Goal: Task Accomplishment & Management: Complete application form

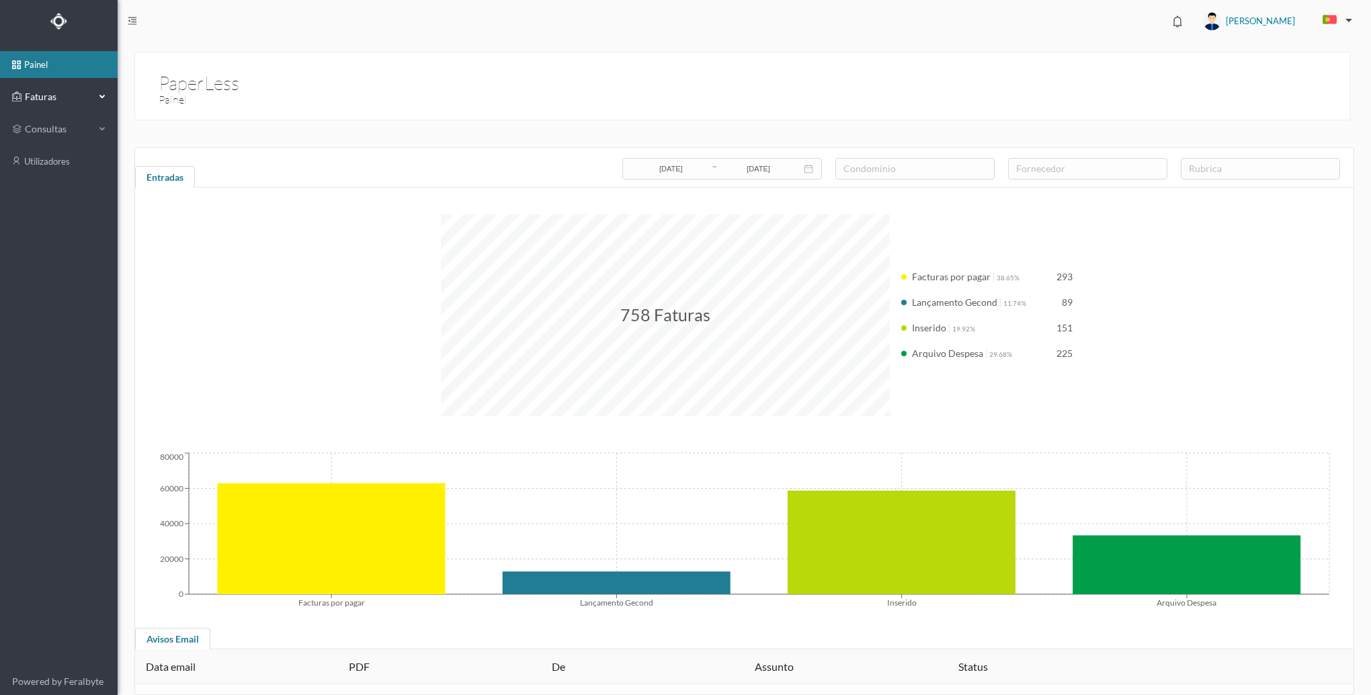
click at [87, 104] on div "Faturas" at bounding box center [53, 96] width 83 height 27
click at [35, 165] on link "arquivadas" at bounding box center [59, 161] width 118 height 27
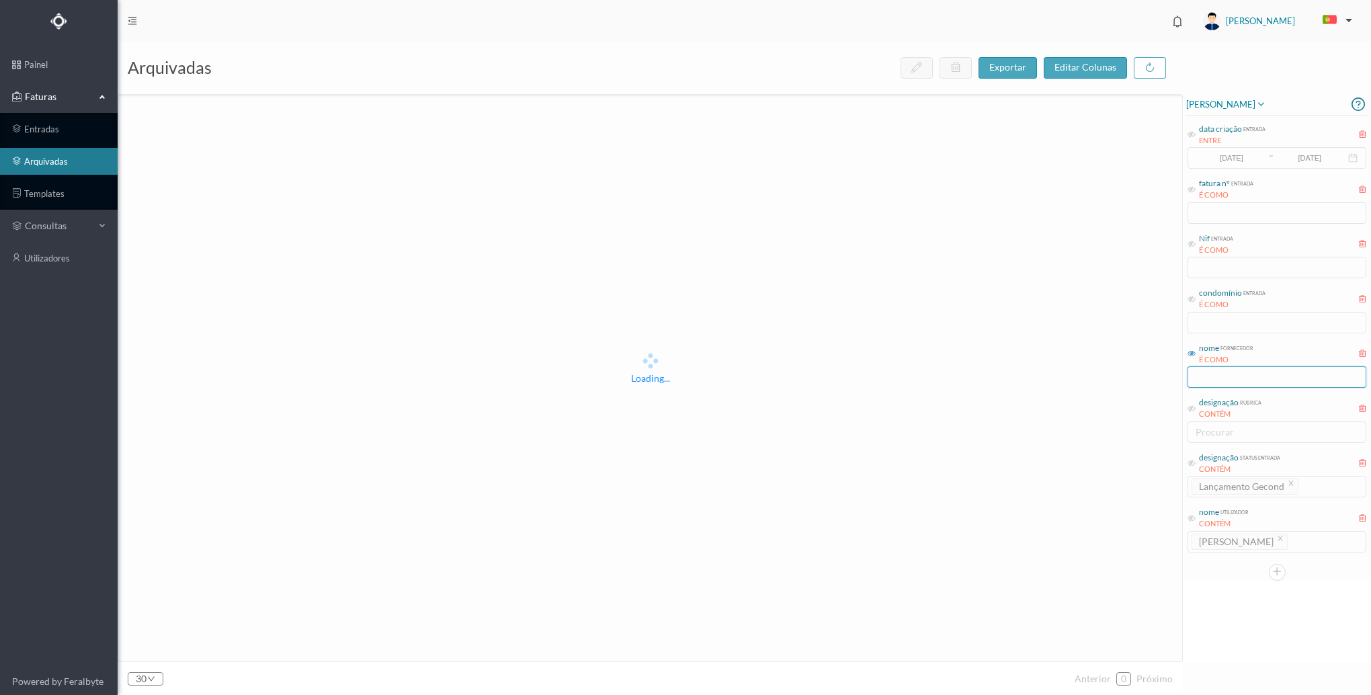
click at [1261, 378] on input "text" at bounding box center [1277, 377] width 179 height 22
click at [987, 484] on div "Loading..." at bounding box center [650, 368] width 1064 height 546
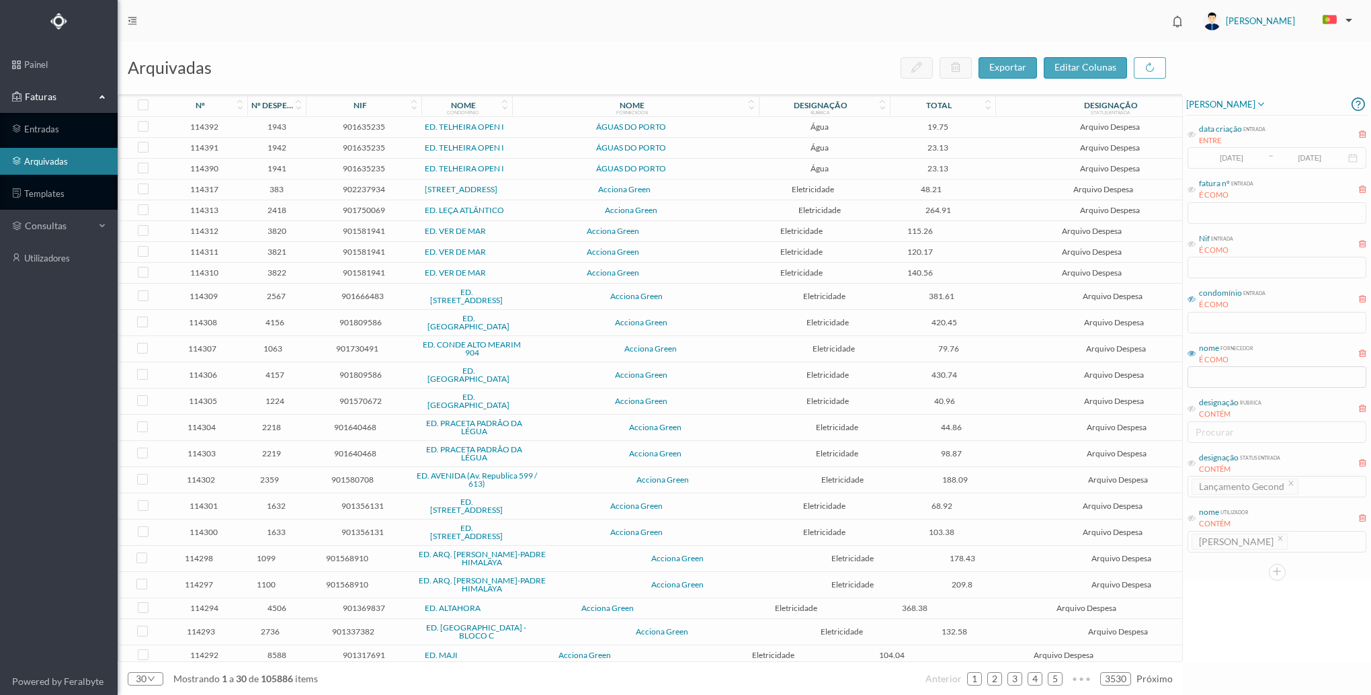
click at [1189, 302] on icon at bounding box center [1192, 299] width 8 height 8
click at [1217, 334] on div "condomínio entrada É COMO" at bounding box center [1276, 309] width 181 height 50
click at [1221, 324] on input "text" at bounding box center [1277, 323] width 179 height 22
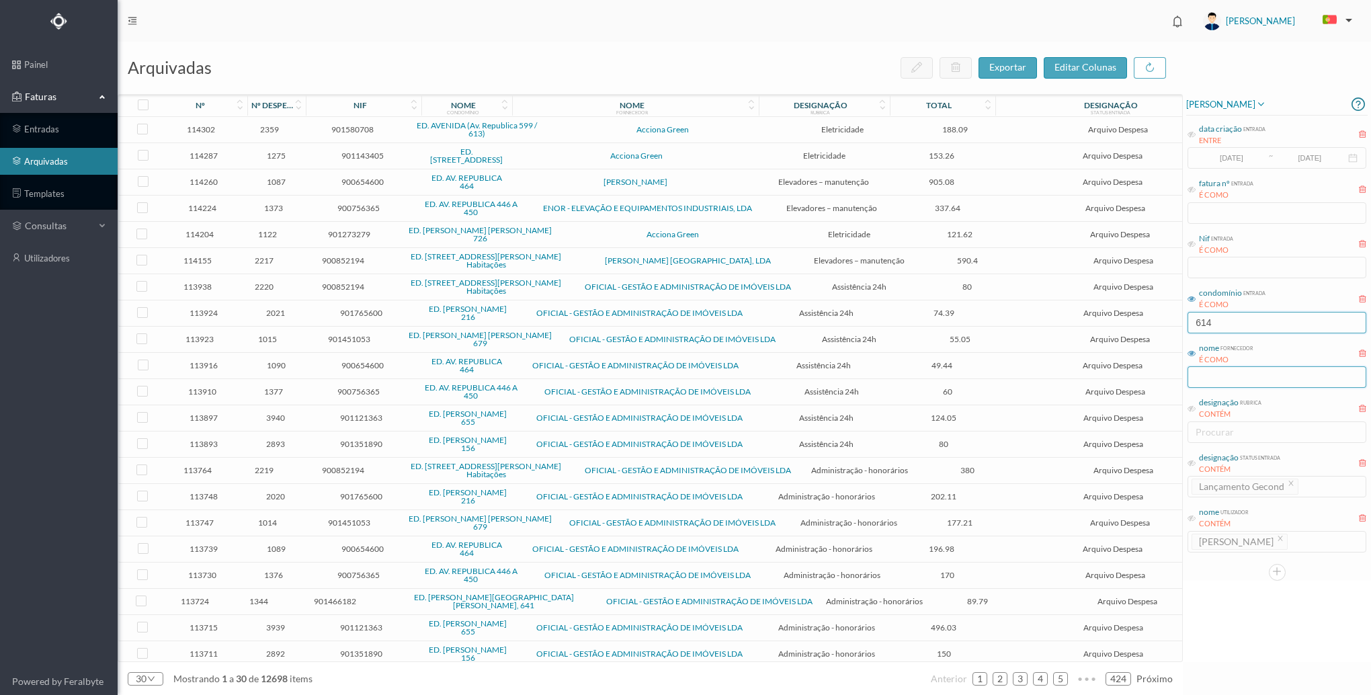
type input "614"
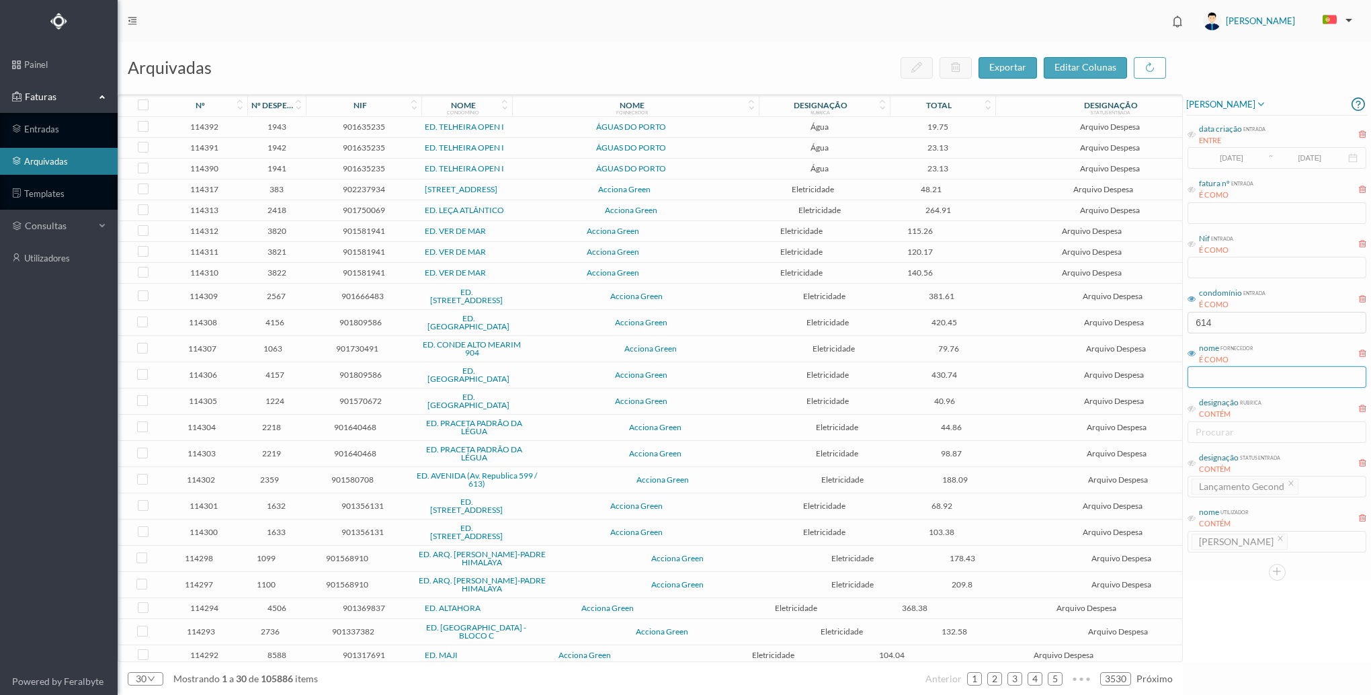
click at [1229, 369] on input "text" at bounding box center [1277, 377] width 179 height 22
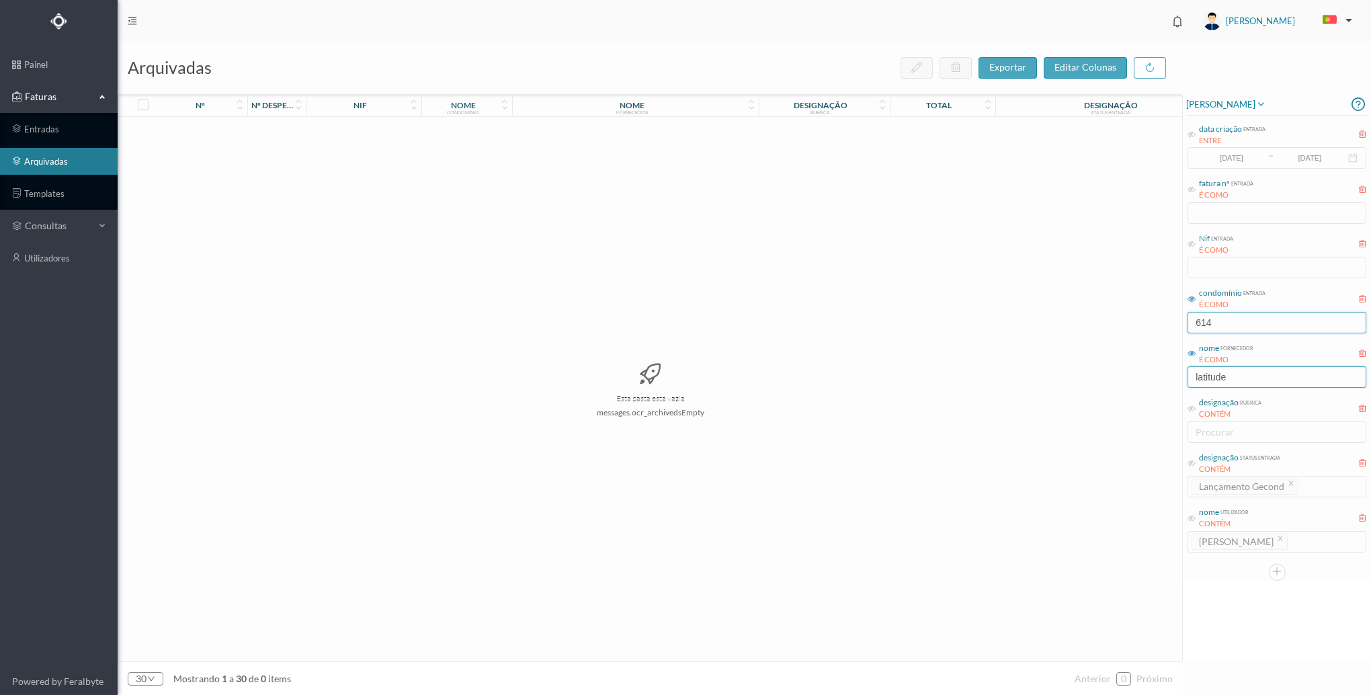
type input "latitude"
click at [1223, 333] on input "614" at bounding box center [1277, 323] width 179 height 22
type input "farol"
click at [1250, 379] on input "latitude" at bounding box center [1277, 377] width 179 height 22
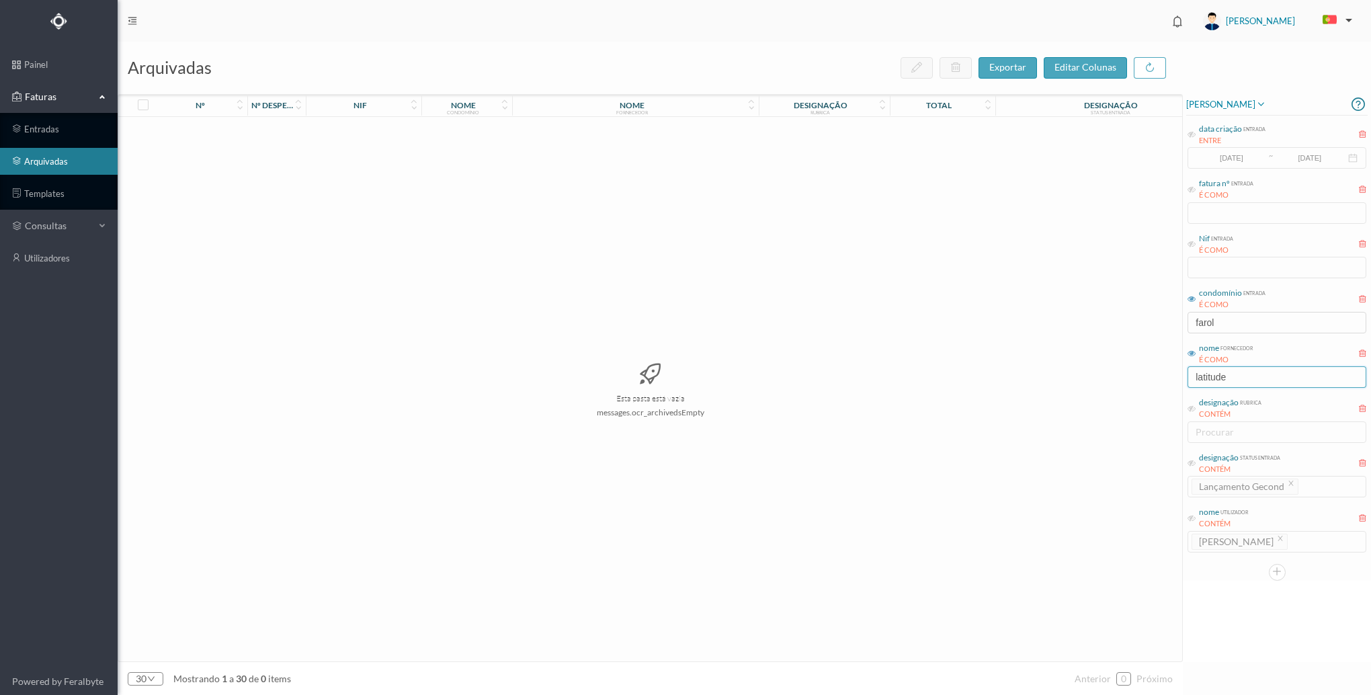
click at [1250, 379] on input "latitude" at bounding box center [1277, 377] width 179 height 22
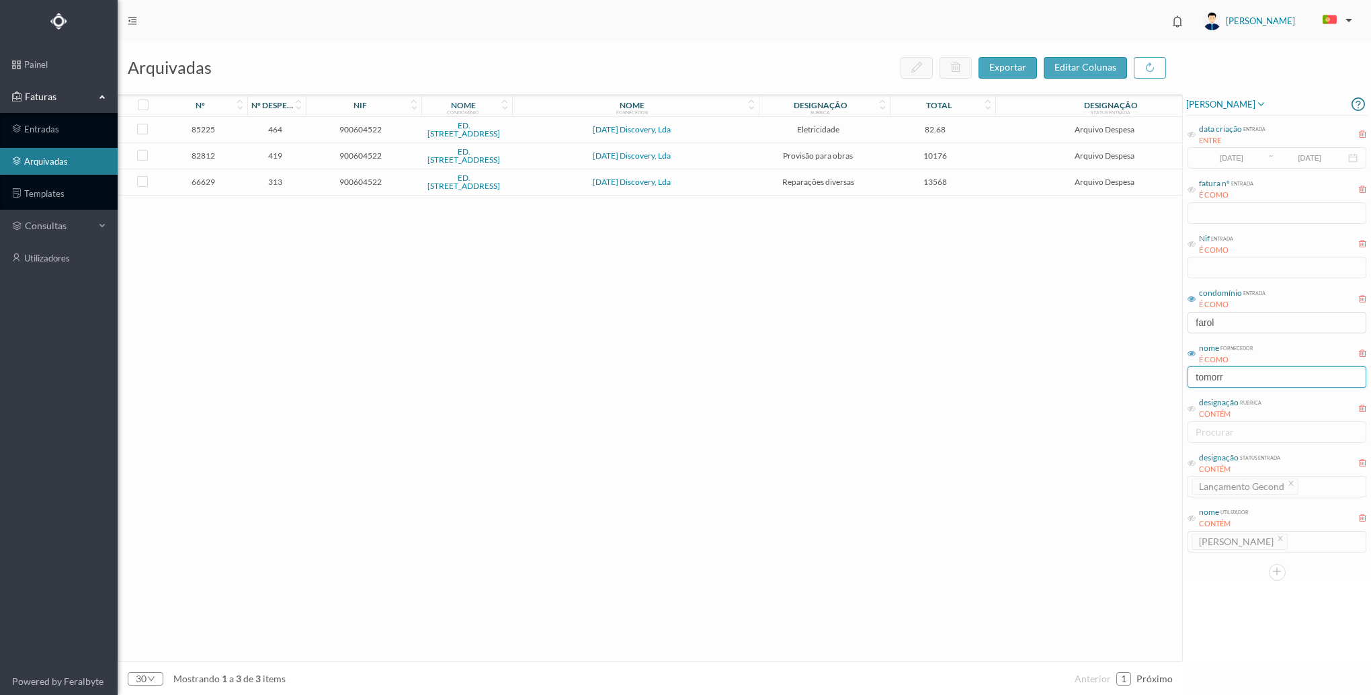
type input "tomorr"
click at [946, 186] on span "13568" at bounding box center [935, 182] width 98 height 10
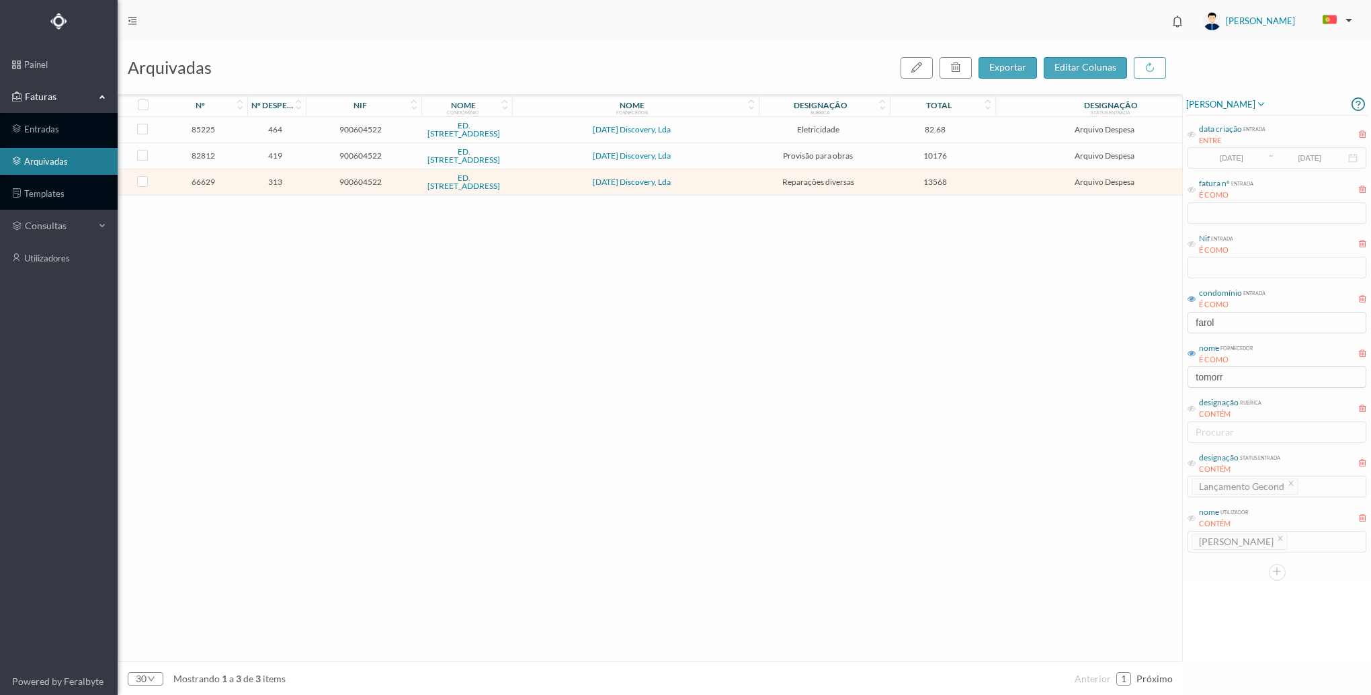
click at [946, 186] on span "13568" at bounding box center [935, 182] width 98 height 10
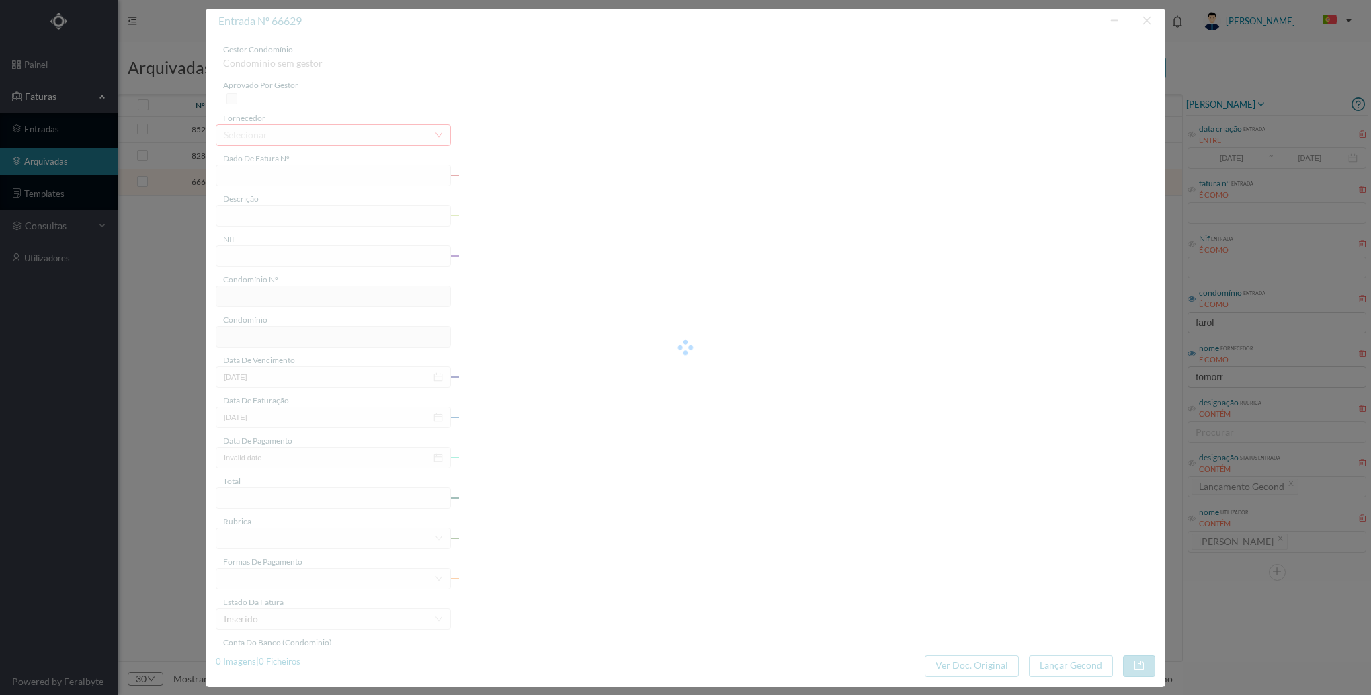
type input "FT 2024/40"
type input "Adjudicação de 40% referente ORÇ 20230530"
type input "900604522"
type input "2024-04-17"
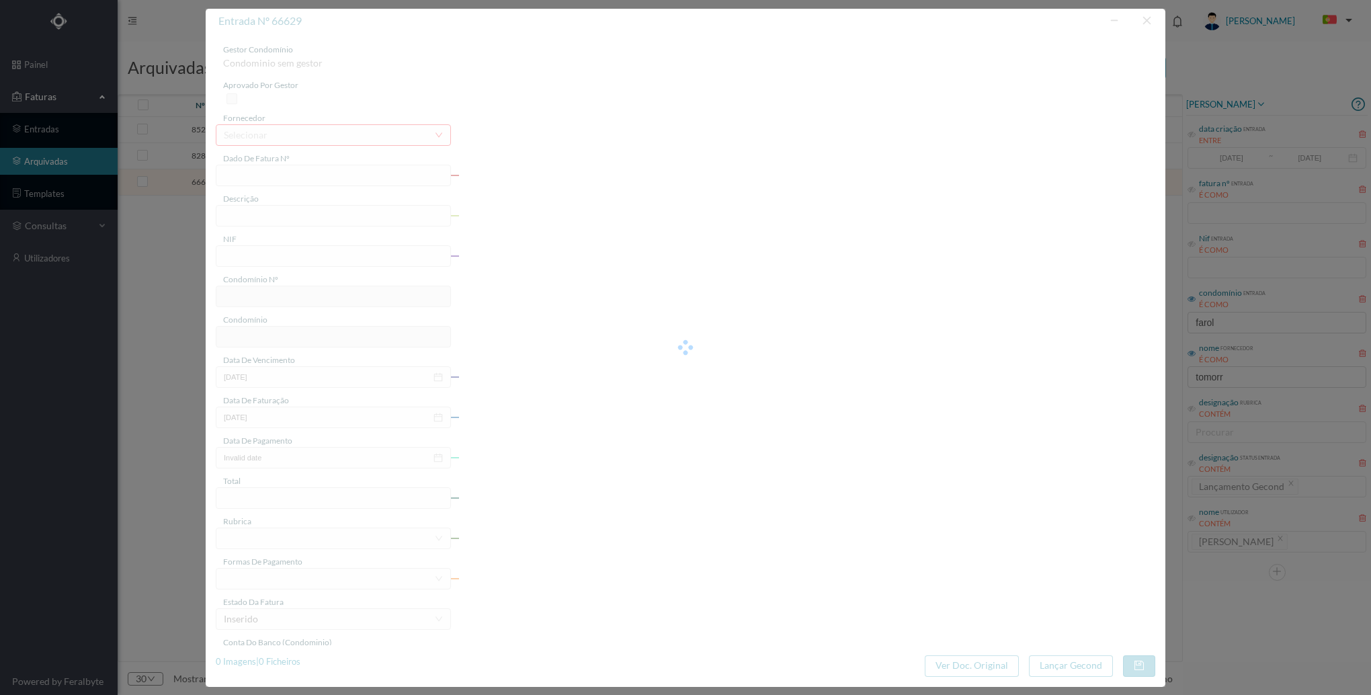
type input "2024-04-22"
type input "13568.00"
type input "614"
type input "ED. [STREET_ADDRESS]"
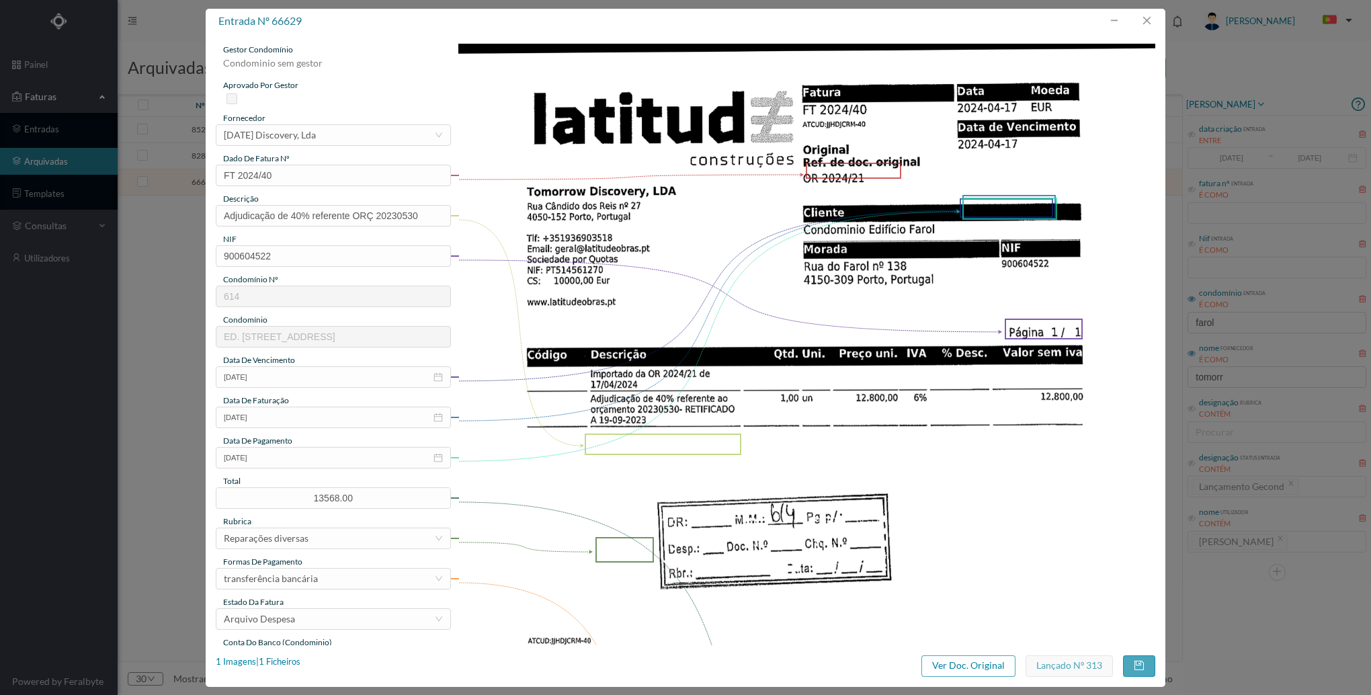
click at [1227, 453] on div "entrada nº 66629 gestor condomínio Condominio sem gestor aprovado por gestor fo…" at bounding box center [685, 347] width 1371 height 695
click at [1150, 22] on button "button" at bounding box center [1147, 21] width 32 height 22
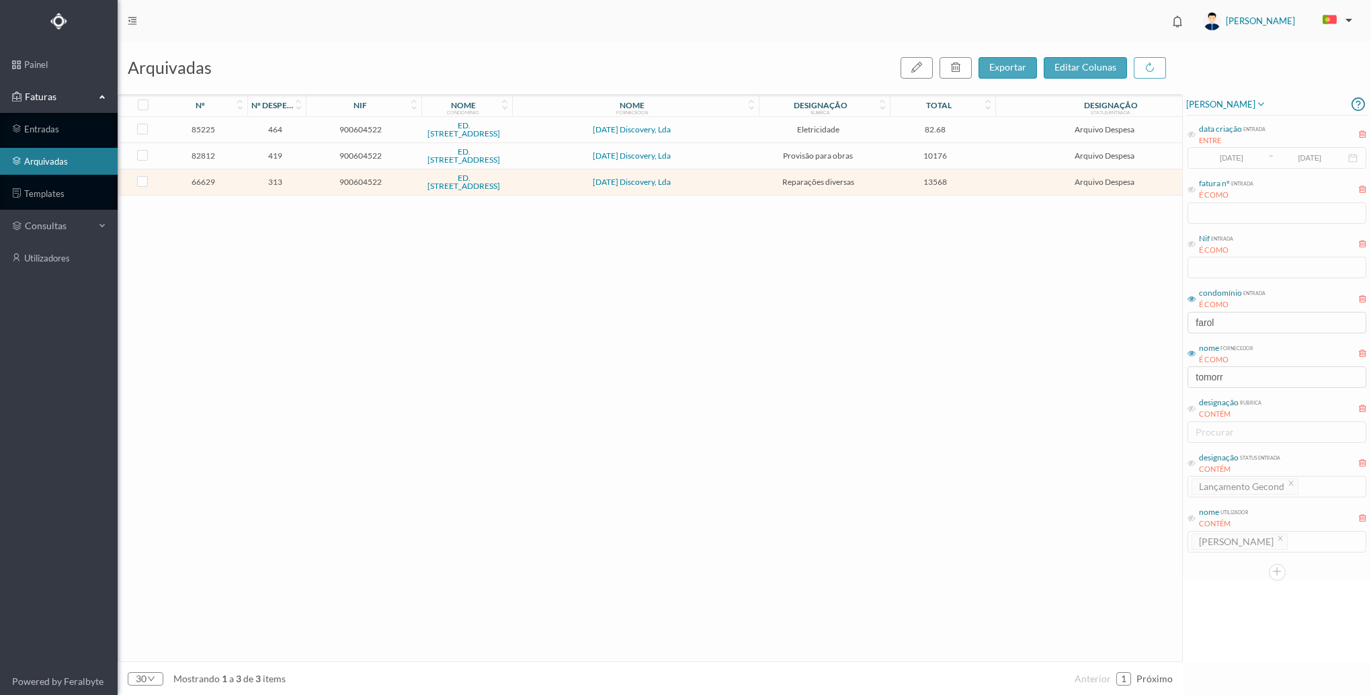
click at [886, 161] on span "10176" at bounding box center [935, 156] width 98 height 10
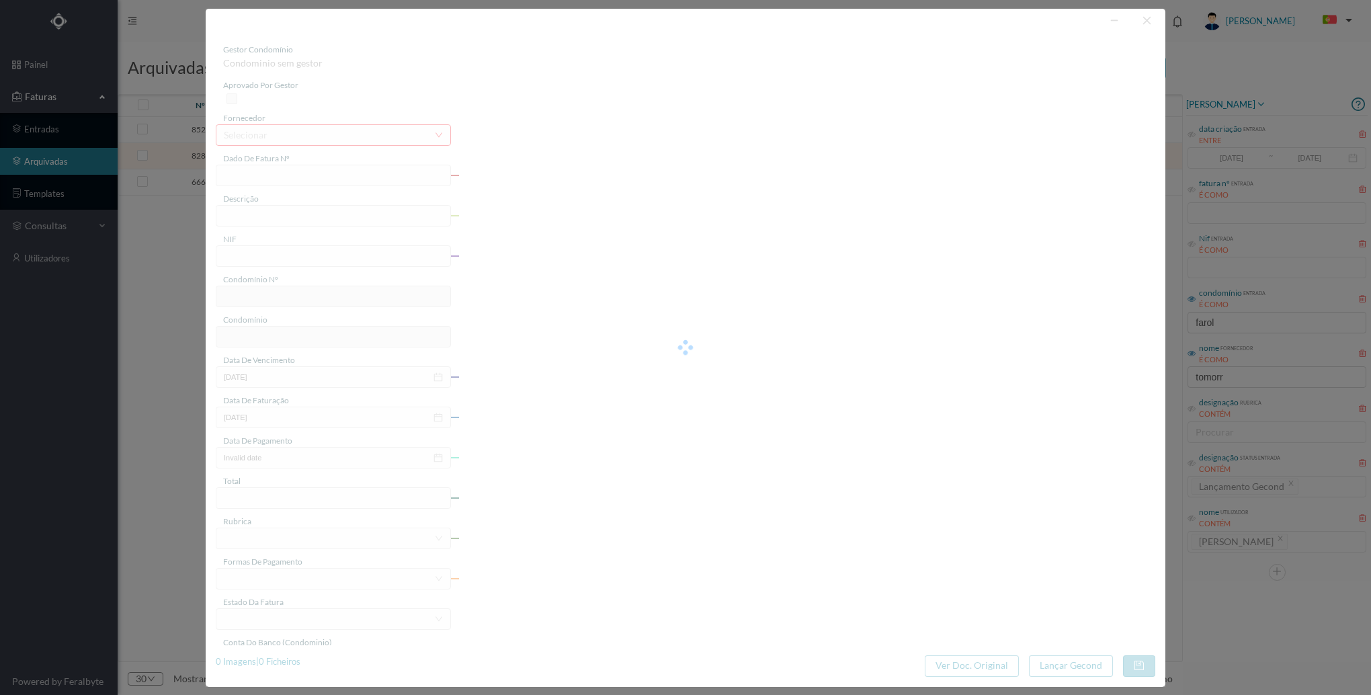
click at [864, 161] on div at bounding box center [686, 348] width 960 height 678
type input "FT 2024/70"
type input "30% referente ao orçamento 20230530"
type input "900604522"
type input "[DATE]"
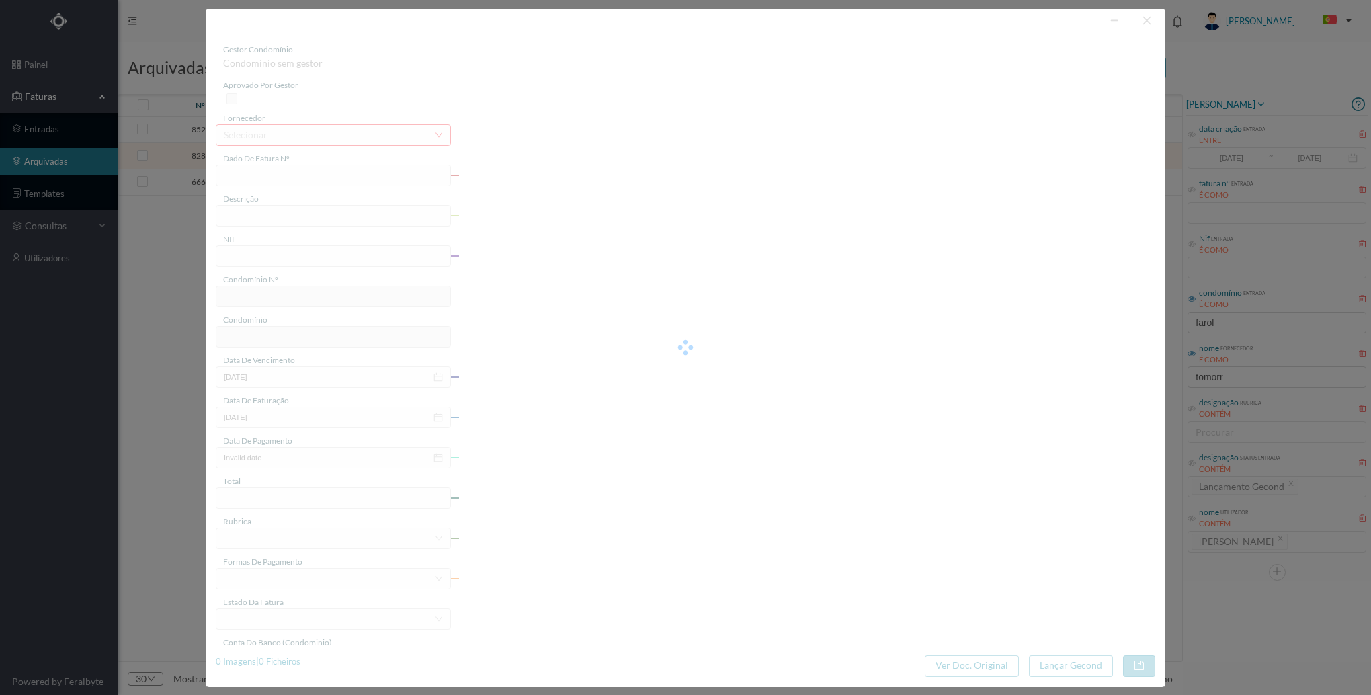
type input "[DATE]"
type input "2024-09-20"
type input "10176.00"
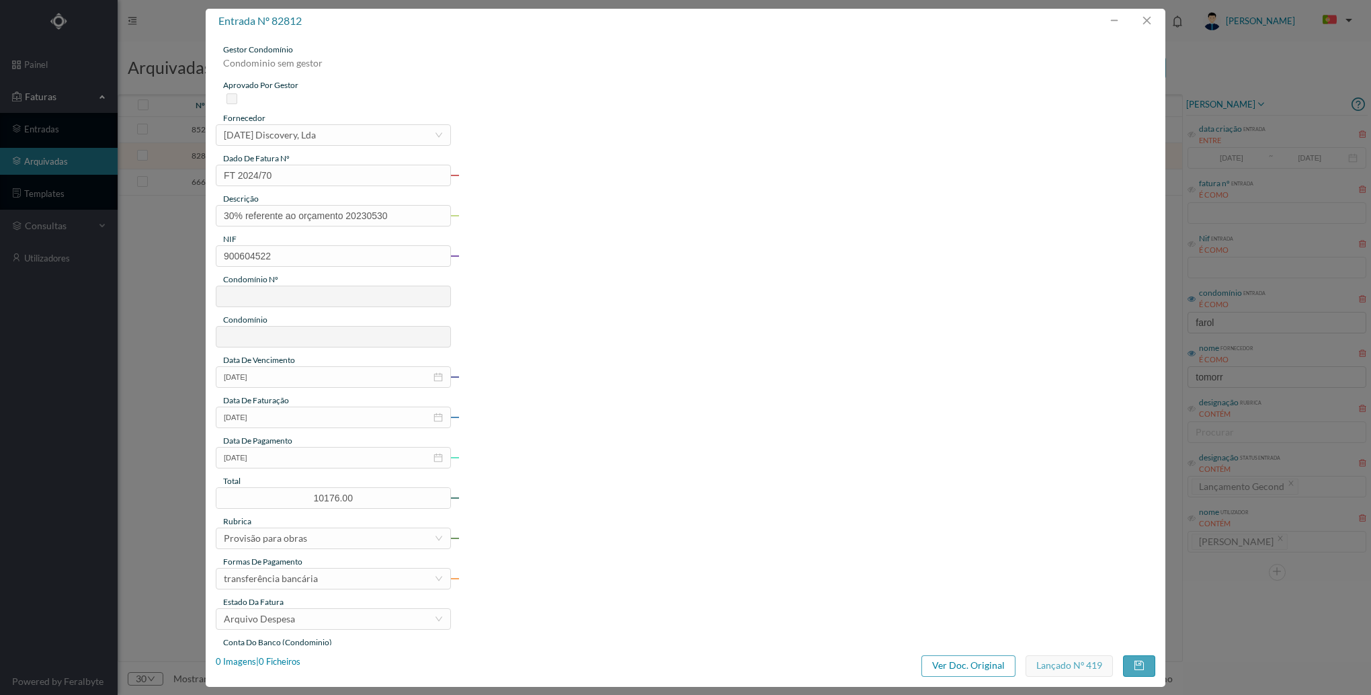
type input "614"
type input "ED. [STREET_ADDRESS]"
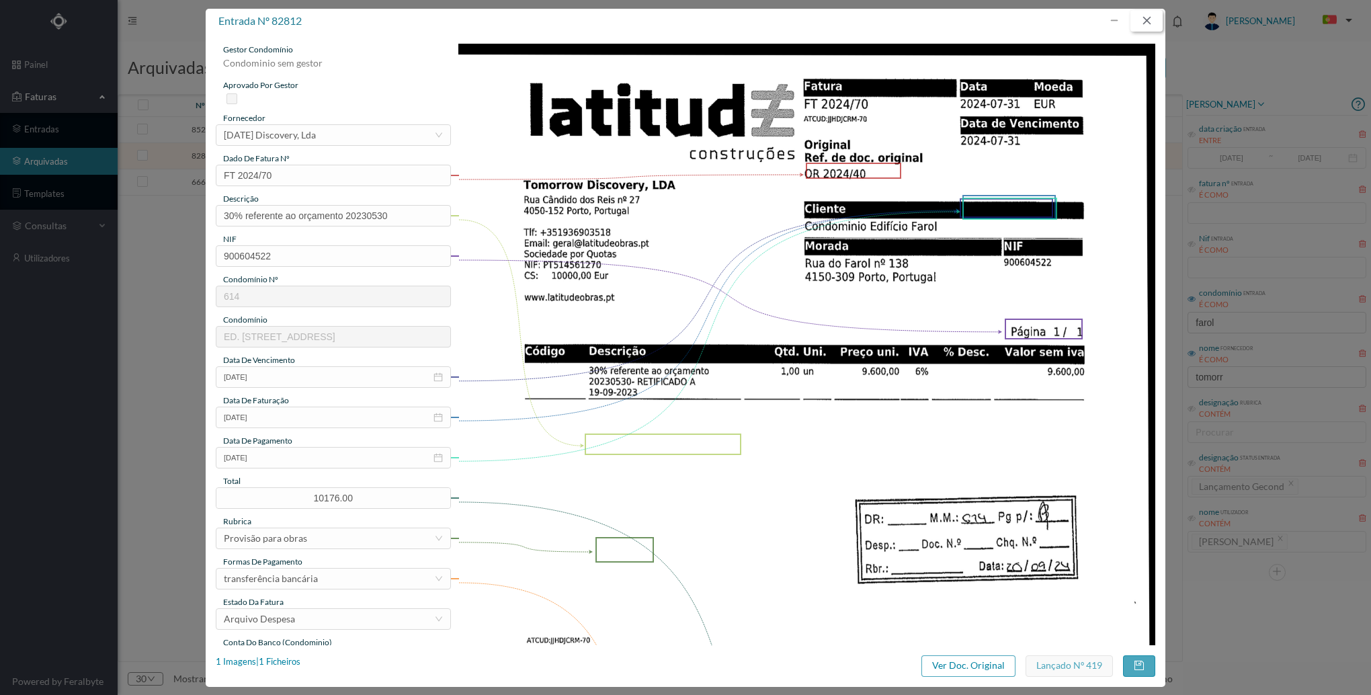
click at [1142, 20] on button "button" at bounding box center [1147, 21] width 32 height 22
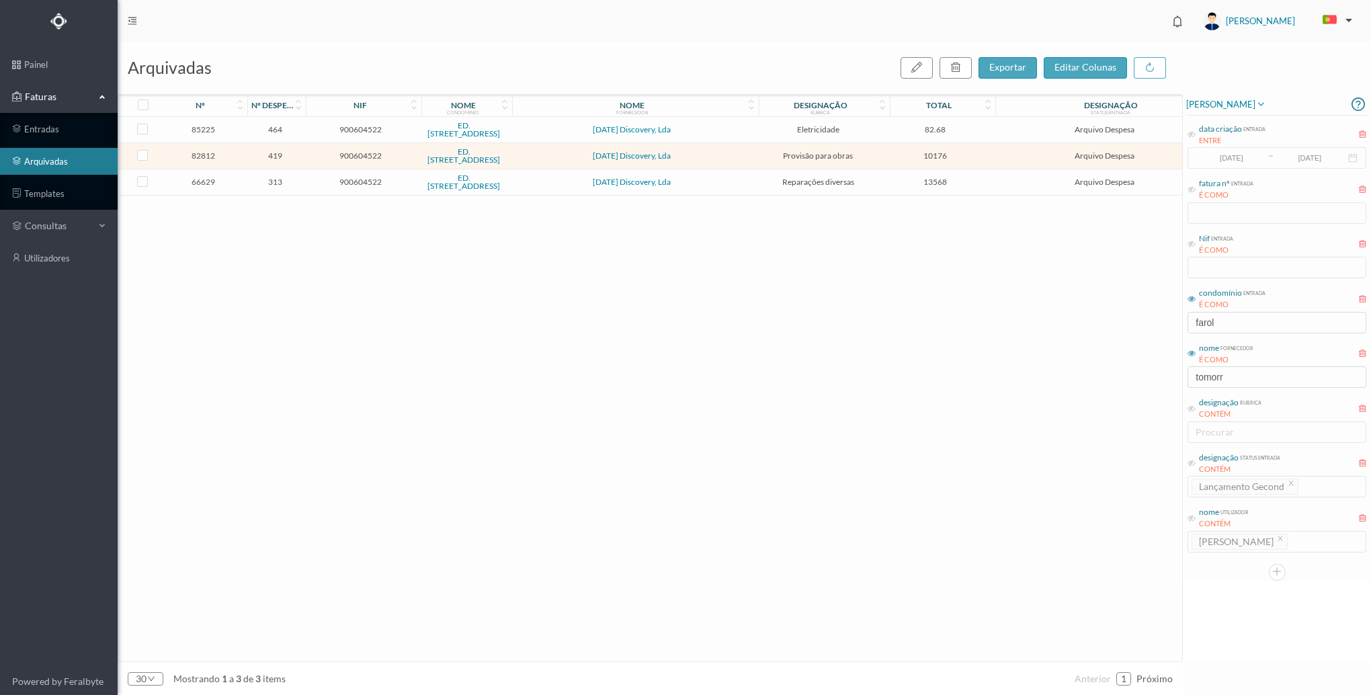
click at [690, 122] on td "[DATE] Discovery, Lda" at bounding box center [631, 130] width 243 height 26
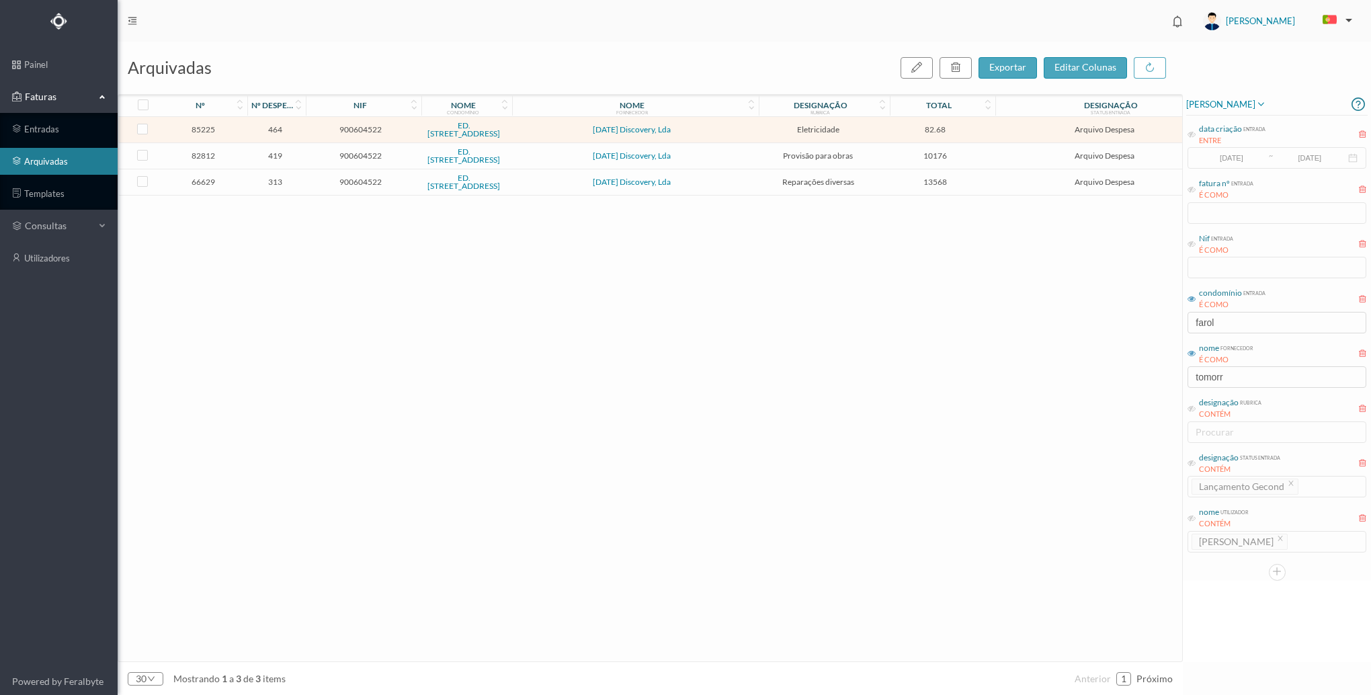
click at [690, 122] on td "[DATE] Discovery, Lda" at bounding box center [631, 130] width 243 height 26
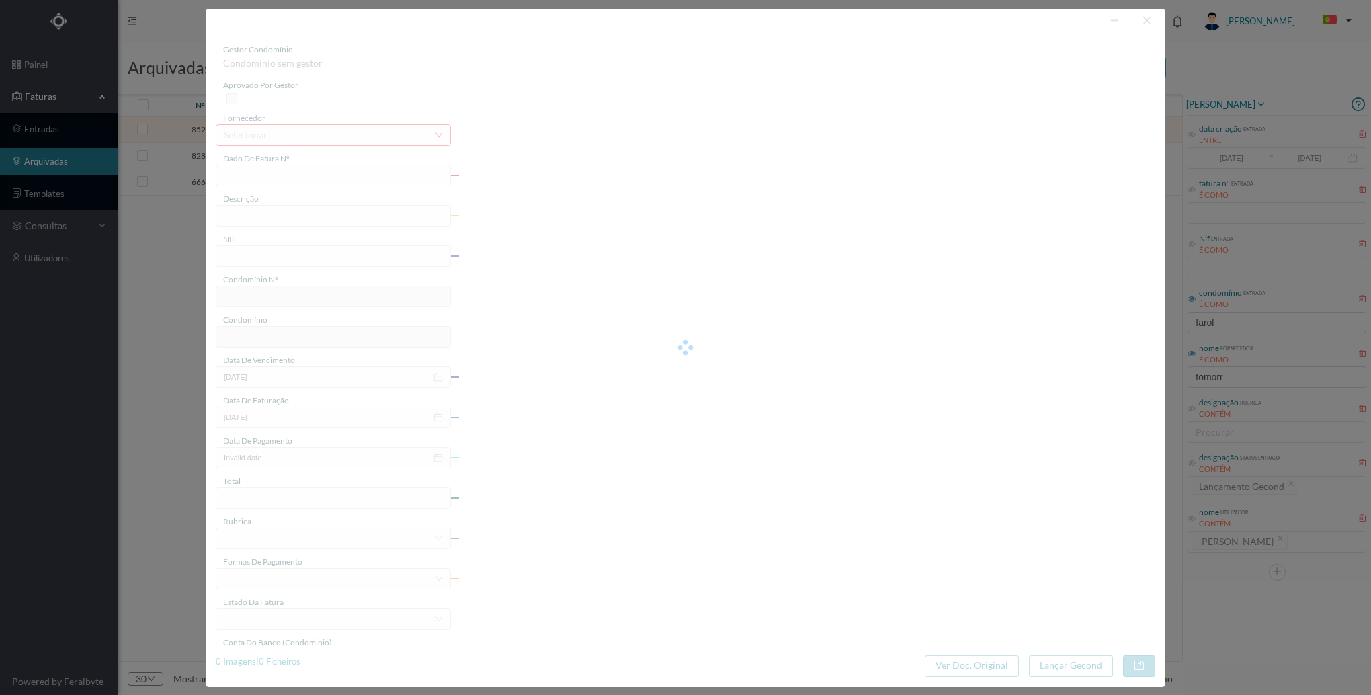
type input "FT 2024/102"
type input "INSTALAÇÃO DE CABOS ELETRICOS"
type input "900604522"
type input "2024-11-13"
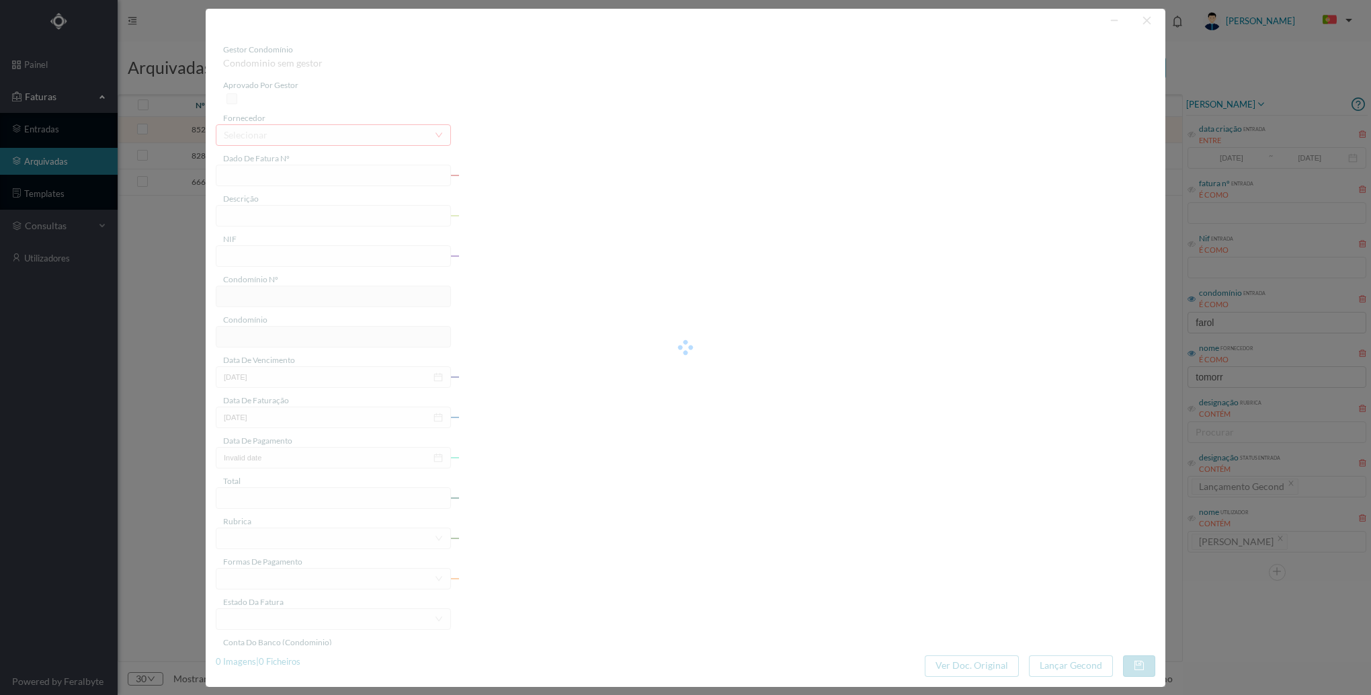
type input "2024-11-18"
type input "82.68"
type input "614"
type input "ED. [STREET_ADDRESS]"
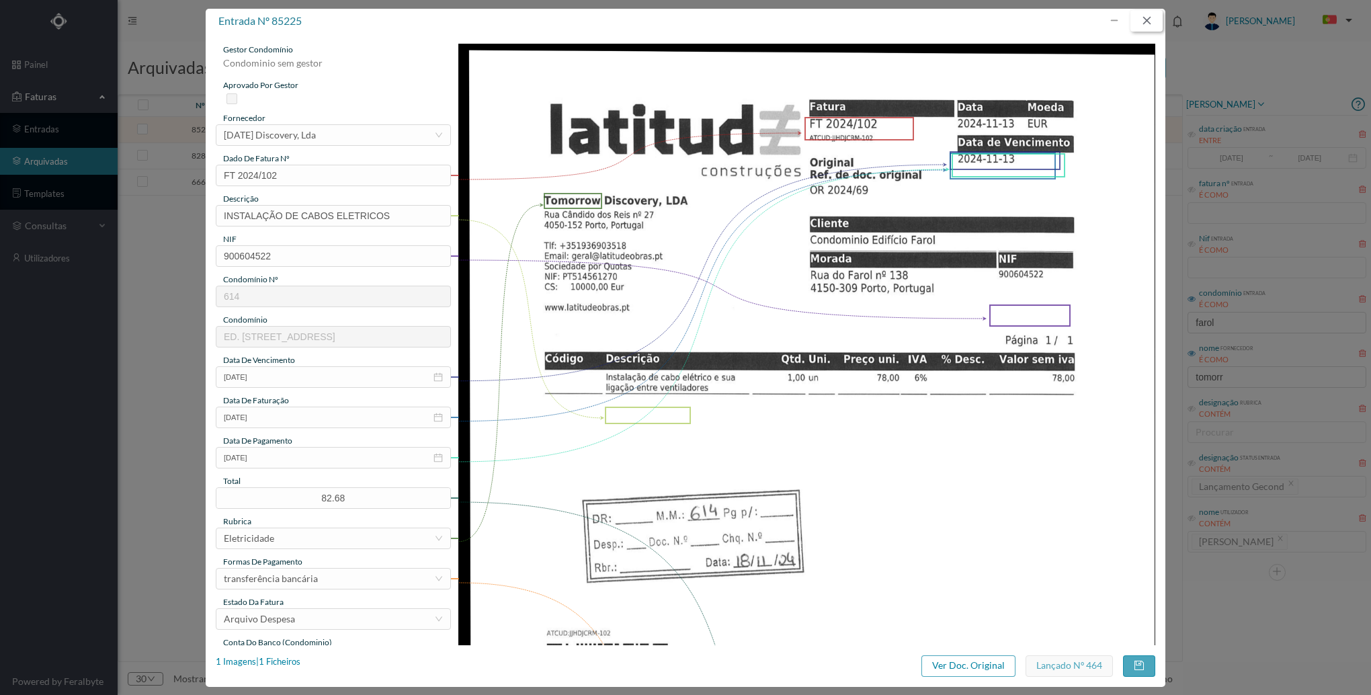
click at [1137, 24] on button "button" at bounding box center [1147, 21] width 32 height 22
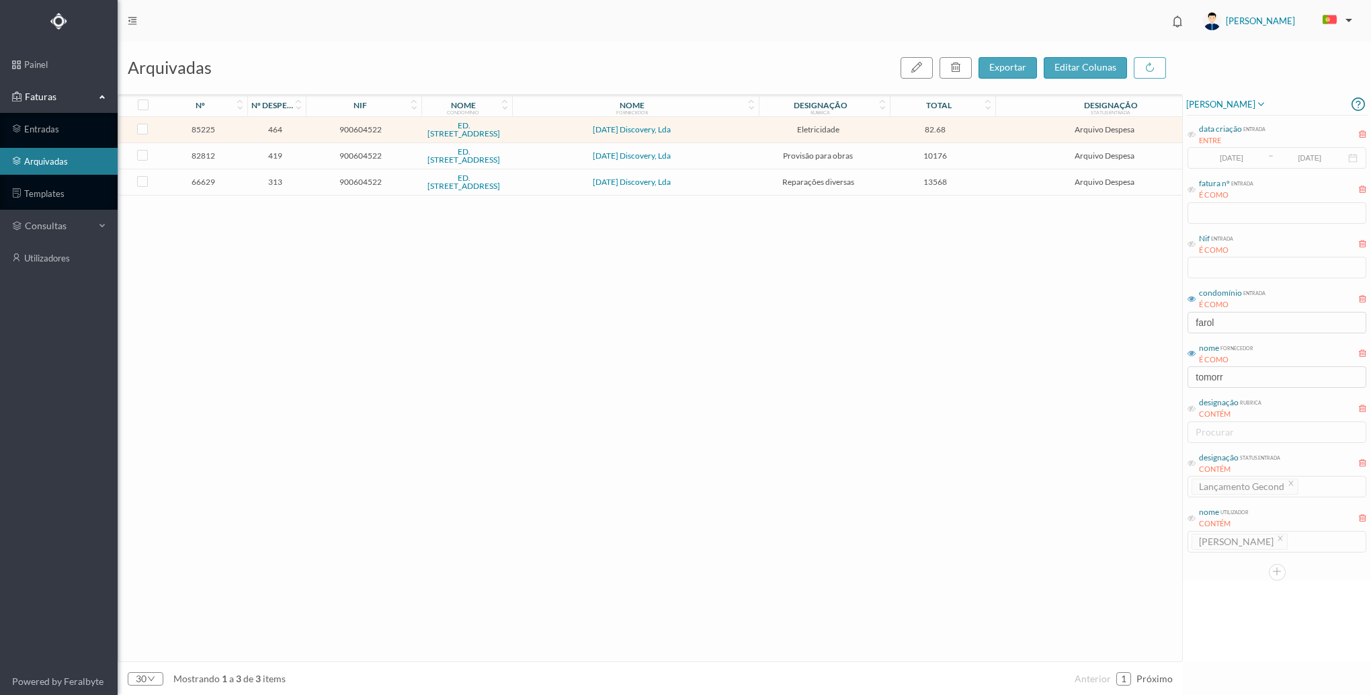
click at [886, 184] on span "13568" at bounding box center [935, 182] width 98 height 10
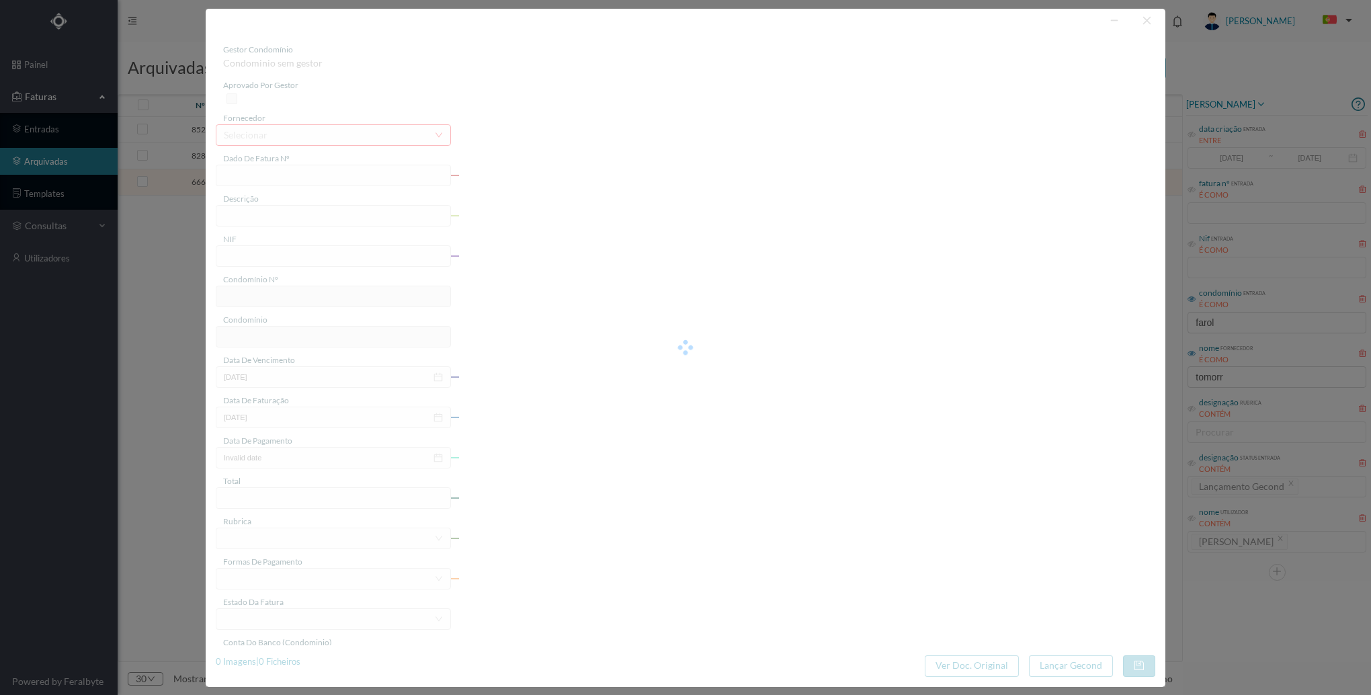
type input "FT 2024/40"
type input "Adjudicação de 40% referente ORÇ 20230530"
type input "900604522"
type input "2024-04-17"
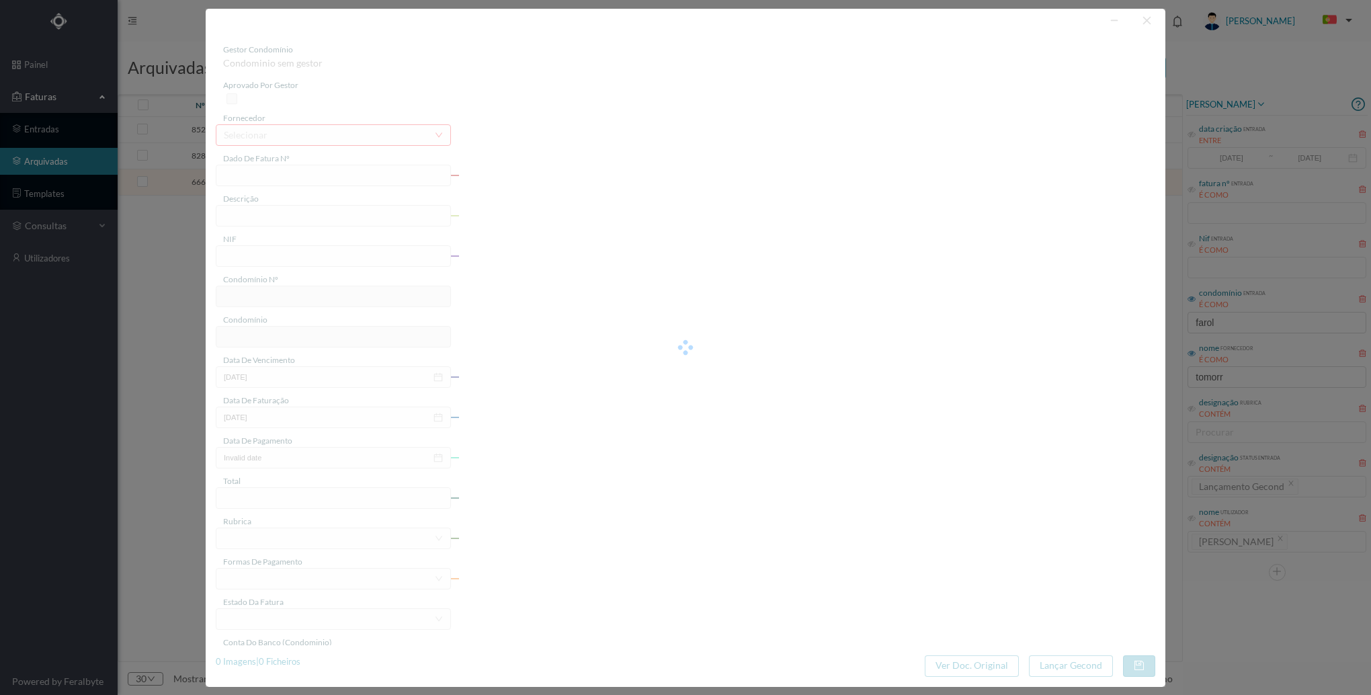
type input "2024-04-22"
type input "13568.00"
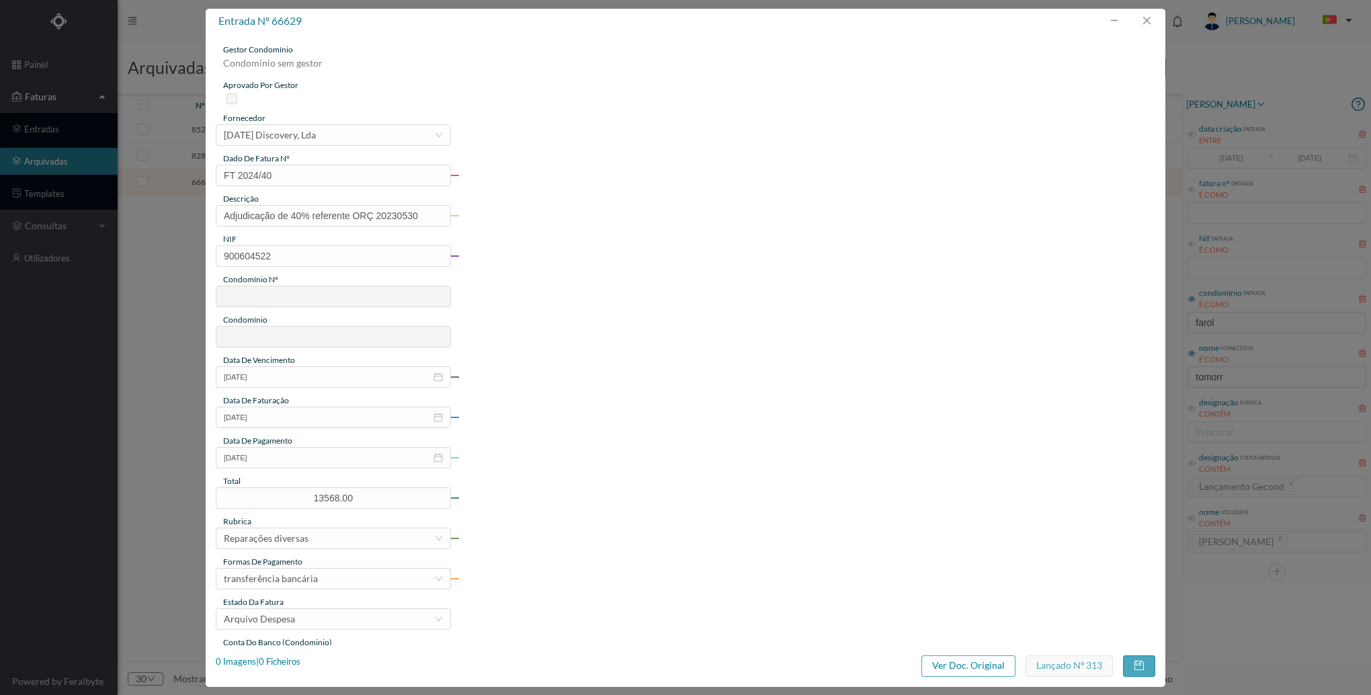
type input "614"
type input "ED. [STREET_ADDRESS]"
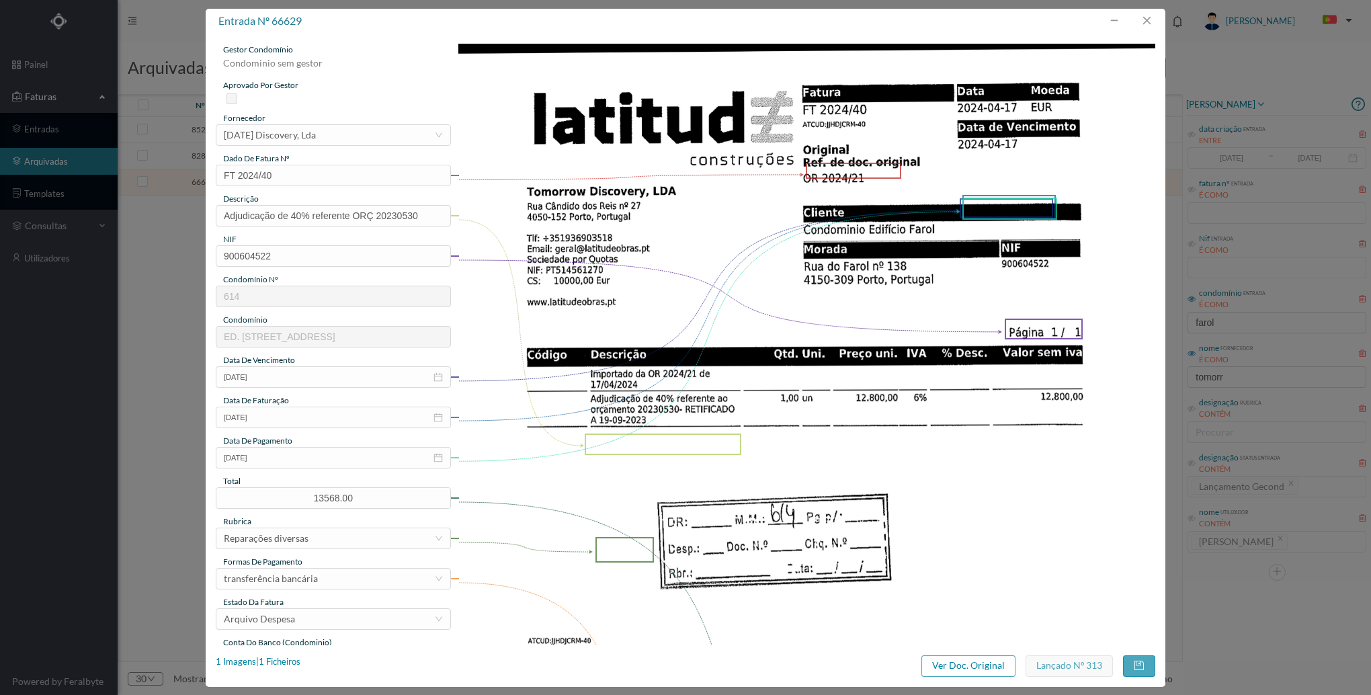
click at [770, 402] on img at bounding box center [807, 536] width 698 height 985
click at [1152, 24] on button "button" at bounding box center [1147, 21] width 32 height 22
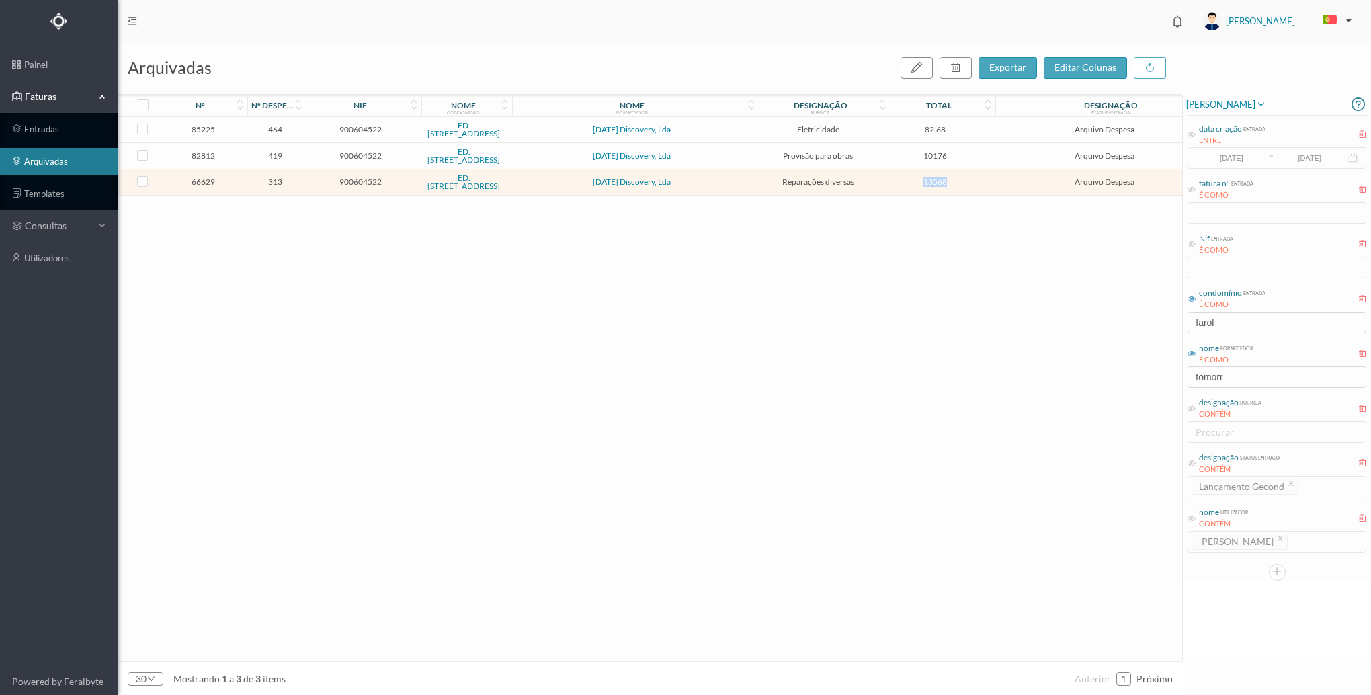
click at [882, 505] on div "85225 464 900604522 ED. RUA DO FAROL 138 Tomorrow Discovery, Lda Eletricidade 8…" at bounding box center [670, 389] width 1104 height 545
click at [886, 177] on span "13568" at bounding box center [935, 182] width 98 height 10
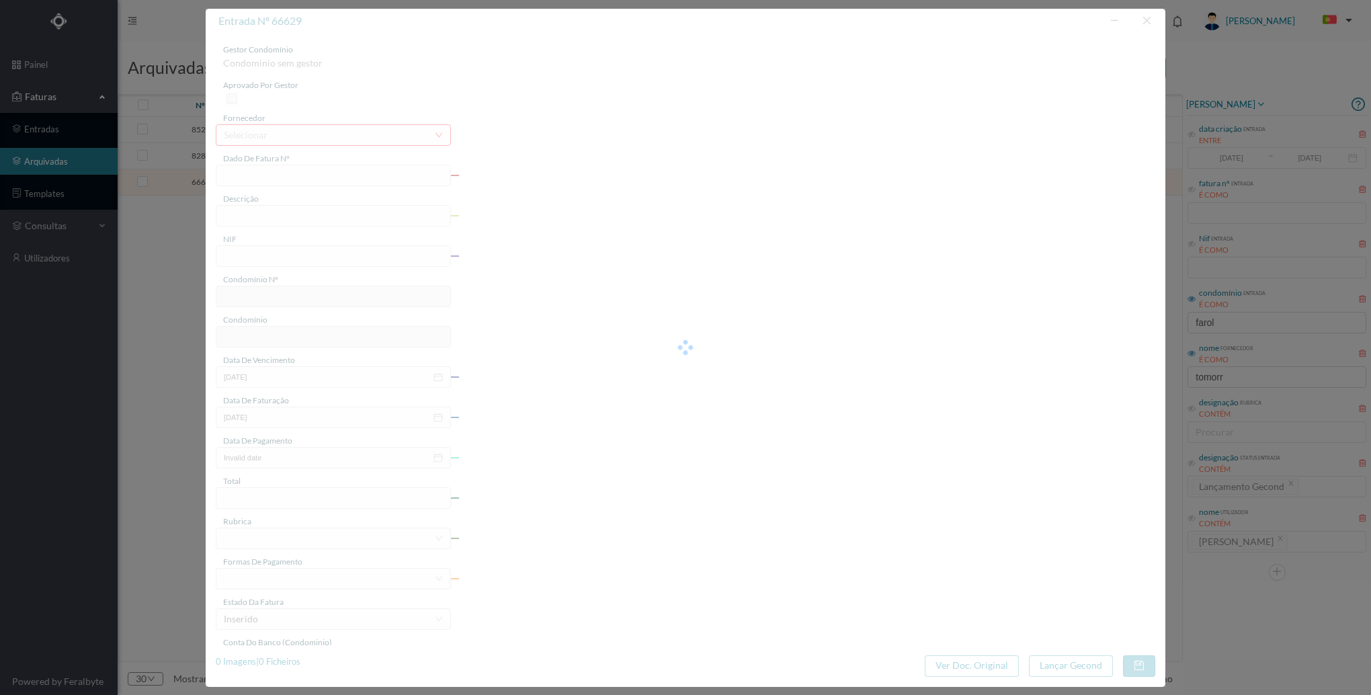
type input "FT 2024/40"
type input "Adjudicação de 40% referente ORÇ 20230530"
type input "900604522"
type input "2024-04-17"
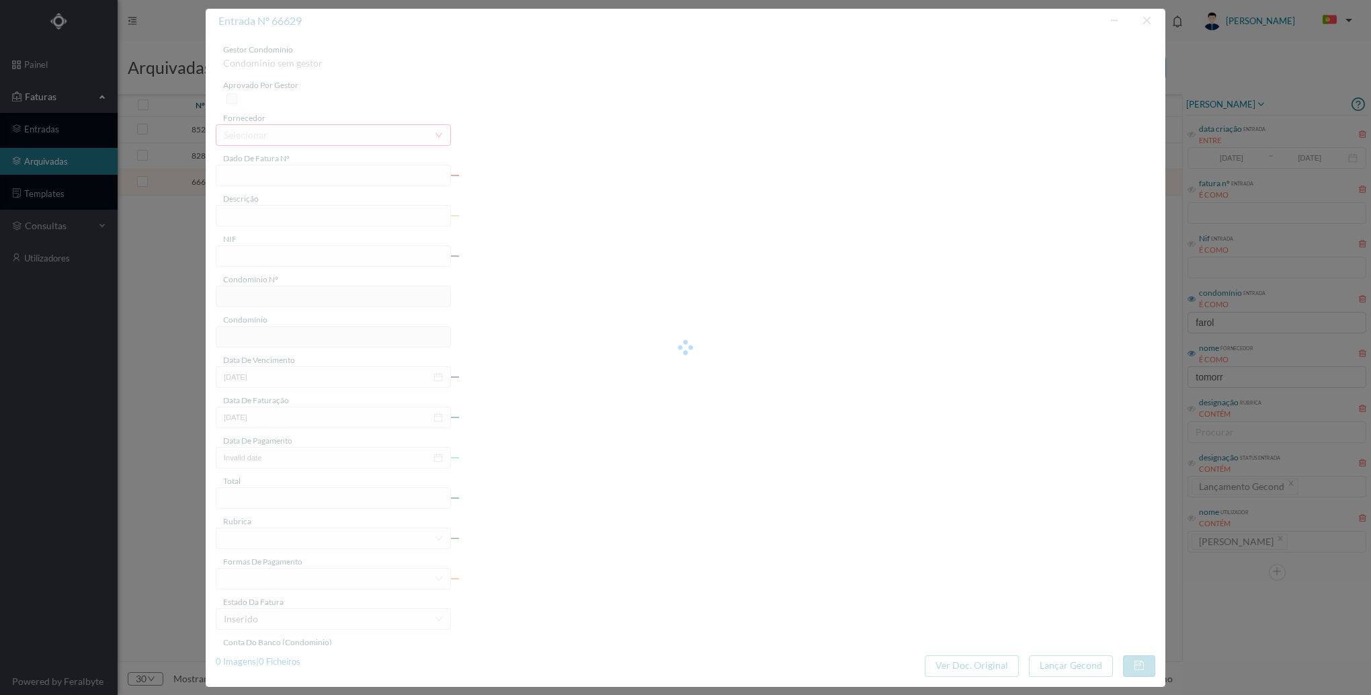
type input "2024-04-22"
type input "13568.00"
type input "614"
type input "ED. [STREET_ADDRESS]"
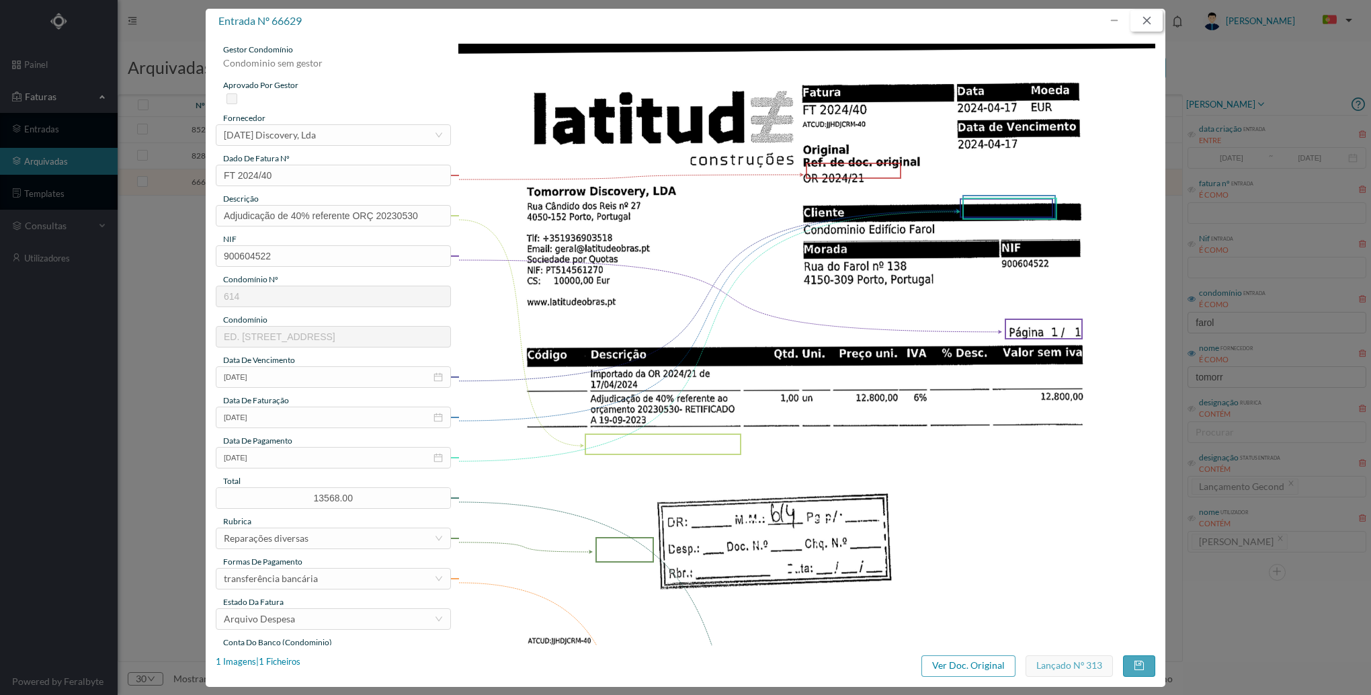
click at [1145, 18] on button "button" at bounding box center [1147, 21] width 32 height 22
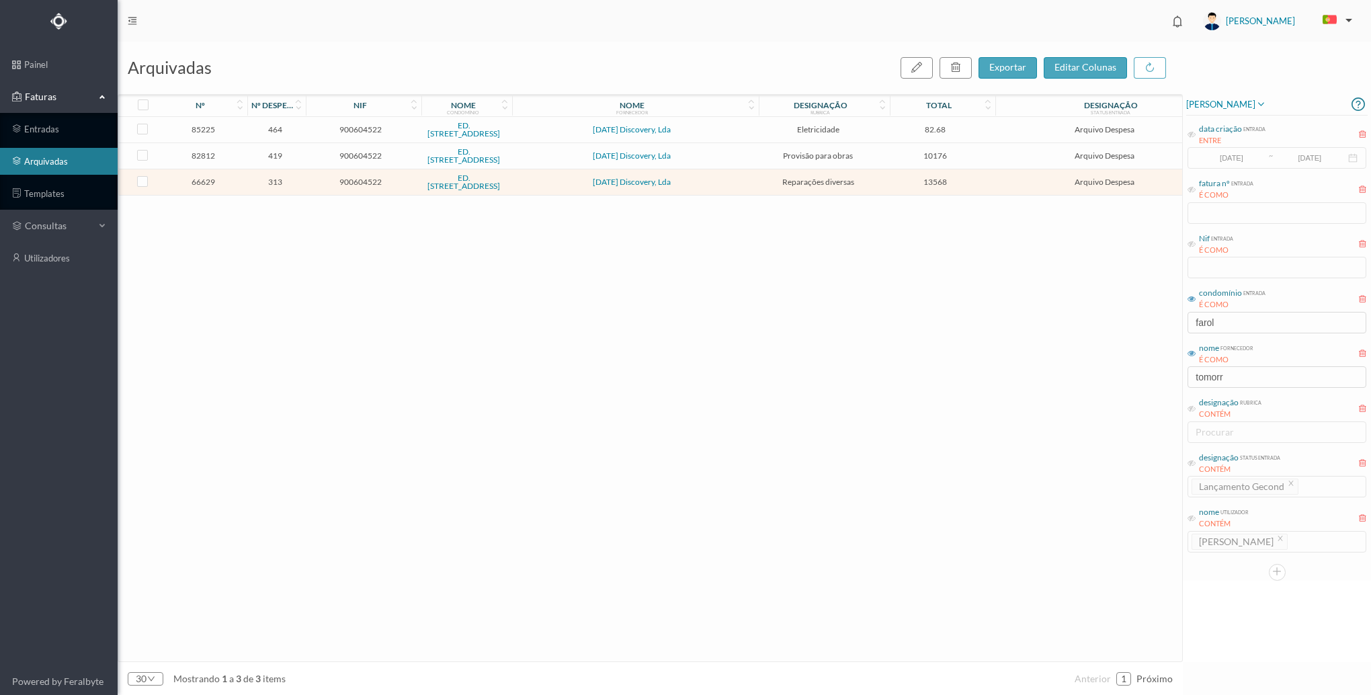
click at [692, 153] on span "[DATE] Discovery, Lda" at bounding box center [632, 156] width 237 height 8
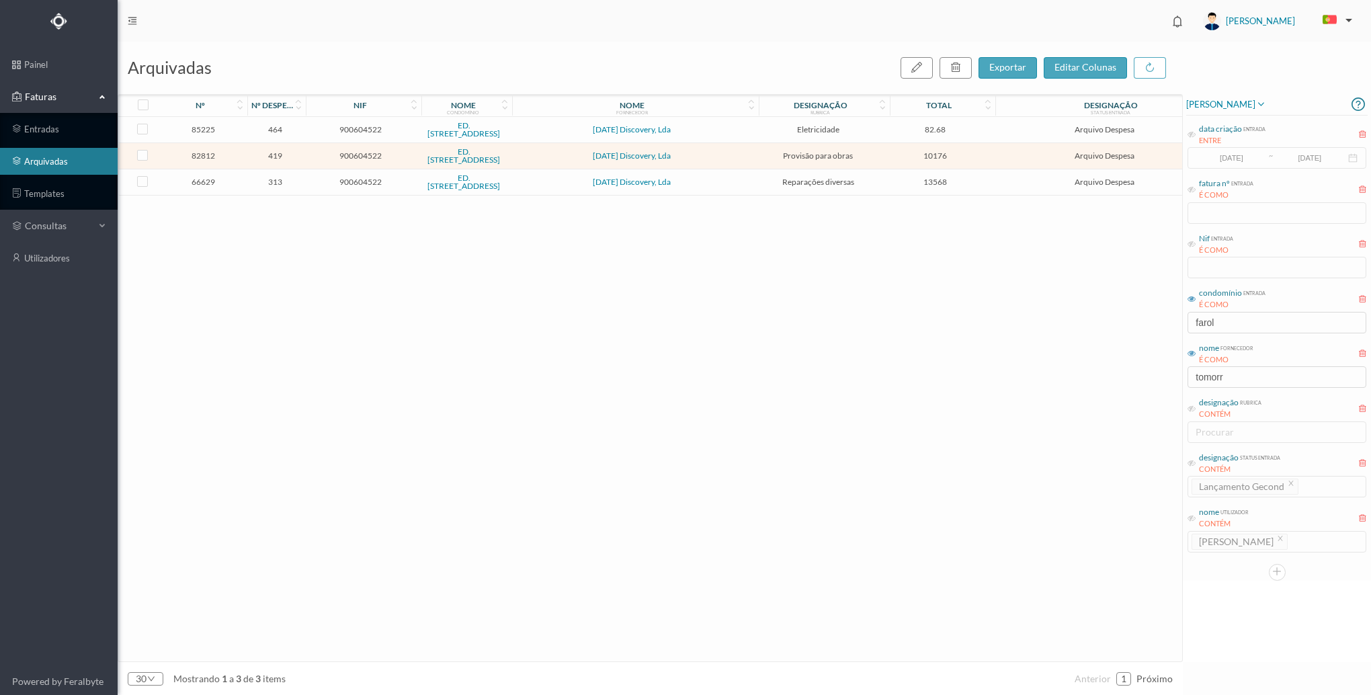
click at [692, 153] on span "[DATE] Discovery, Lda" at bounding box center [632, 156] width 237 height 8
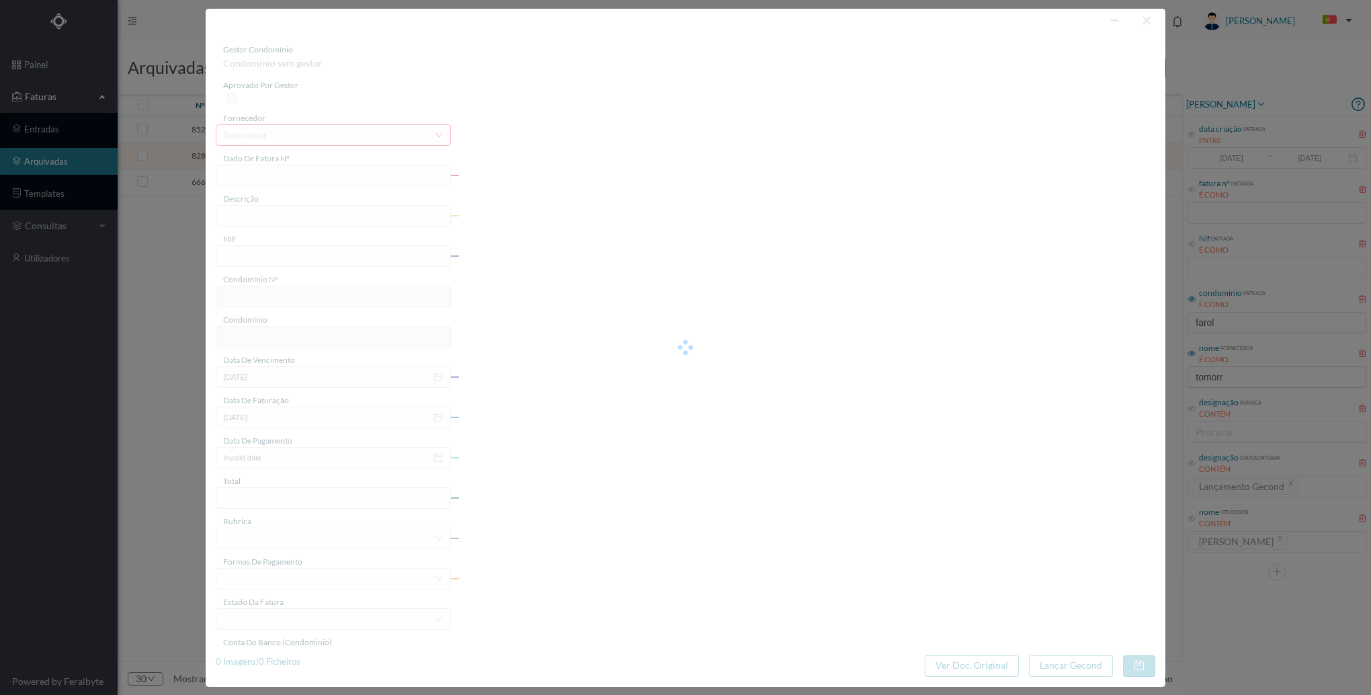
type input "FT 2024/70"
type input "30% referente ao orçamento 20230530"
type input "900604522"
type input "[DATE]"
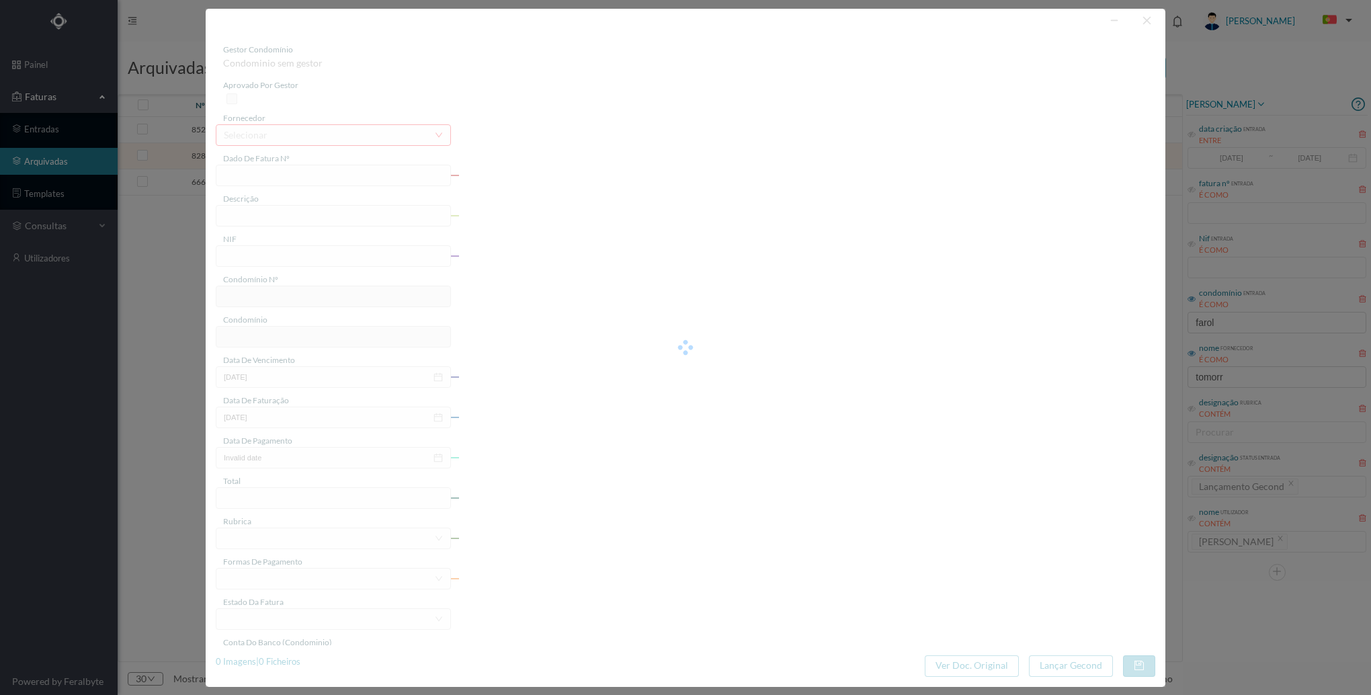
type input "2024-09-20"
type input "10176.00"
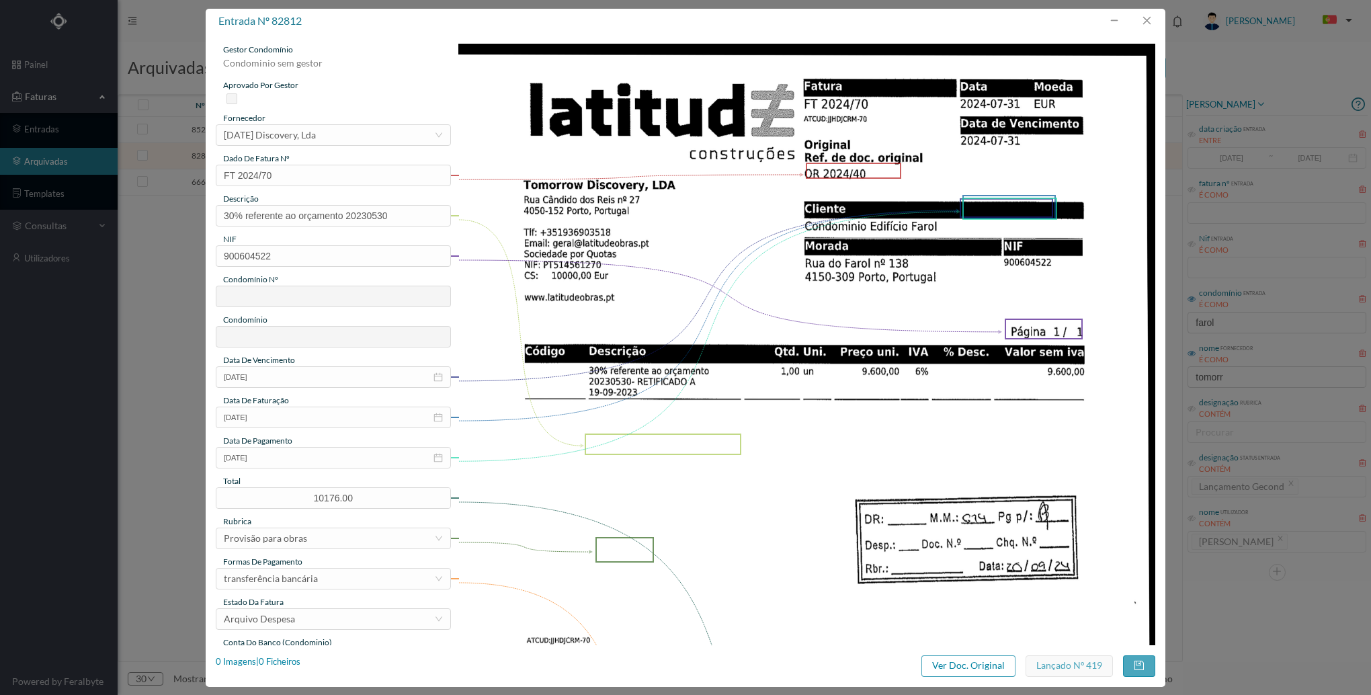
type input "614"
type input "ED. [STREET_ADDRESS]"
click at [1151, 28] on button "button" at bounding box center [1147, 21] width 32 height 22
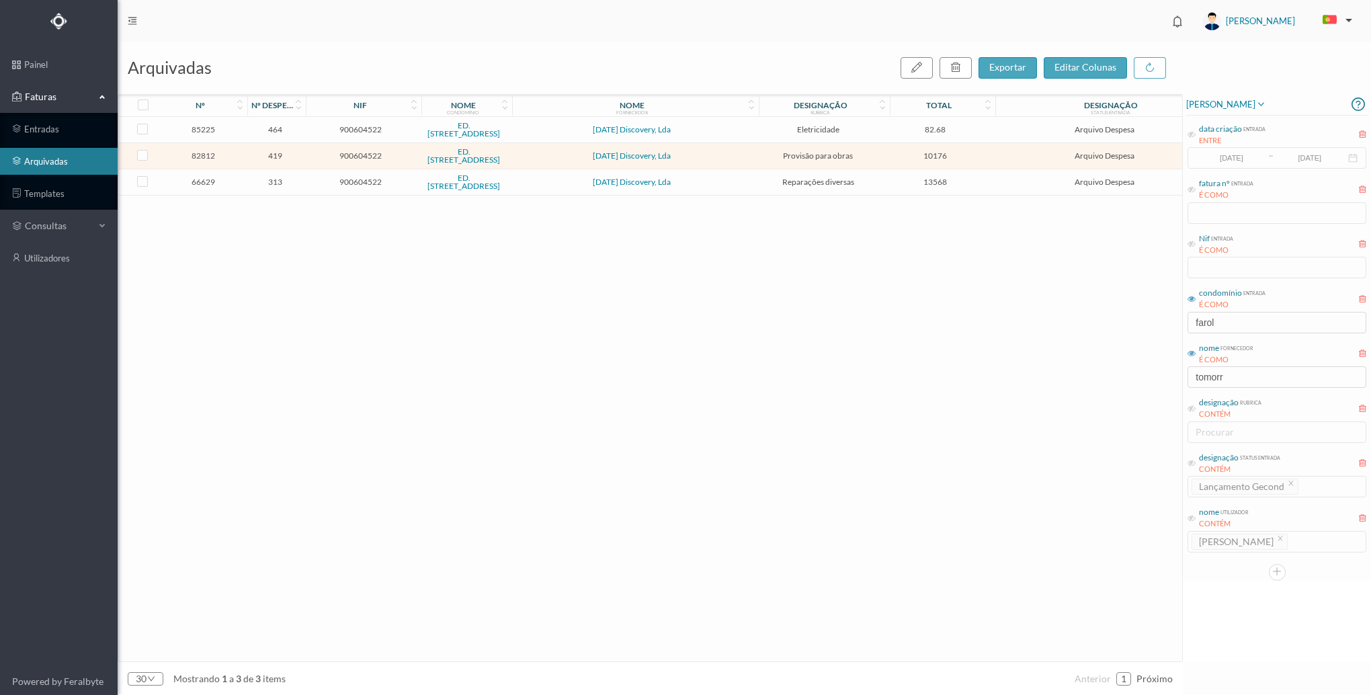
click at [871, 350] on div "85225 464 900604522 ED. RUA DO FAROL 138 Tomorrow Discovery, Lda Eletricidade 8…" at bounding box center [670, 389] width 1104 height 545
click at [1265, 374] on input "tomorr" at bounding box center [1277, 377] width 179 height 22
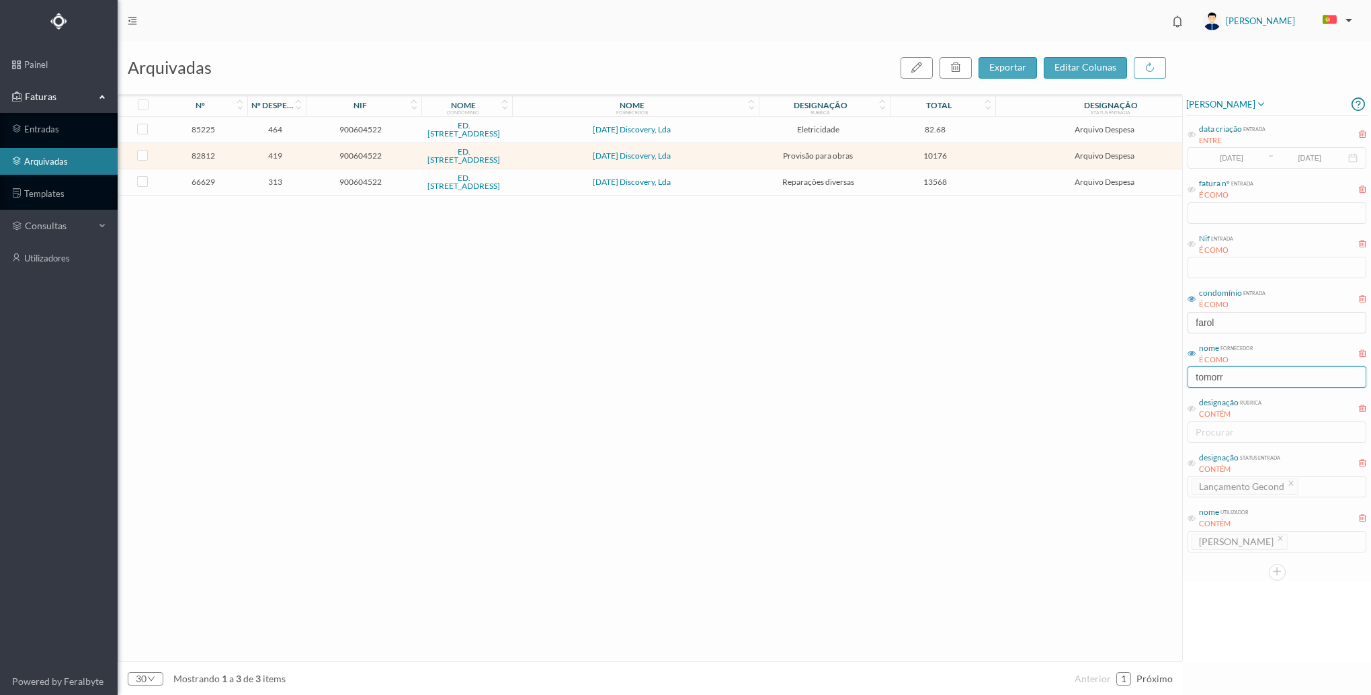
click at [1265, 374] on input "tomorr" at bounding box center [1277, 377] width 179 height 22
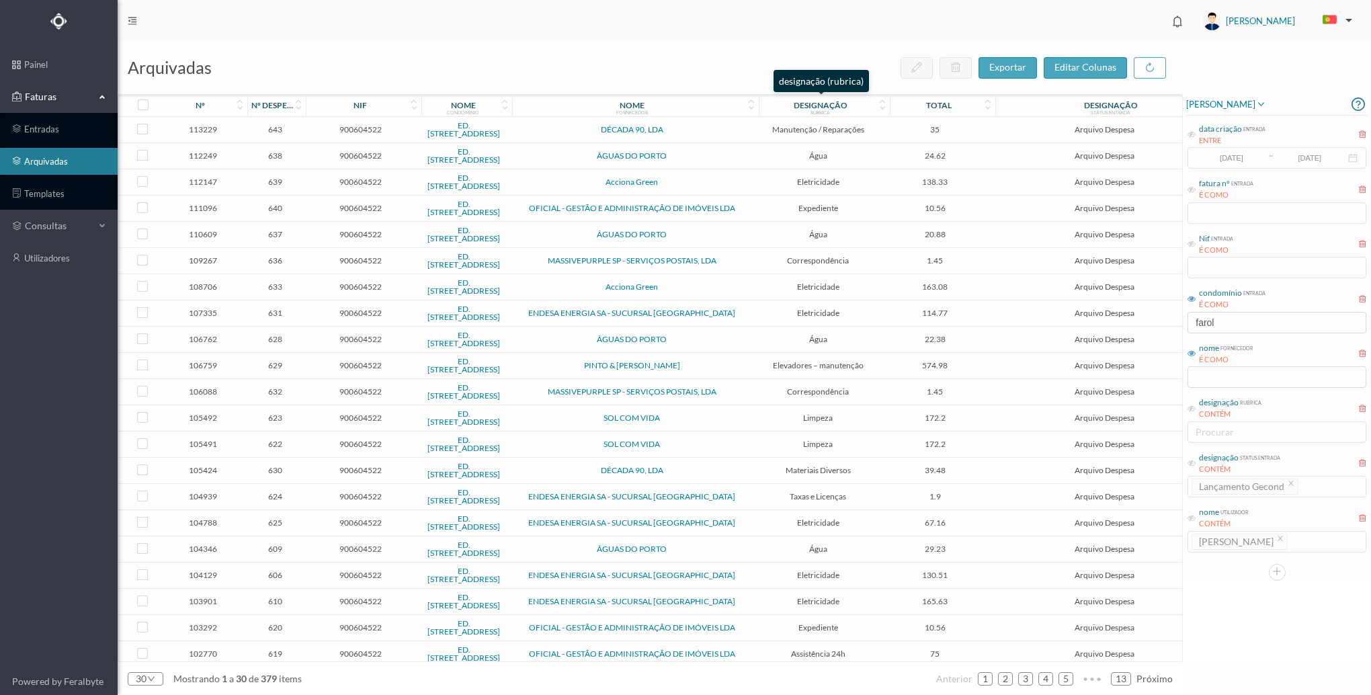
click at [844, 108] on div "designação" at bounding box center [821, 105] width 54 height 10
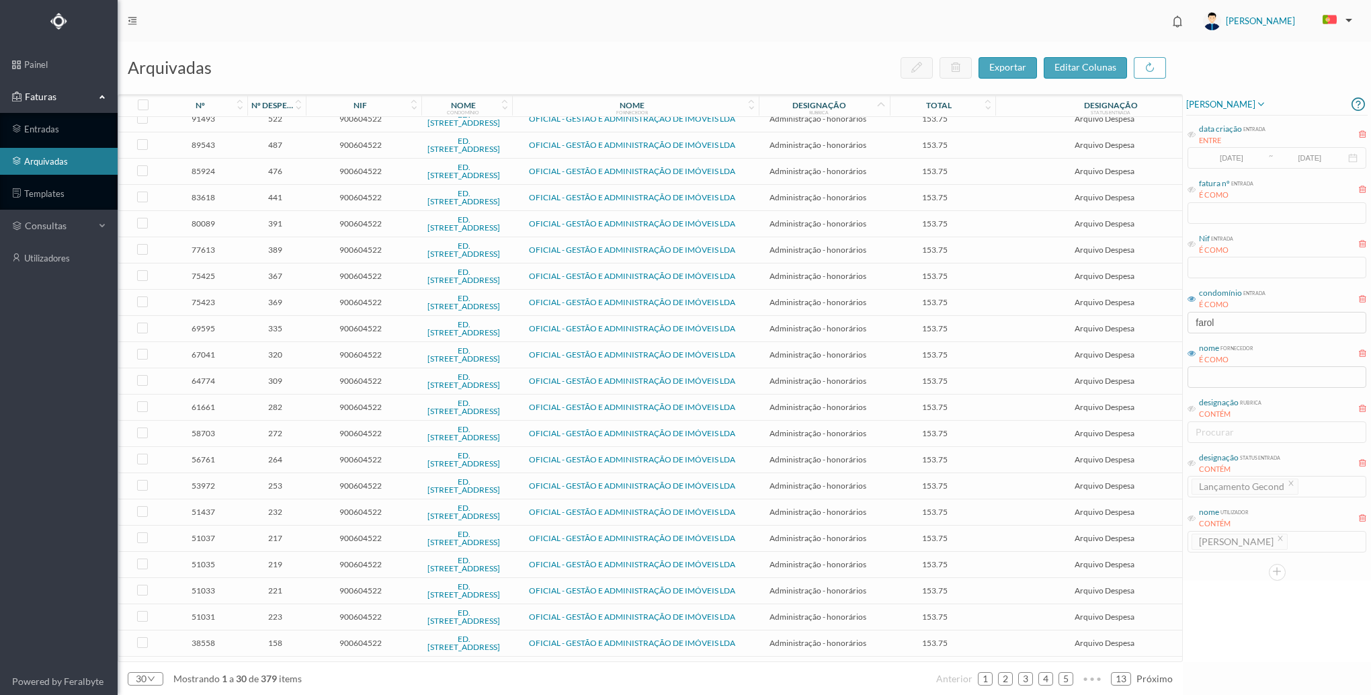
scroll to position [245, 0]
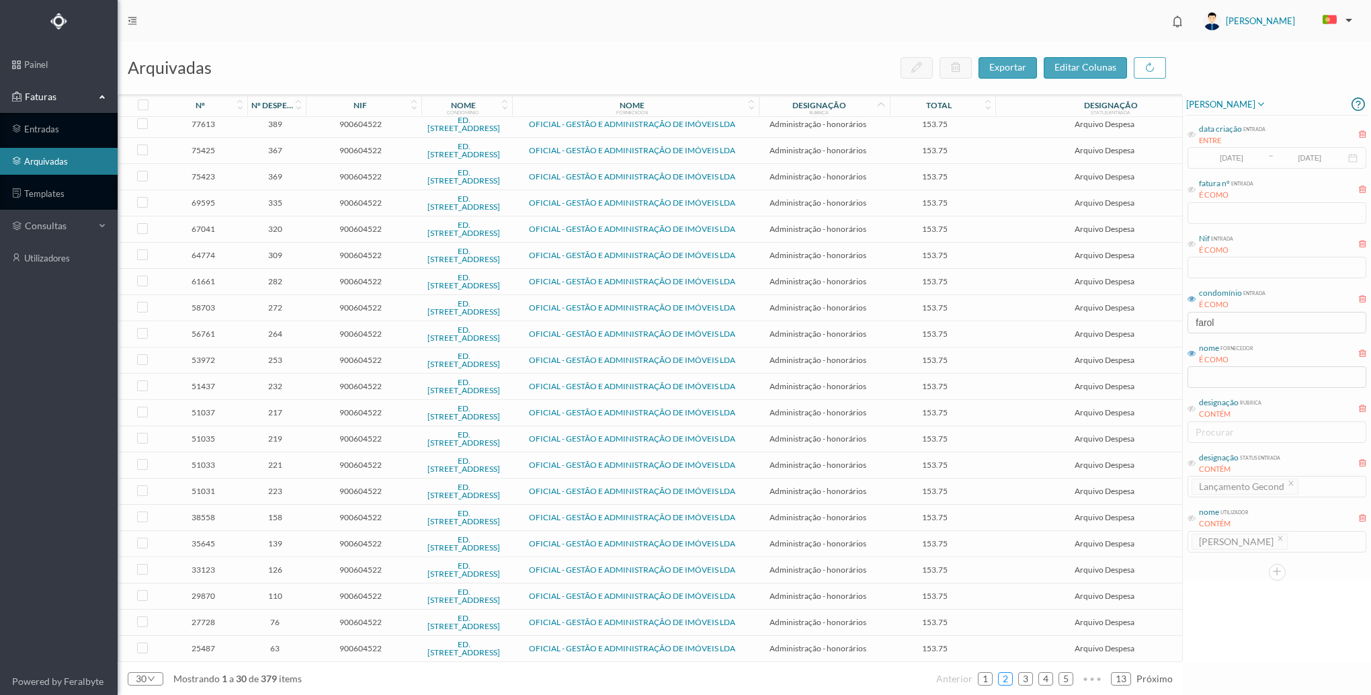
click at [1008, 680] on link "2" at bounding box center [1005, 679] width 13 height 20
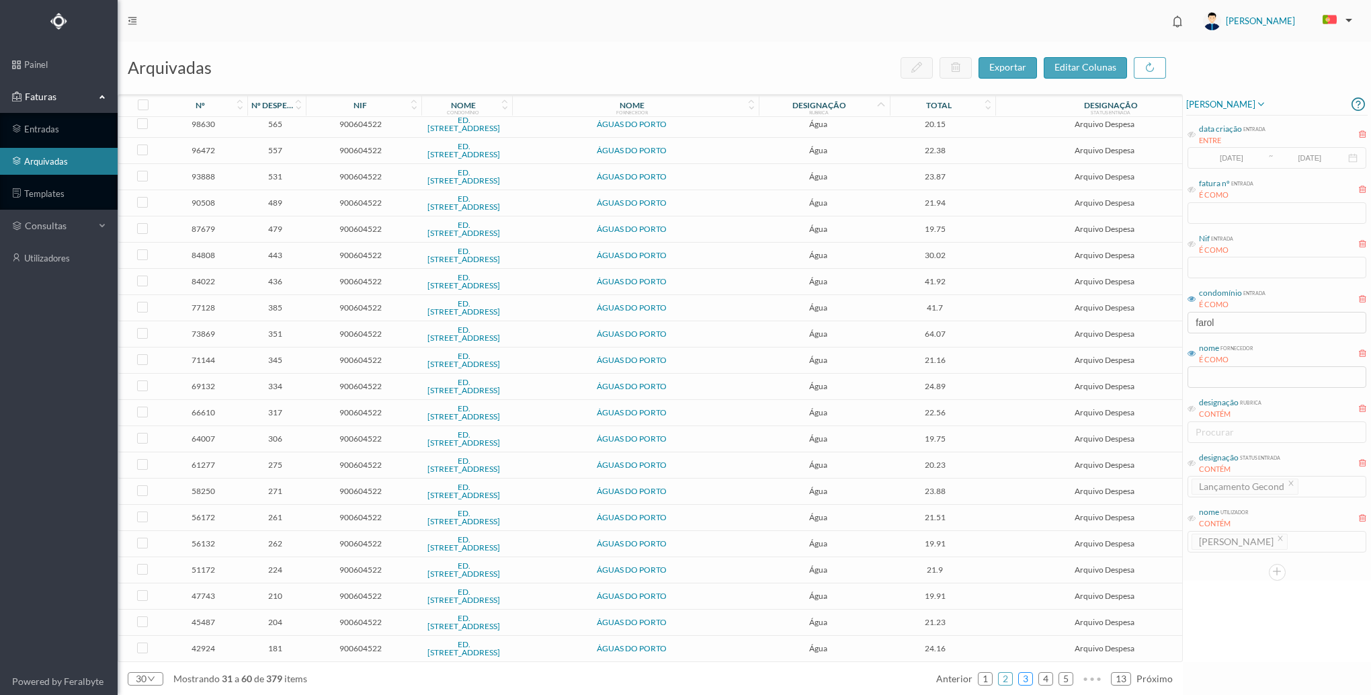
click at [1024, 682] on link "3" at bounding box center [1025, 679] width 13 height 20
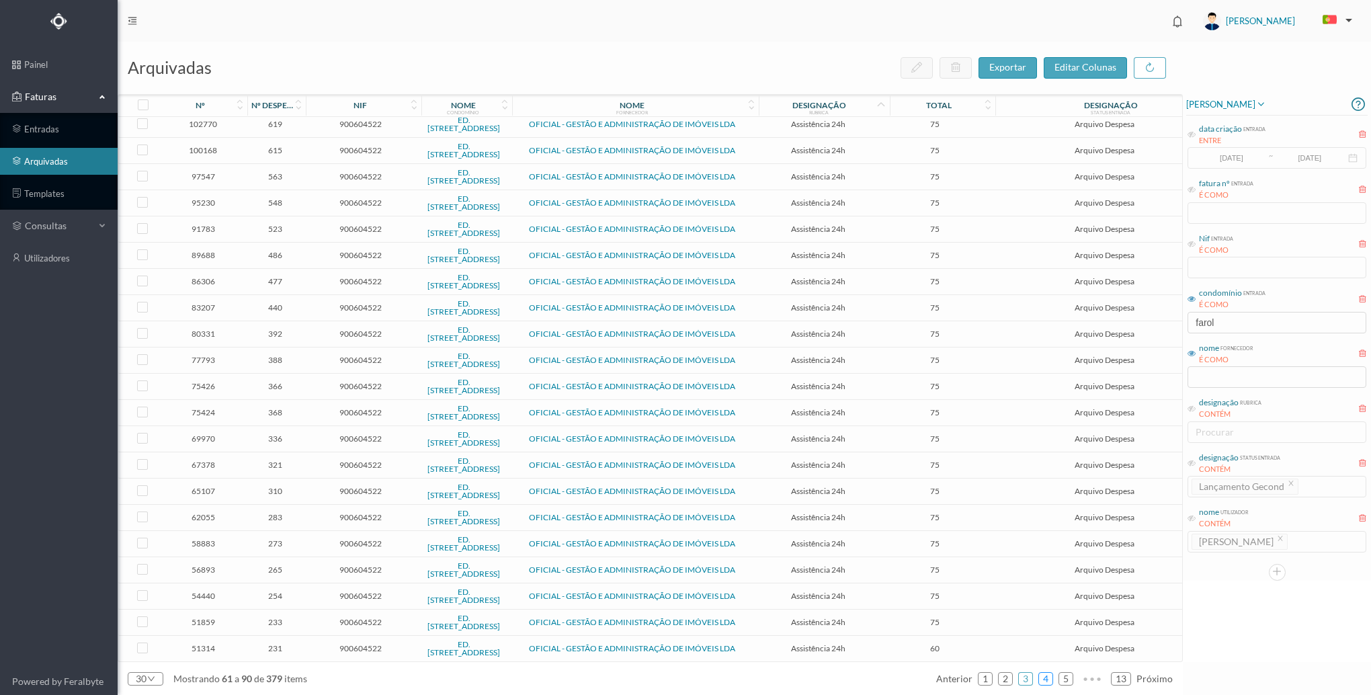
click at [1042, 677] on link "4" at bounding box center [1045, 679] width 13 height 20
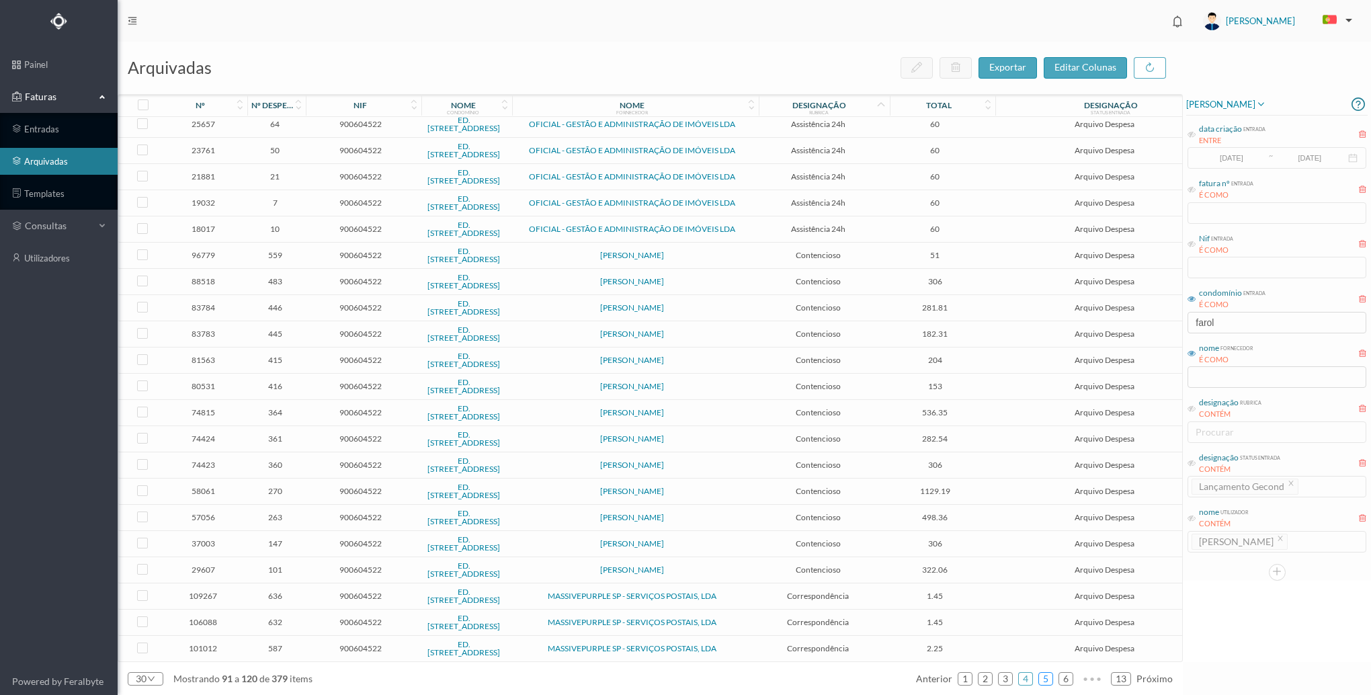
click at [1051, 677] on link "5" at bounding box center [1045, 679] width 13 height 20
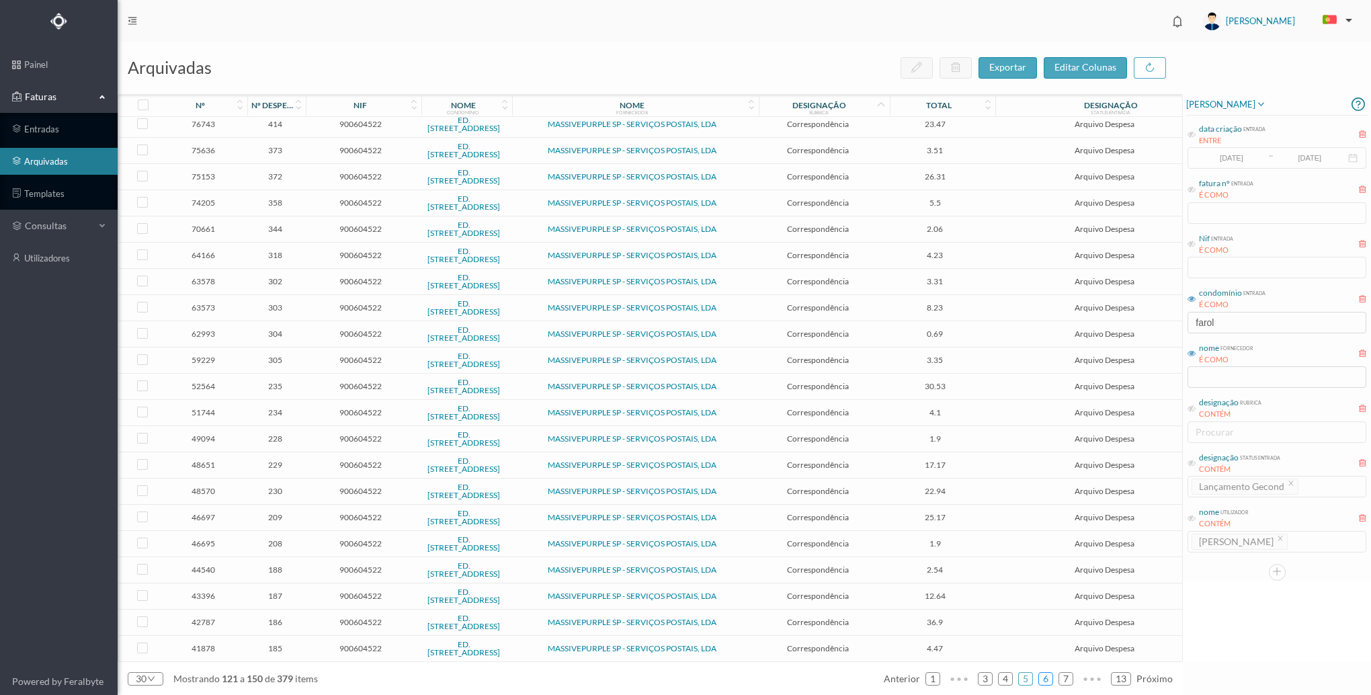
click at [1051, 680] on link "6" at bounding box center [1045, 679] width 13 height 20
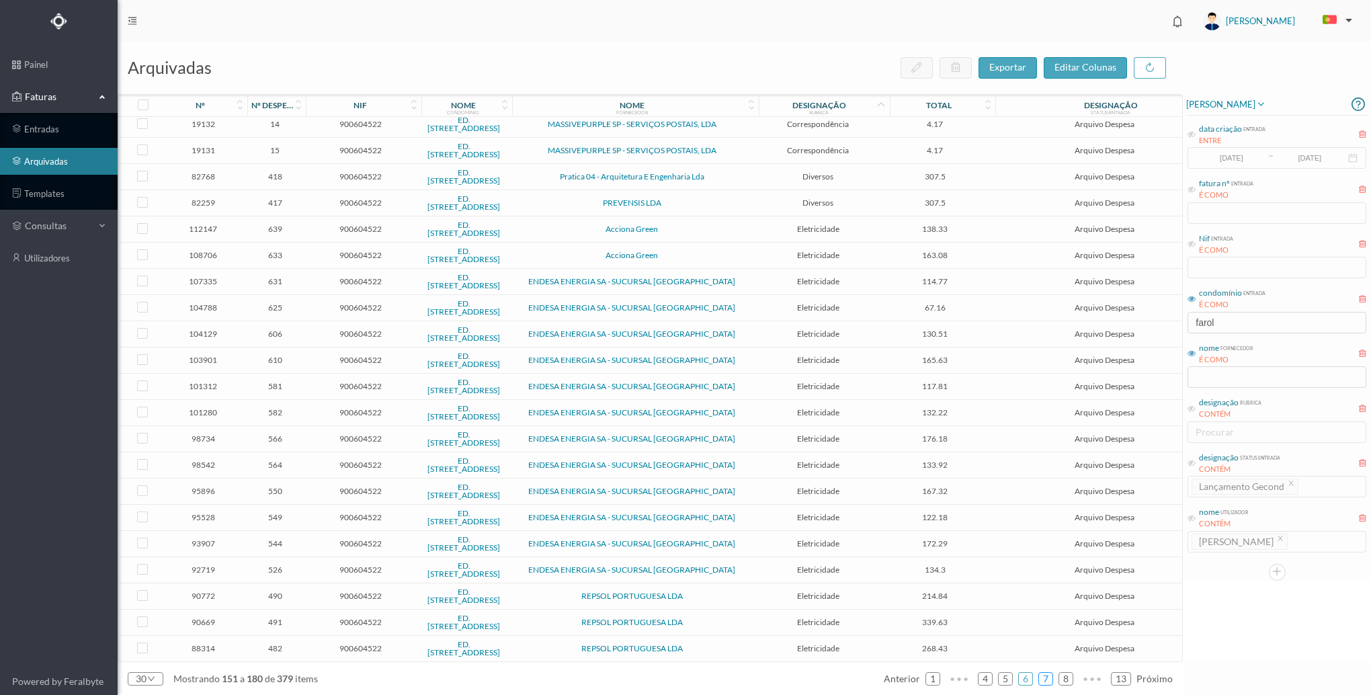
click at [1040, 676] on link "7" at bounding box center [1045, 679] width 13 height 20
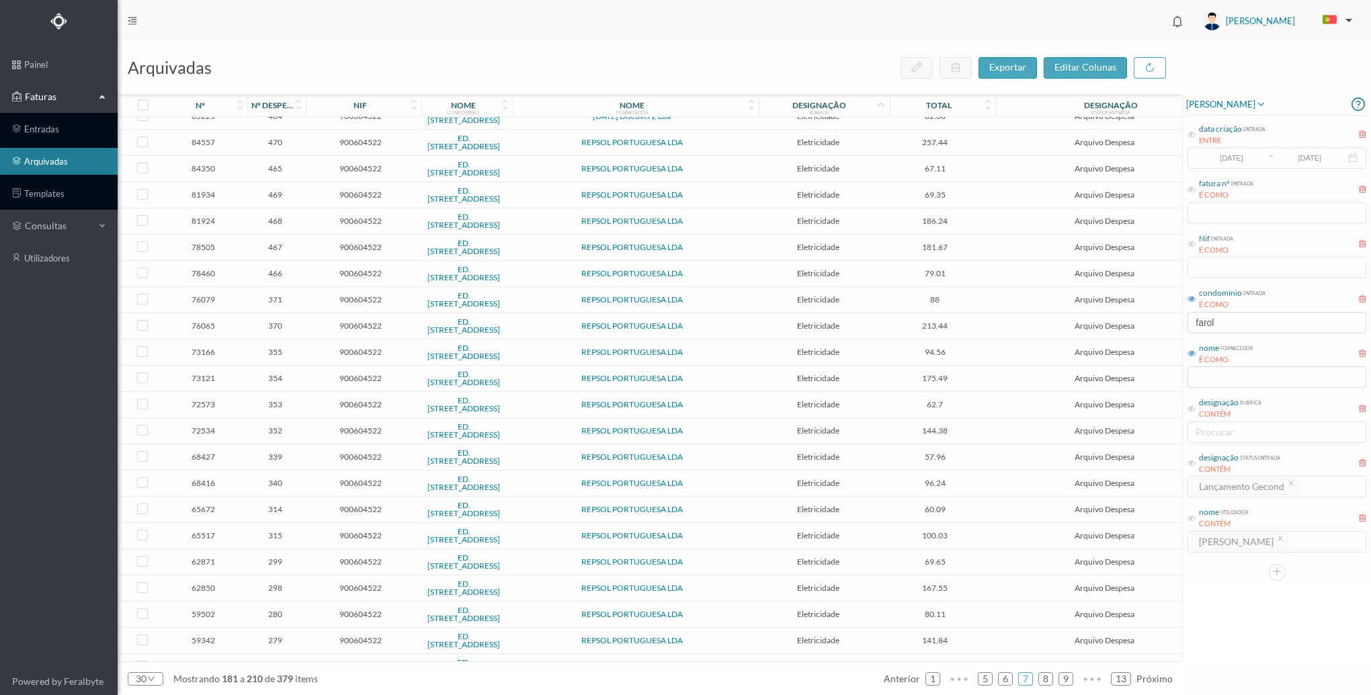
scroll to position [0, 0]
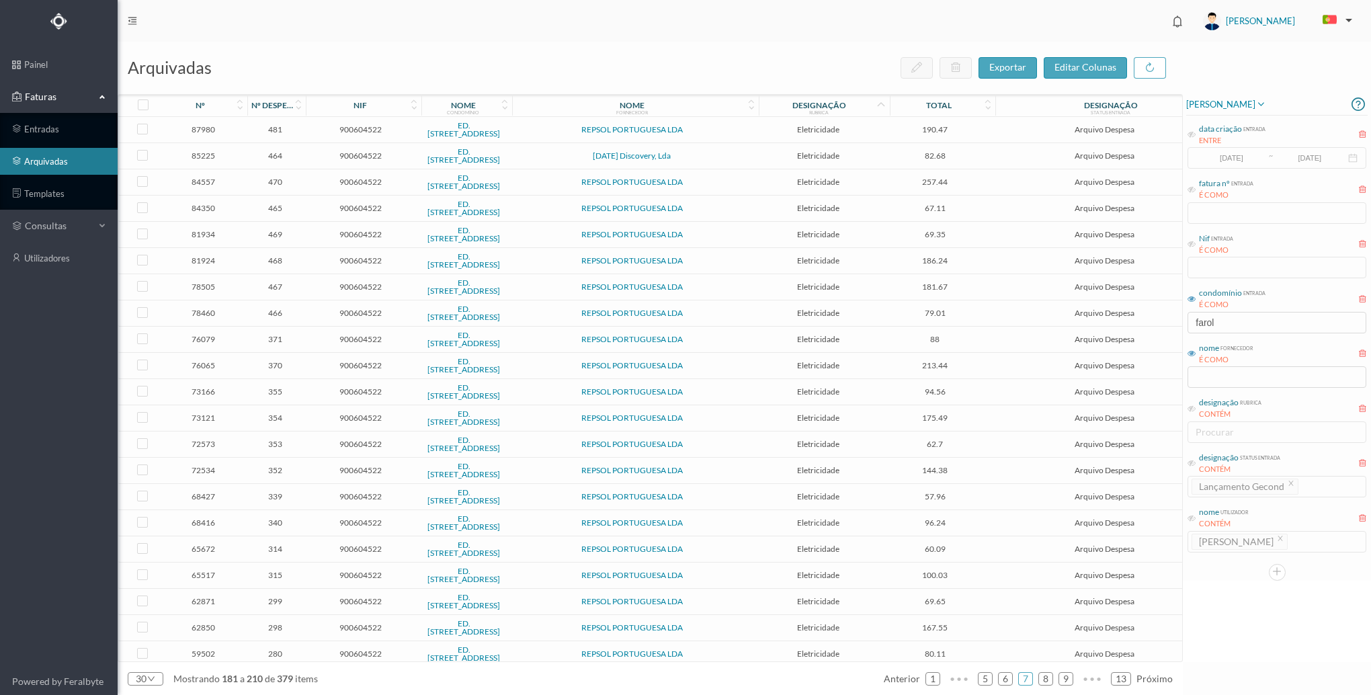
click at [936, 153] on span "82.68" at bounding box center [935, 156] width 98 height 10
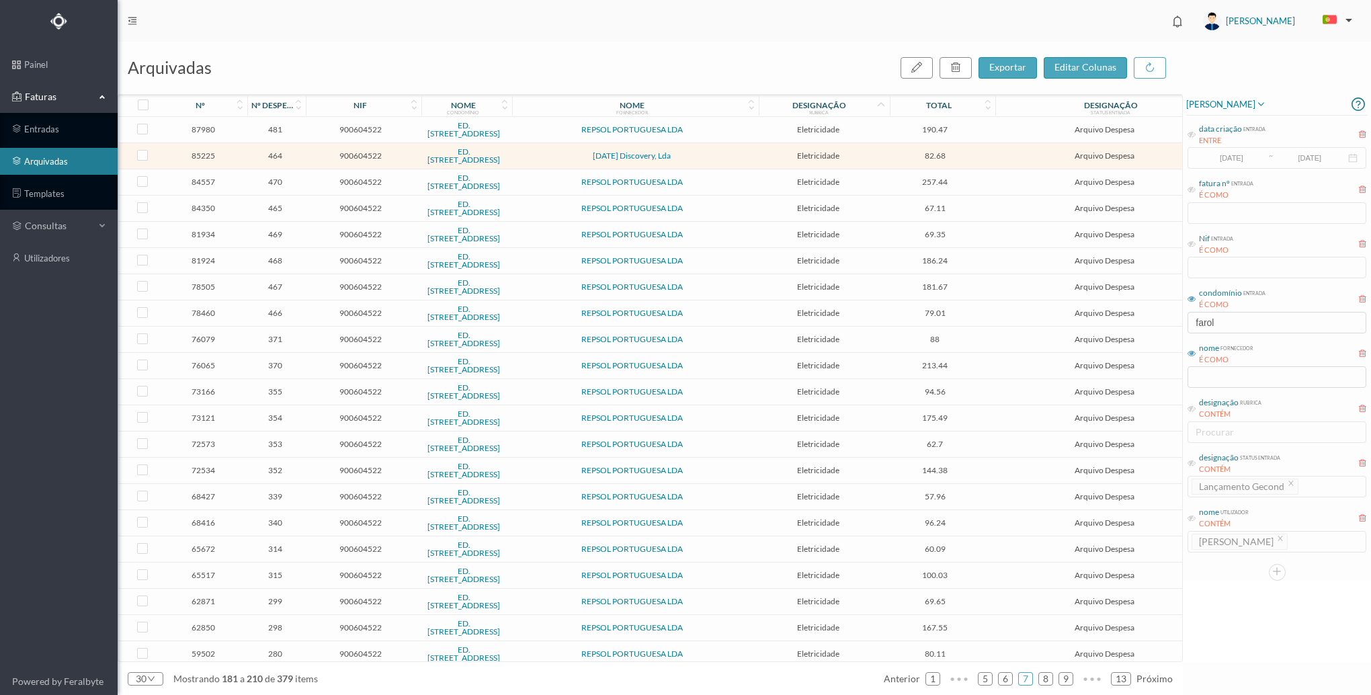
click at [936, 153] on span "82.68" at bounding box center [935, 156] width 98 height 10
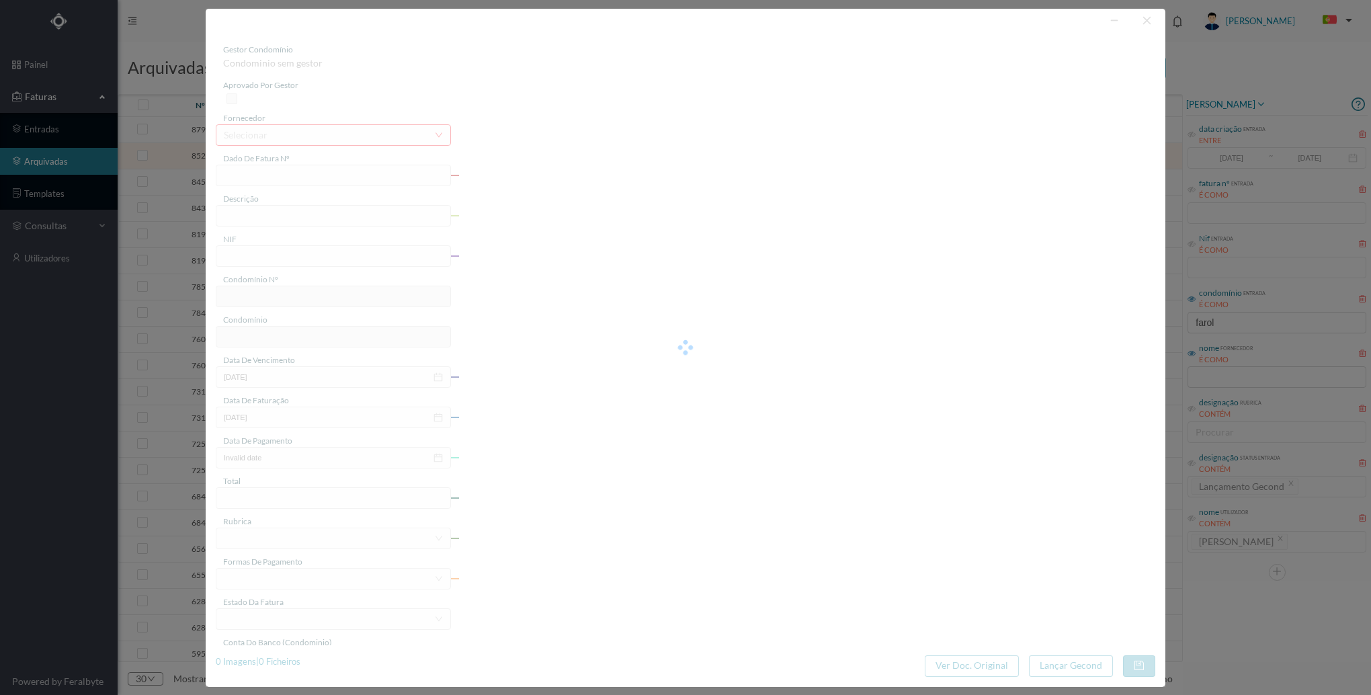
type input "FT 2024/102"
type input "INSTALAÇÃO DE CABOS ELETRICOS"
type input "900604522"
type input "2024-11-13"
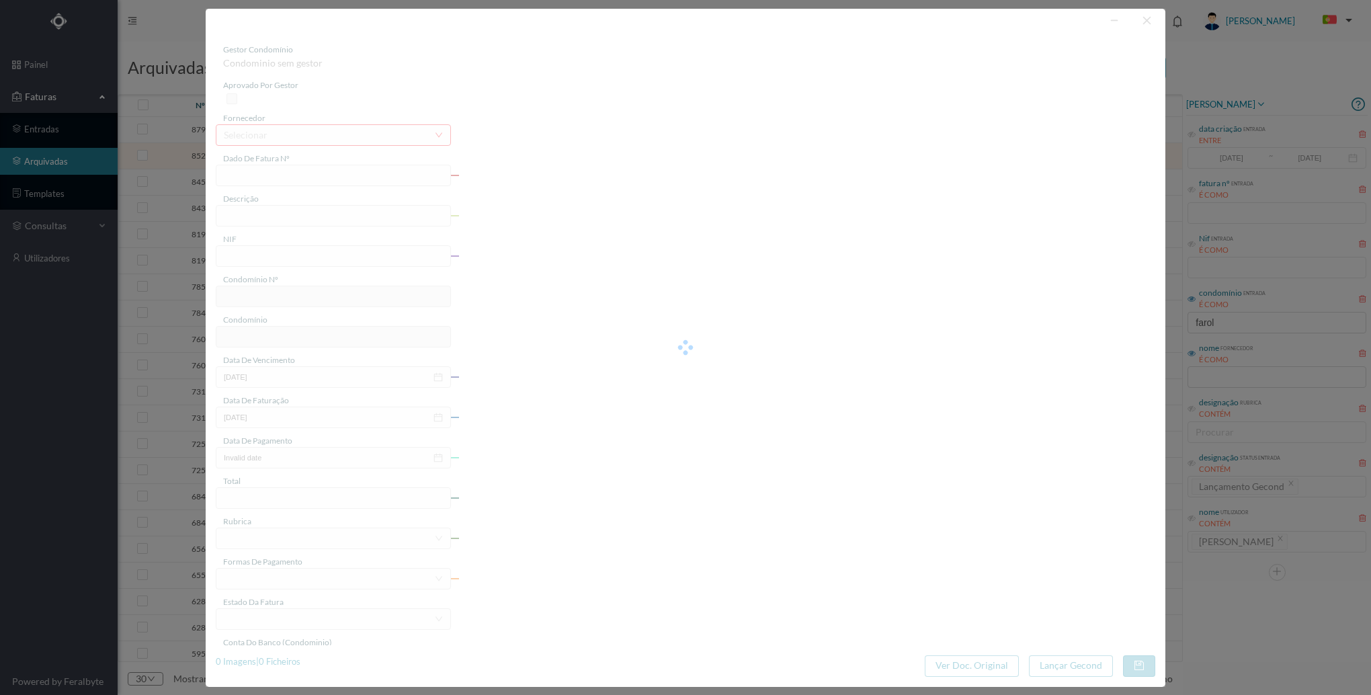
type input "2024-11-18"
type input "82.68"
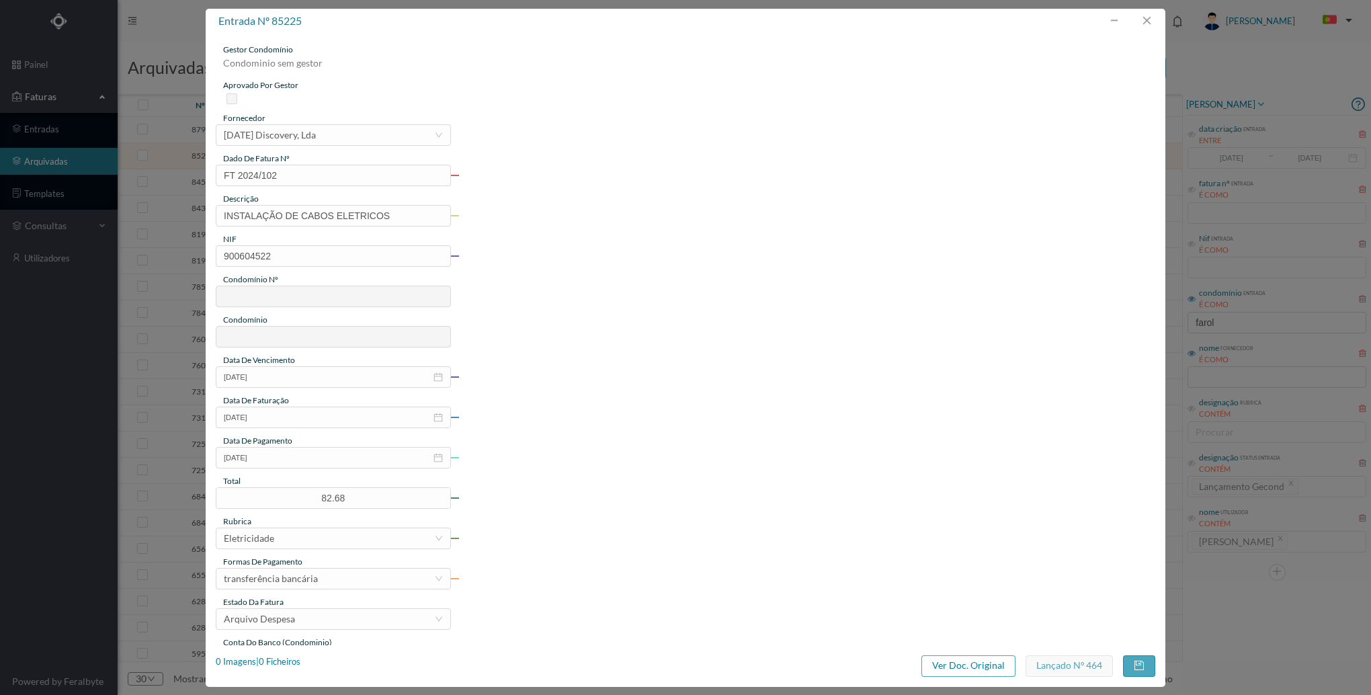
type input "614"
type input "ED. [STREET_ADDRESS]"
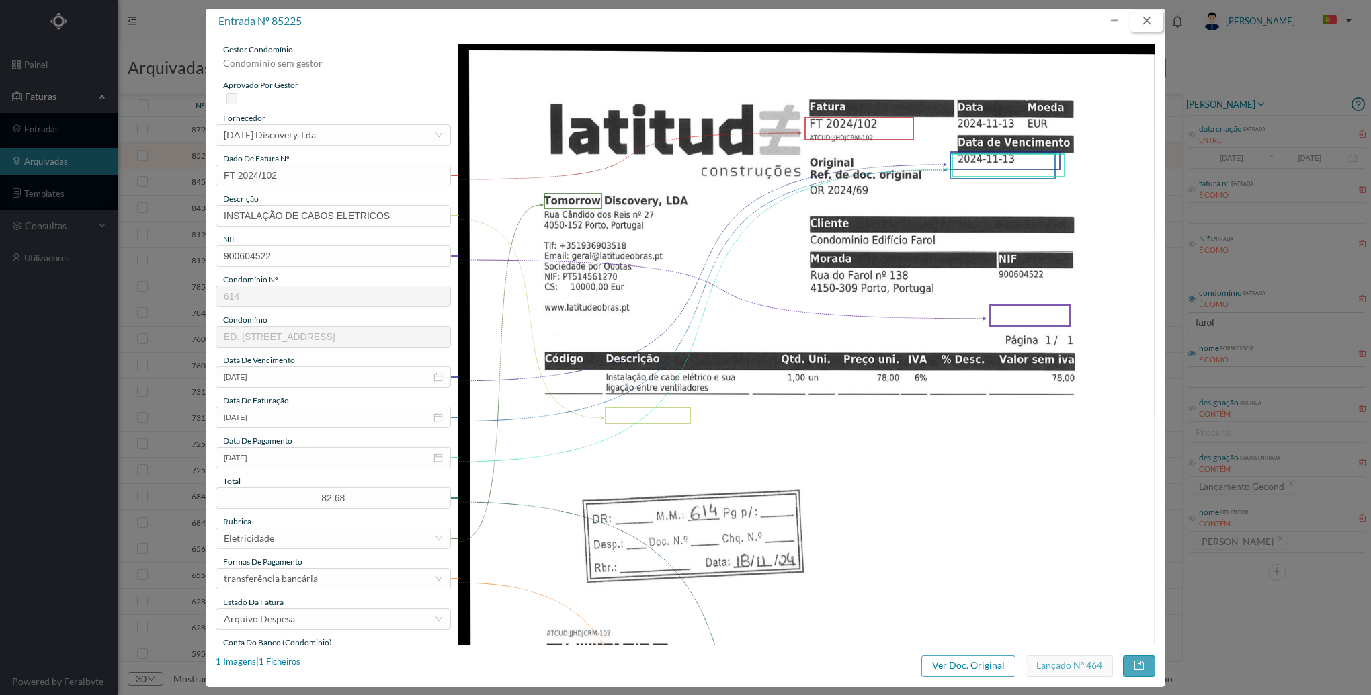
click at [1151, 22] on button "button" at bounding box center [1147, 21] width 32 height 22
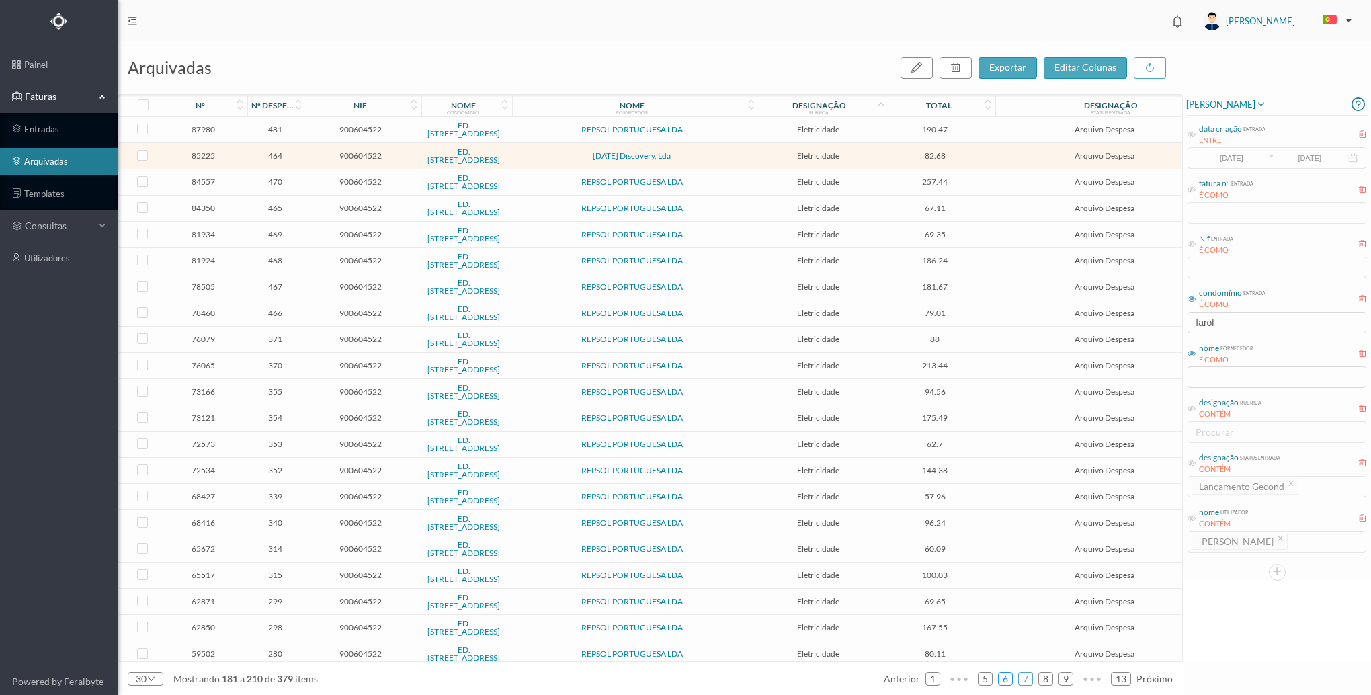
click at [1004, 680] on link "6" at bounding box center [1005, 679] width 13 height 20
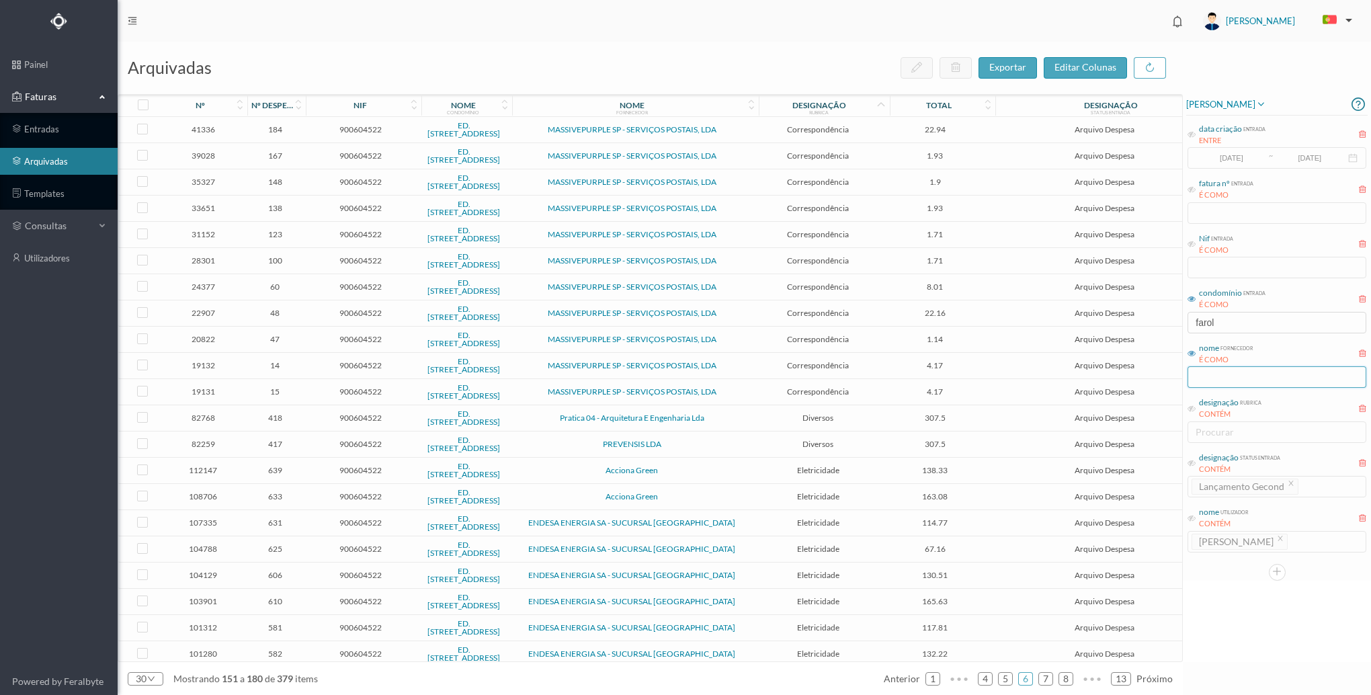
click at [1219, 370] on input "text" at bounding box center [1277, 377] width 179 height 22
click at [878, 103] on icon at bounding box center [881, 104] width 11 height 11
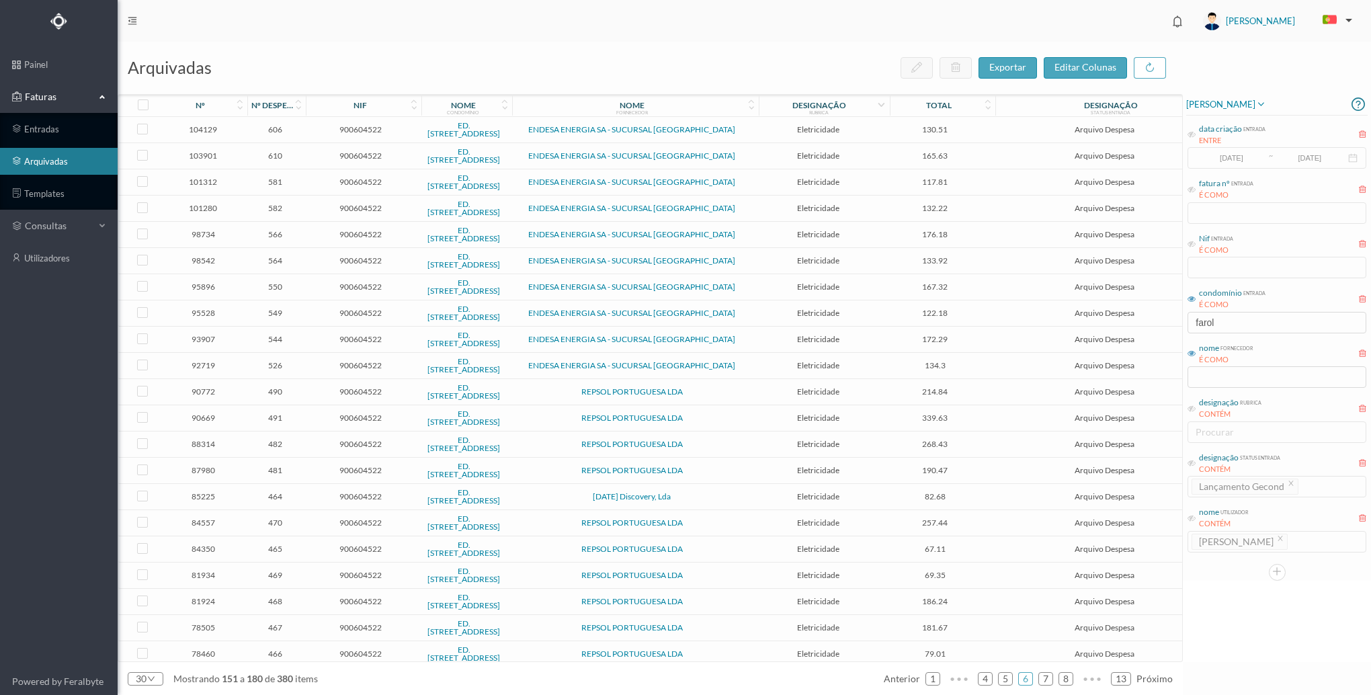
click at [878, 105] on icon at bounding box center [881, 104] width 11 height 11
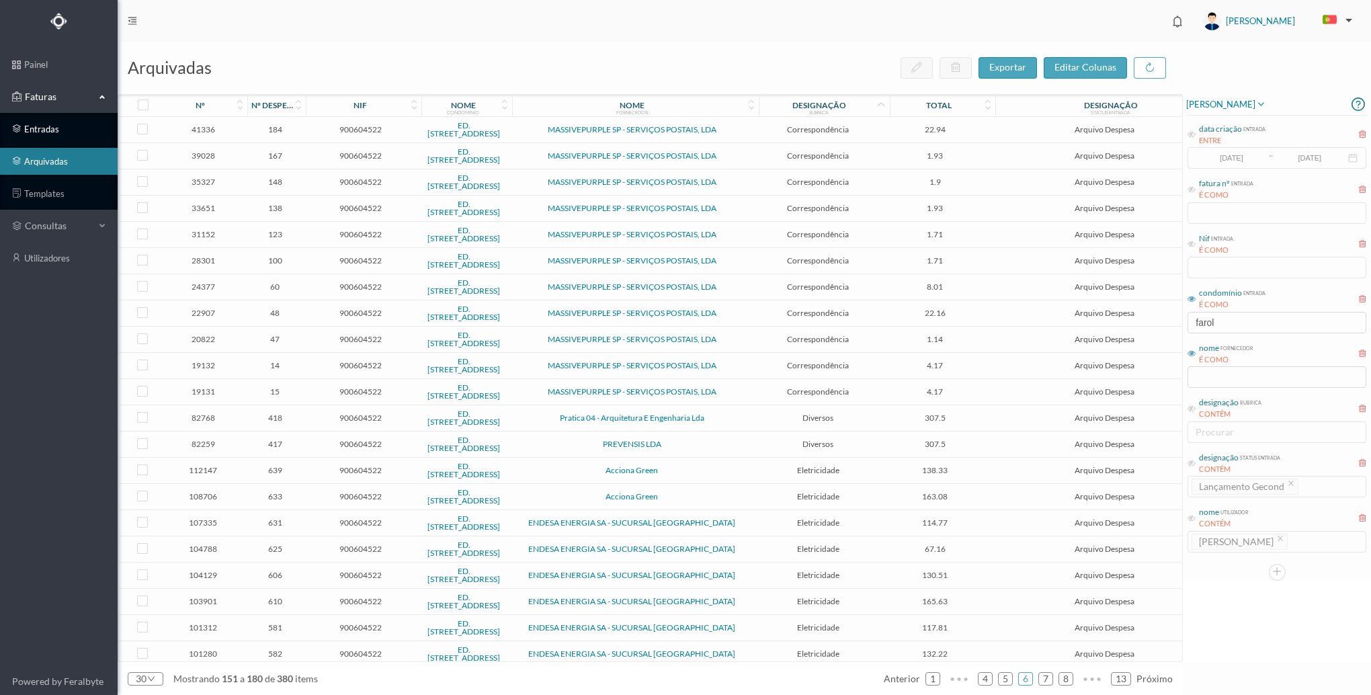
click at [44, 132] on link "entradas" at bounding box center [59, 129] width 118 height 27
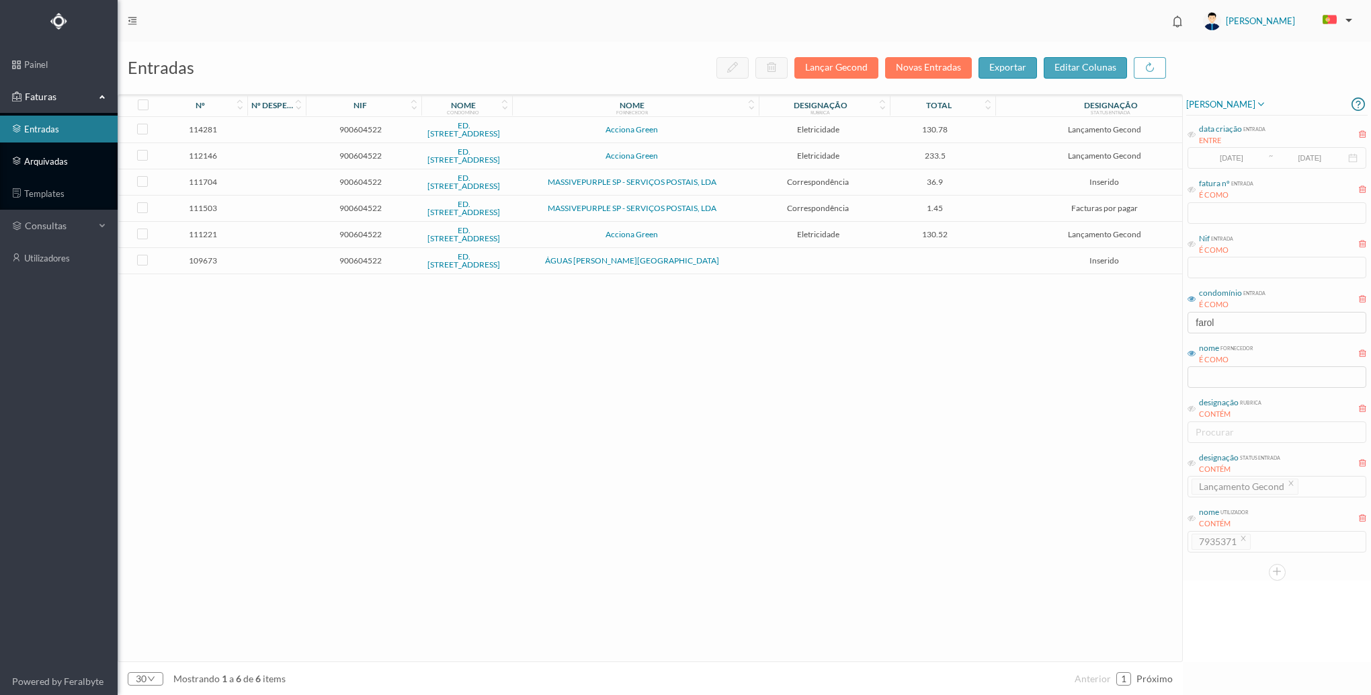
click at [67, 169] on link "arquivadas" at bounding box center [59, 161] width 118 height 27
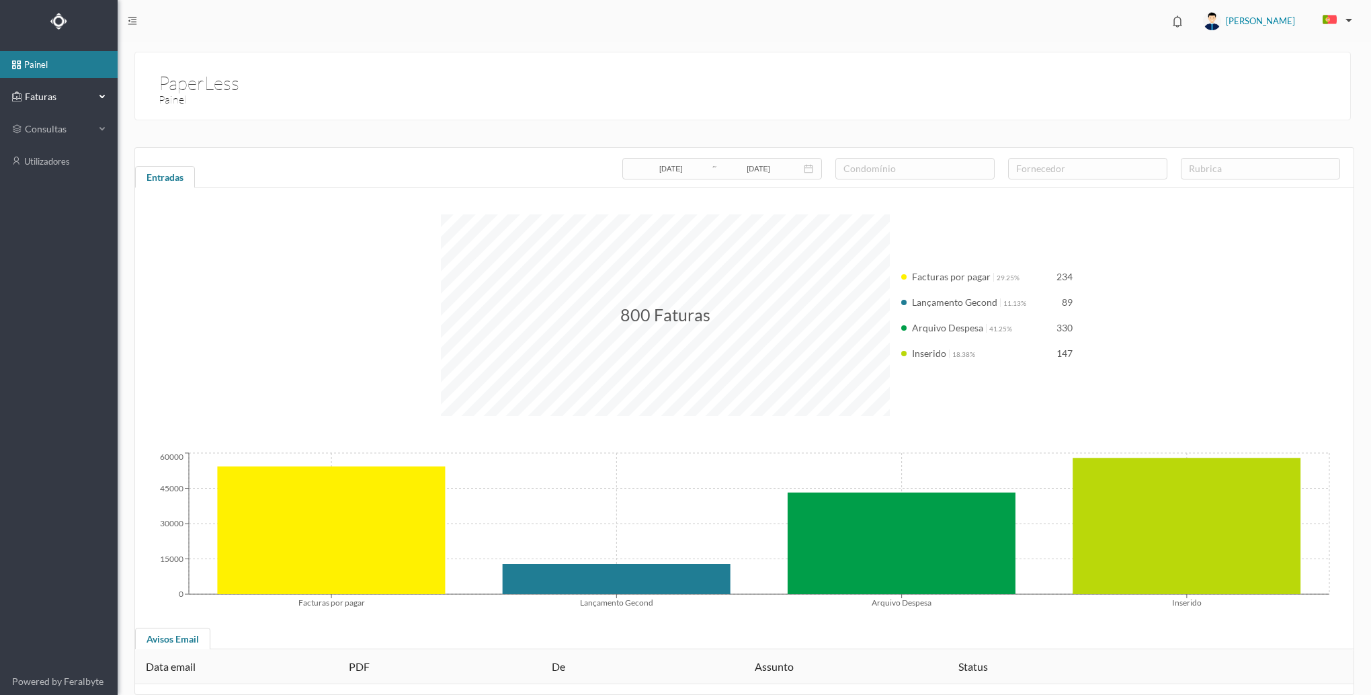
click at [95, 98] on div "Faturas" at bounding box center [59, 96] width 118 height 27
click at [45, 157] on link "arquivadas" at bounding box center [59, 161] width 118 height 27
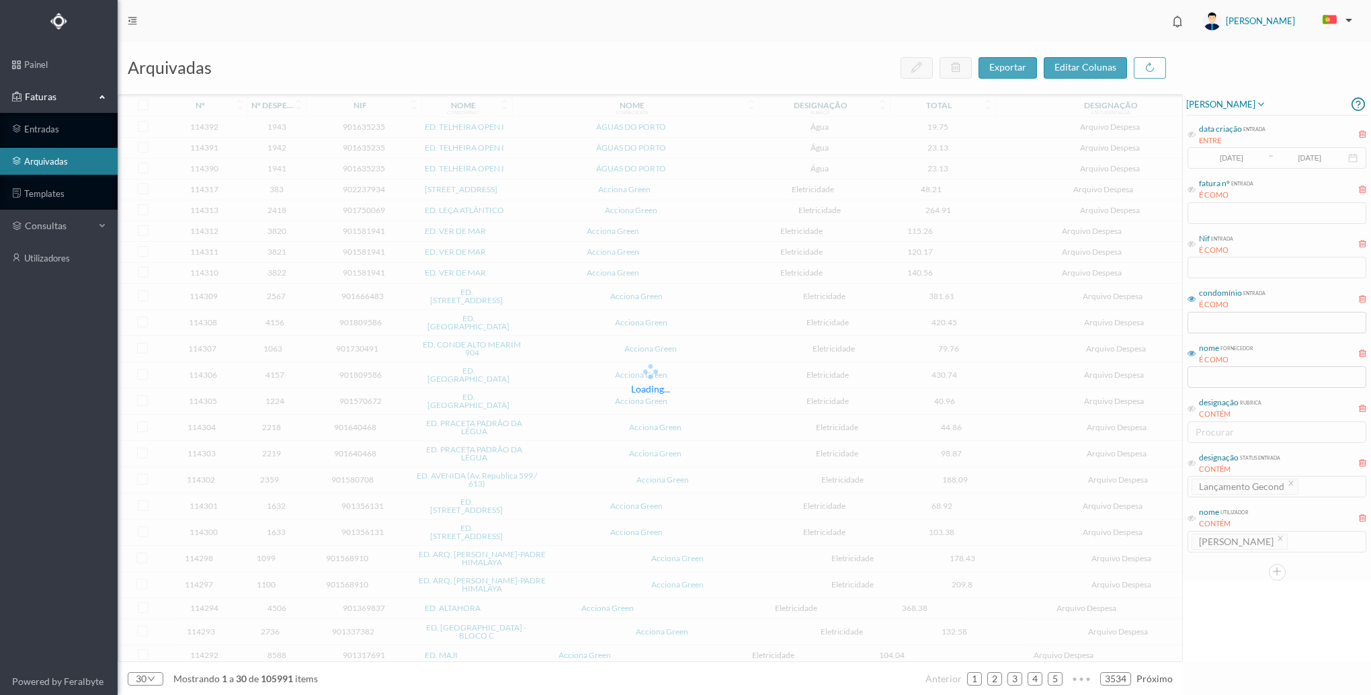
click at [1188, 298] on icon at bounding box center [1192, 299] width 8 height 8
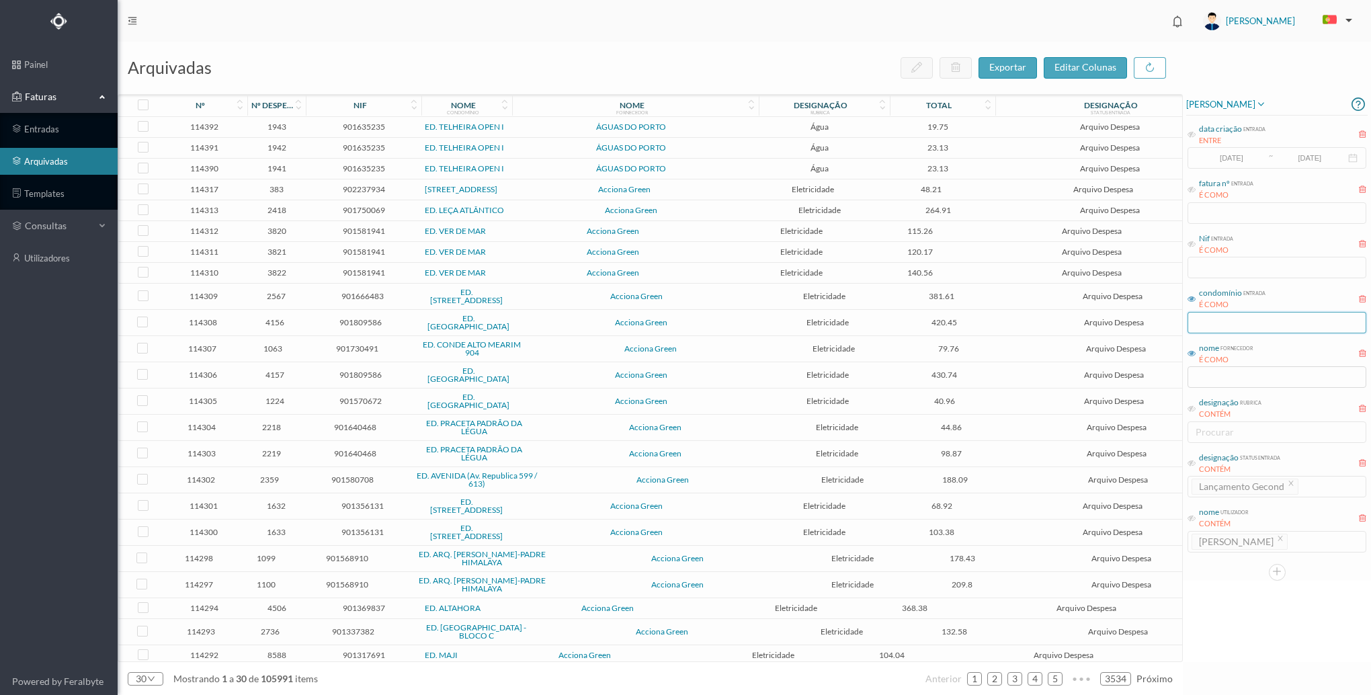
click at [1217, 317] on input "text" at bounding box center [1277, 323] width 179 height 22
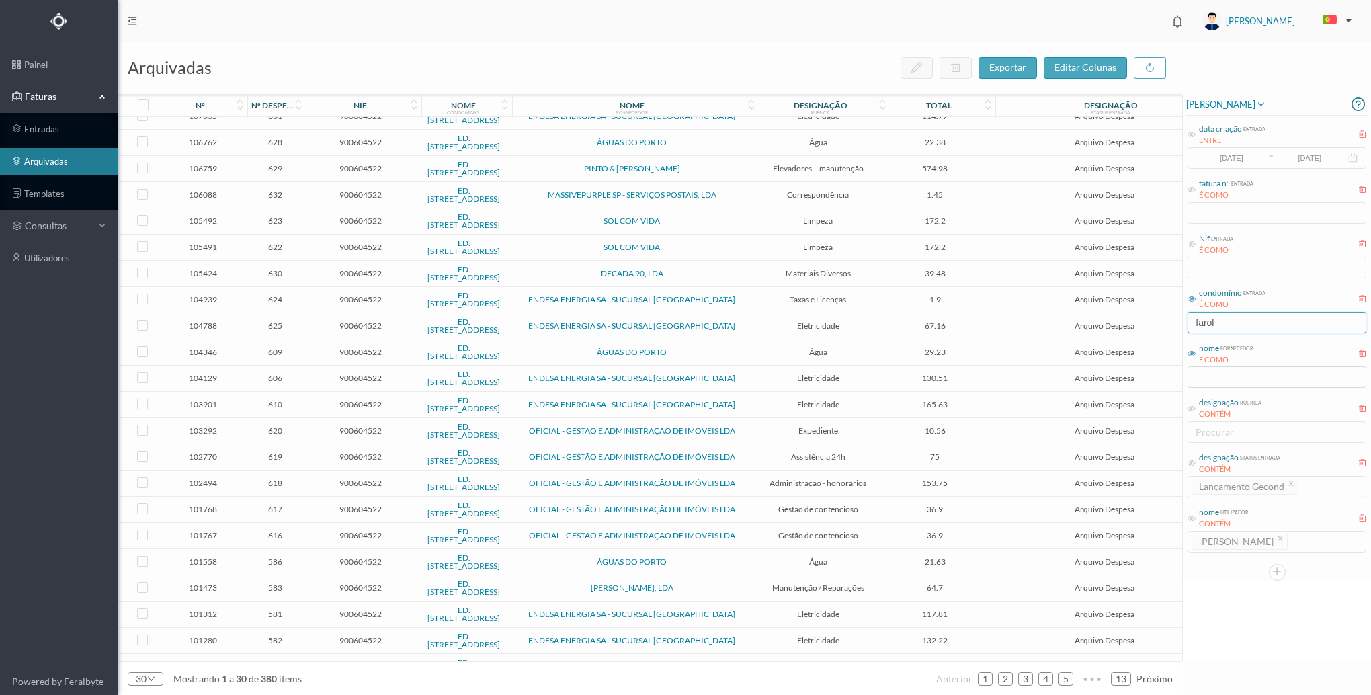
scroll to position [245, 0]
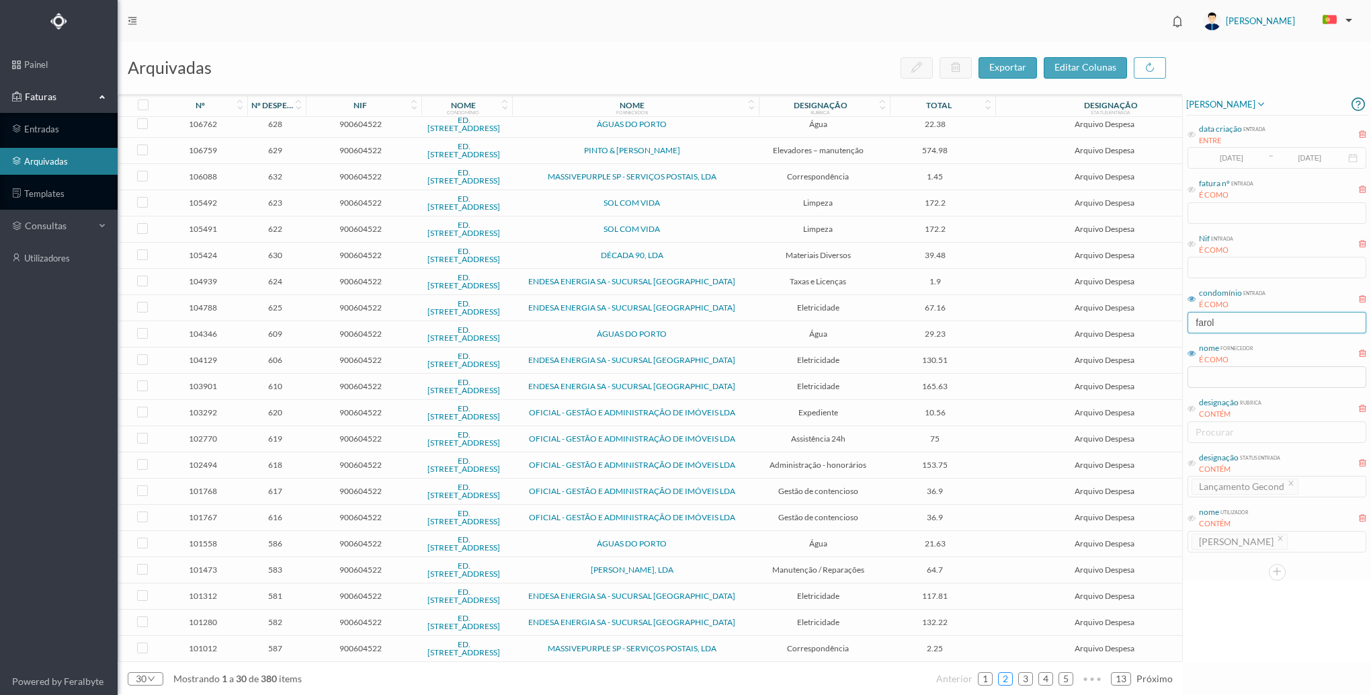
type input "farol"
click at [1000, 680] on link "2" at bounding box center [1005, 679] width 13 height 20
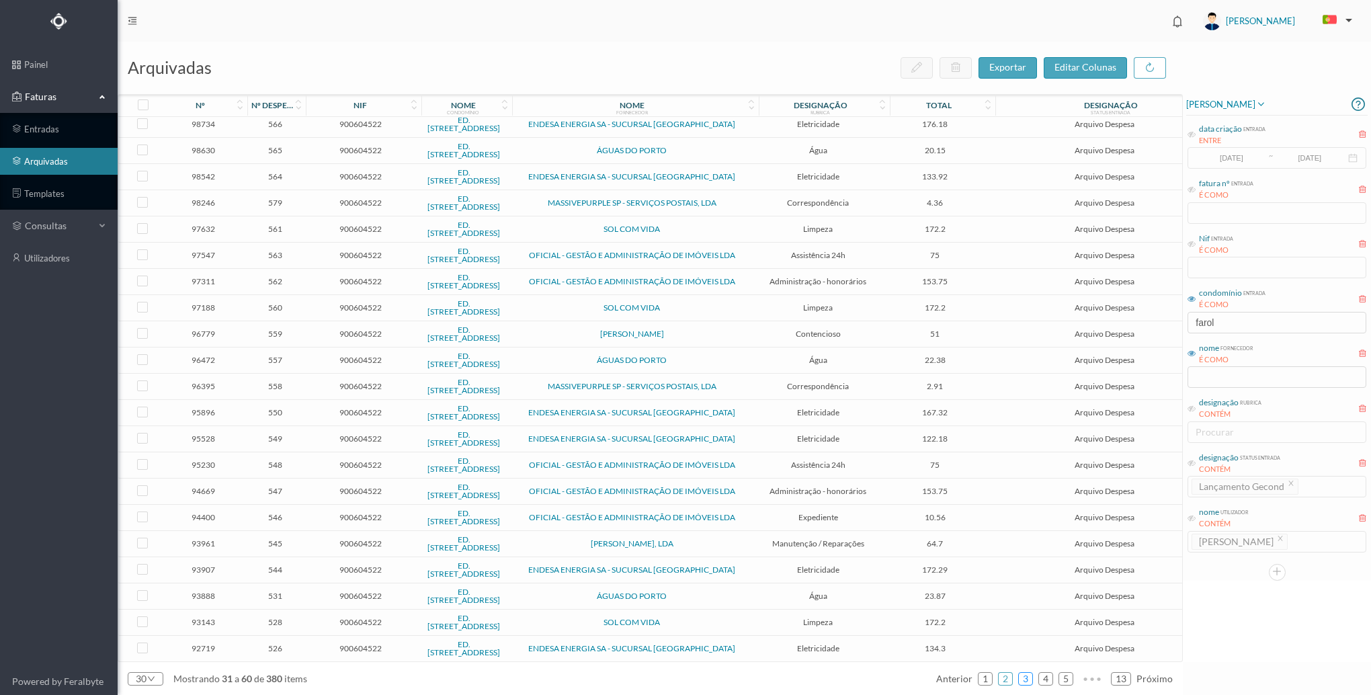
click at [1028, 678] on link "3" at bounding box center [1025, 679] width 13 height 20
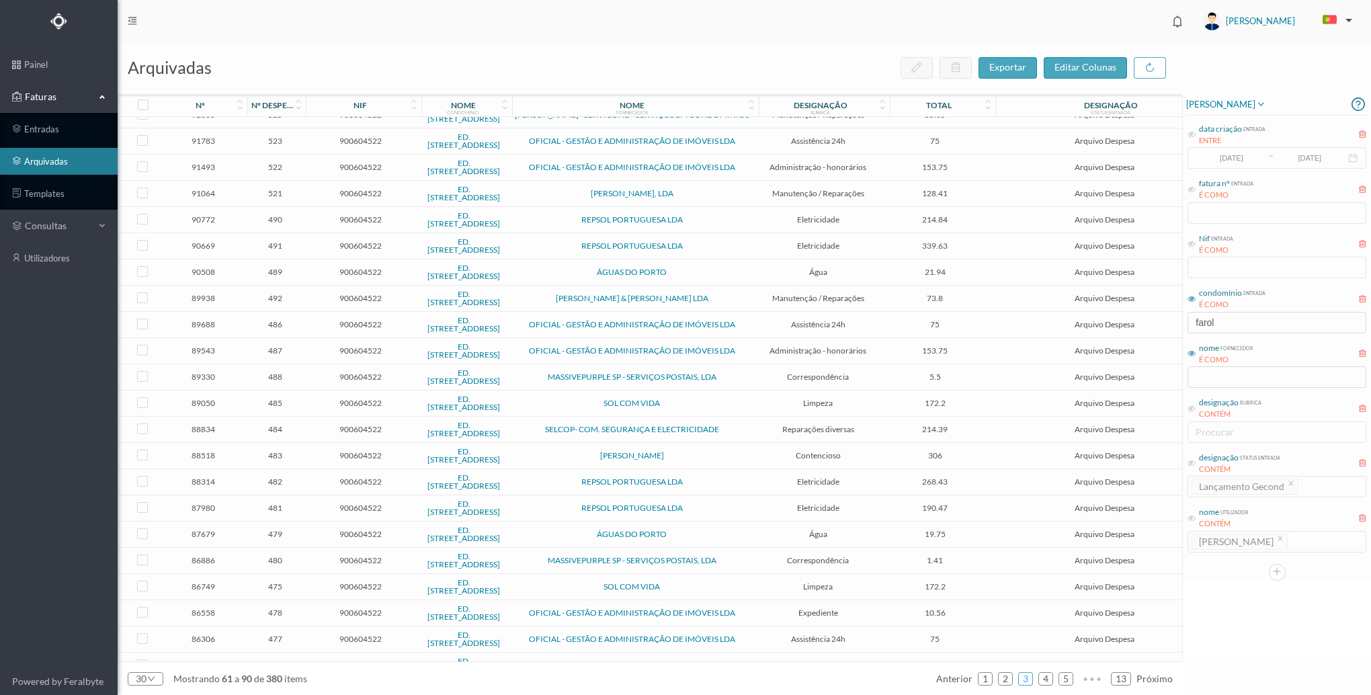
scroll to position [0, 0]
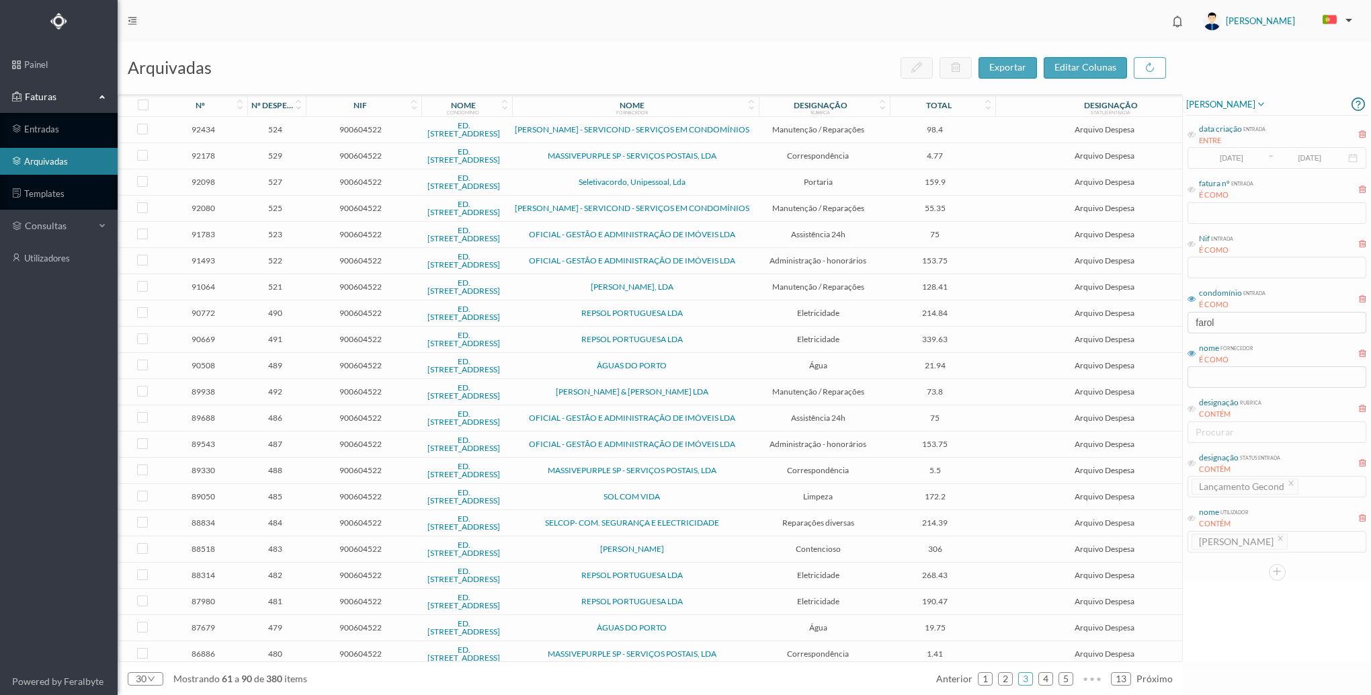
click at [304, 391] on td "900604522" at bounding box center [361, 392] width 114 height 26
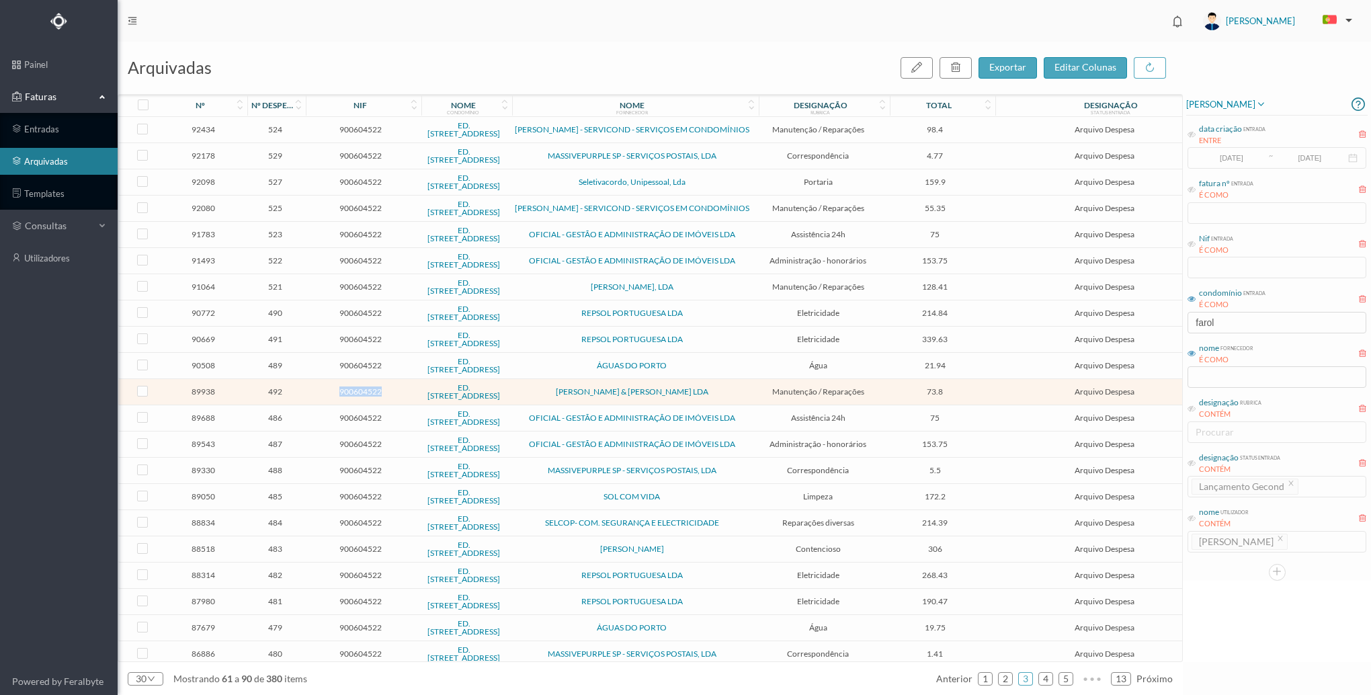
click at [304, 391] on td "900604522" at bounding box center [361, 392] width 114 height 26
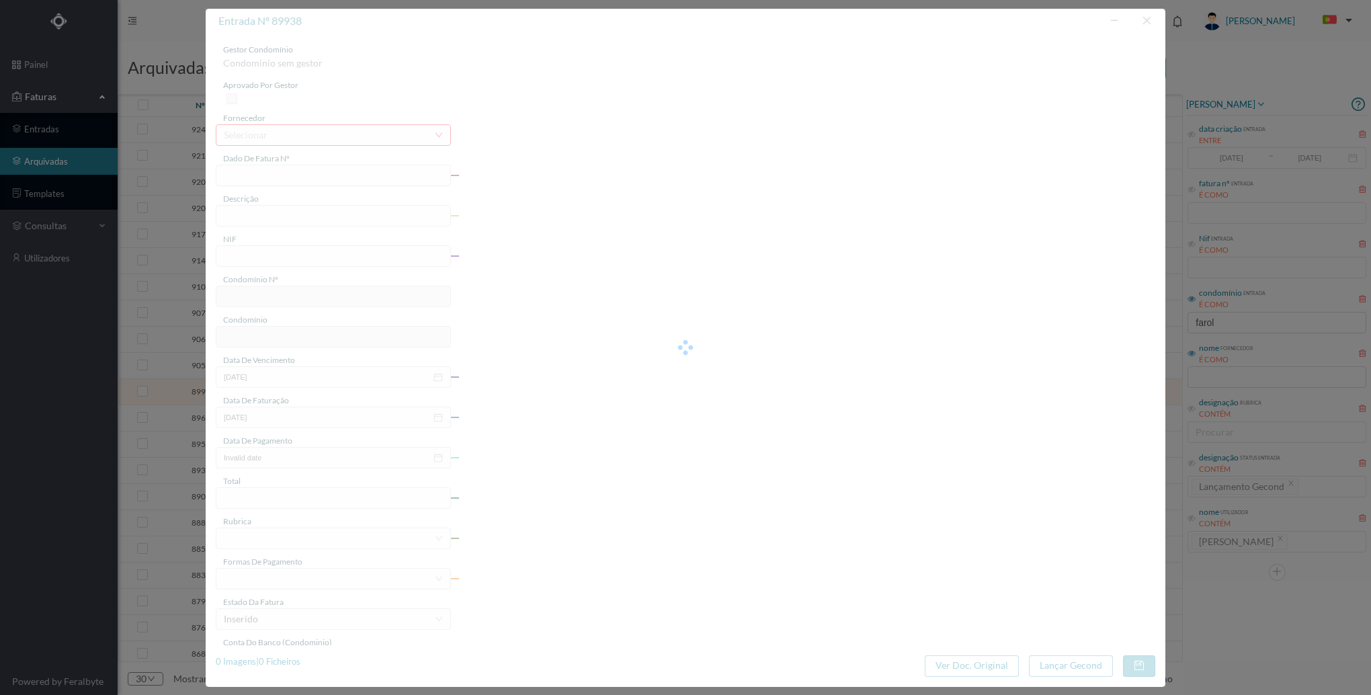
type input "FT FA.2024/826"
type input "Verificar alimentadores"
type input "900604522"
type input "[DATE]"
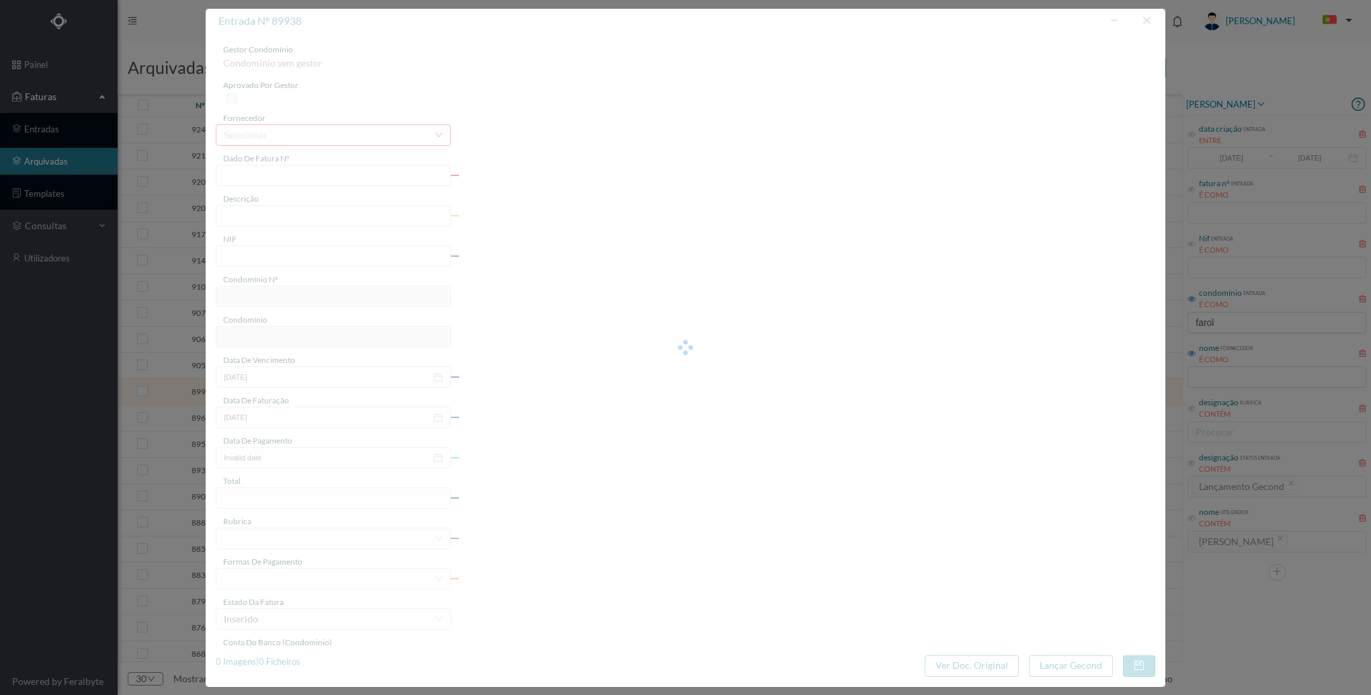
type input "[DATE]"
type input "73.80"
type input "614"
type input "ED. [STREET_ADDRESS]"
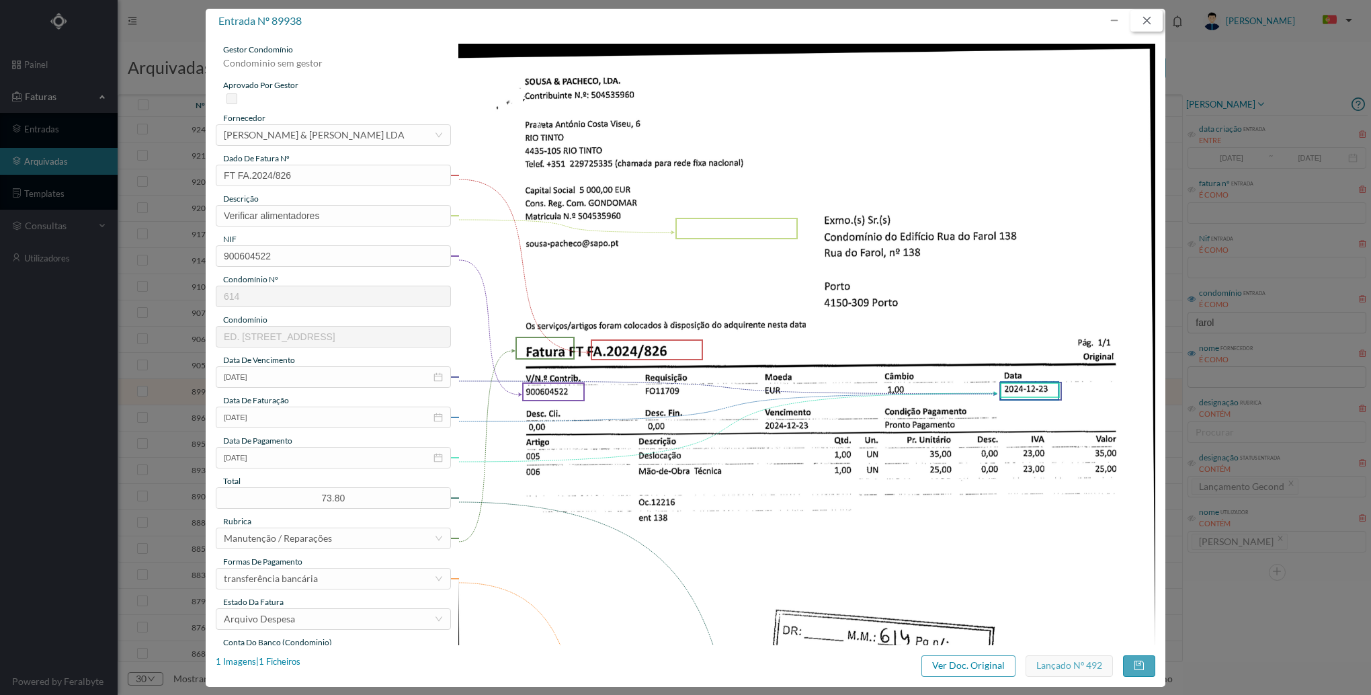
click at [1151, 27] on button "button" at bounding box center [1147, 21] width 32 height 22
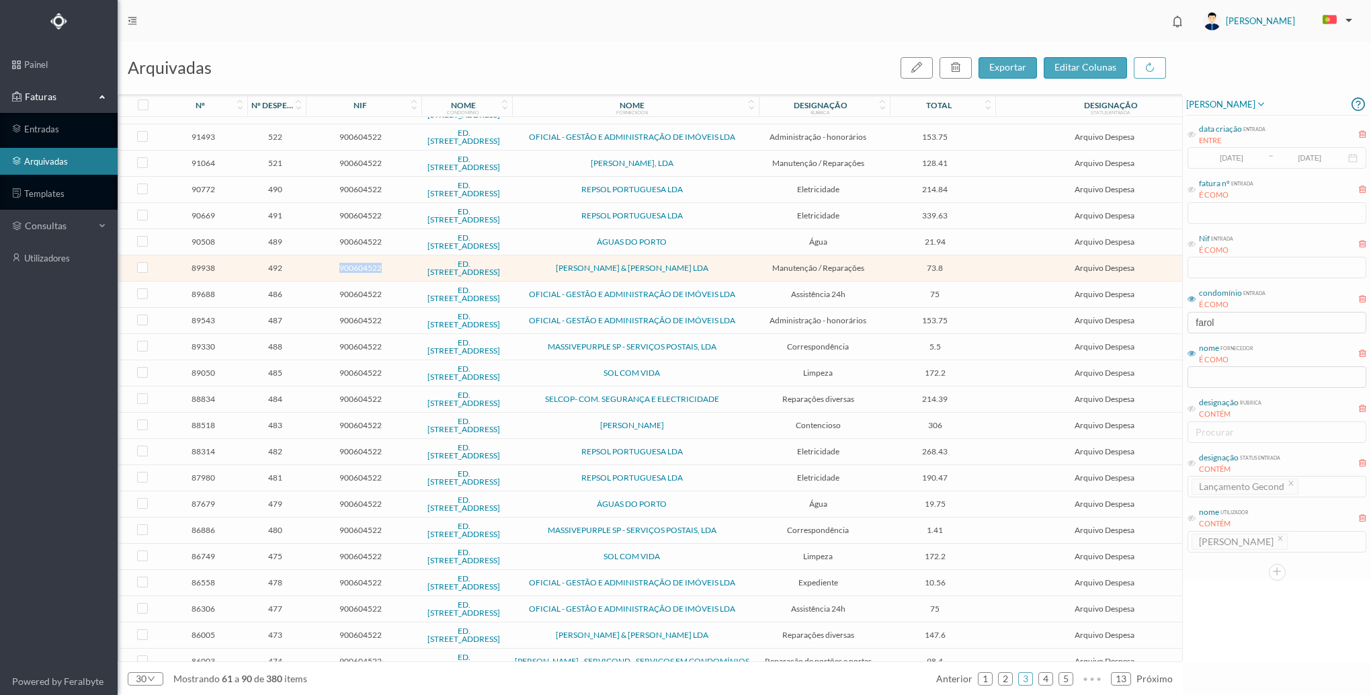
scroll to position [245, 0]
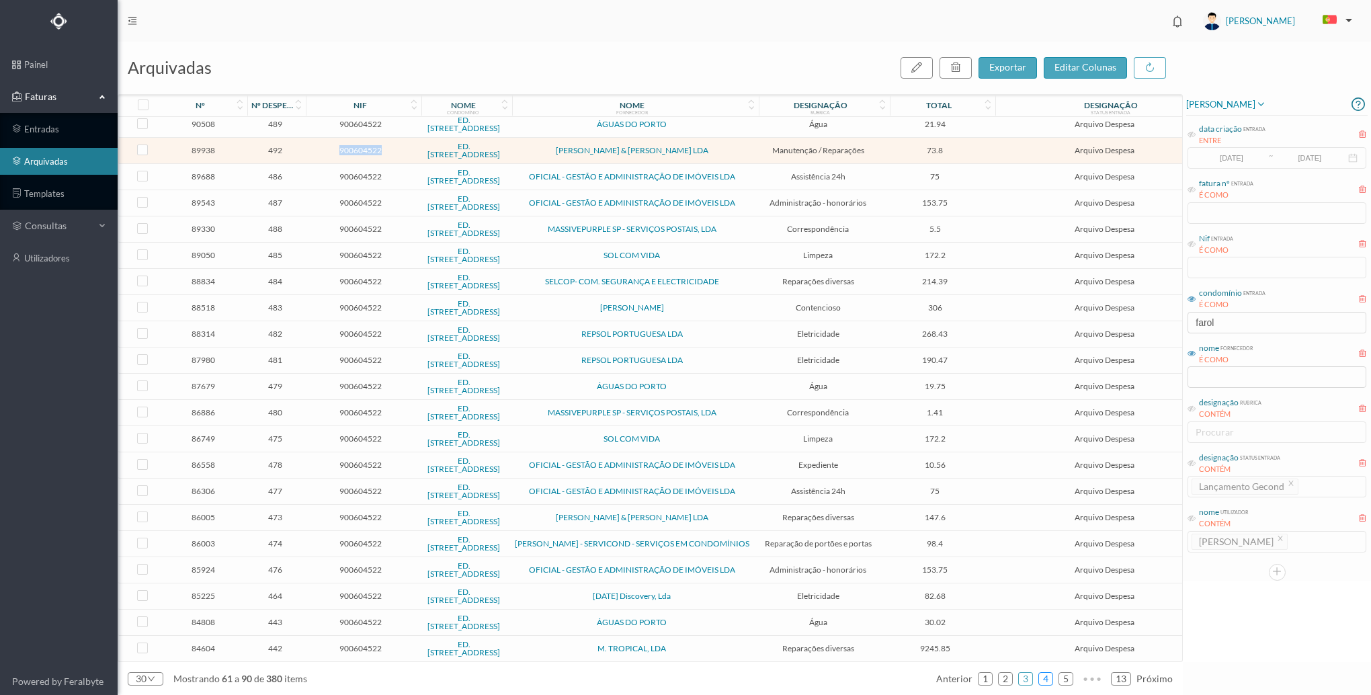
click at [1048, 682] on link "4" at bounding box center [1045, 679] width 13 height 20
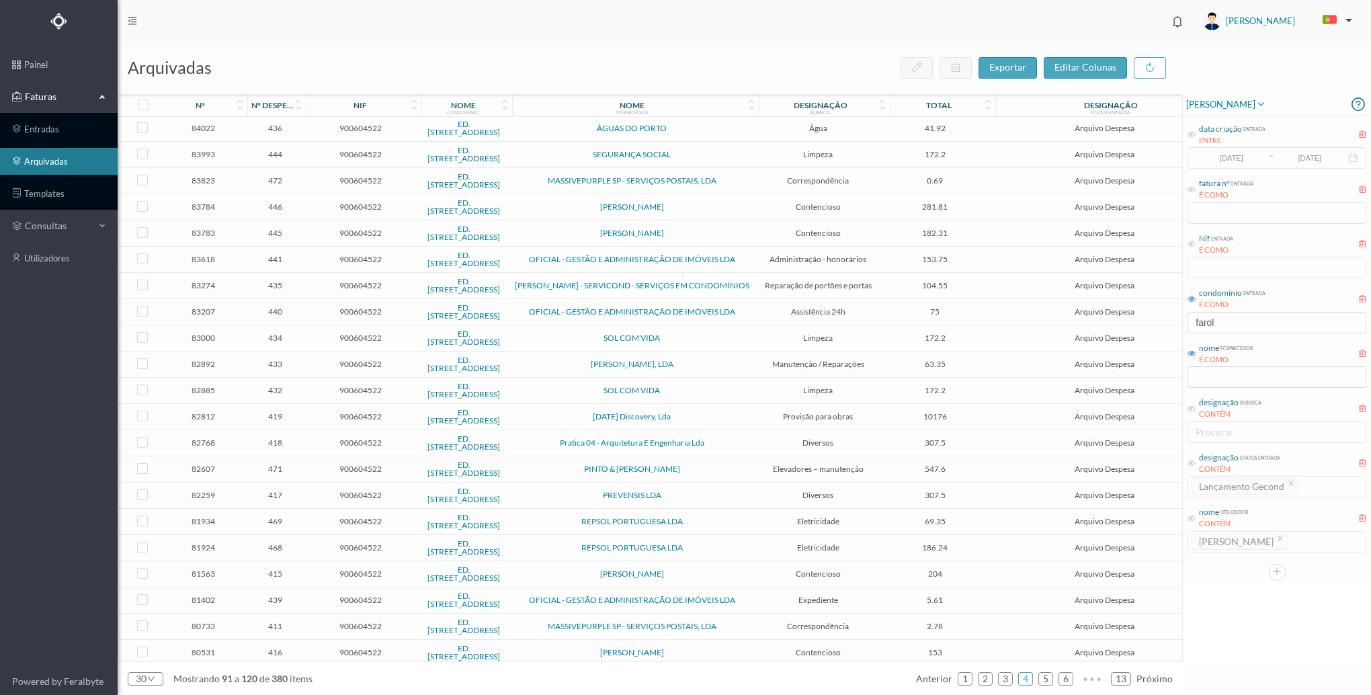
scroll to position [0, 0]
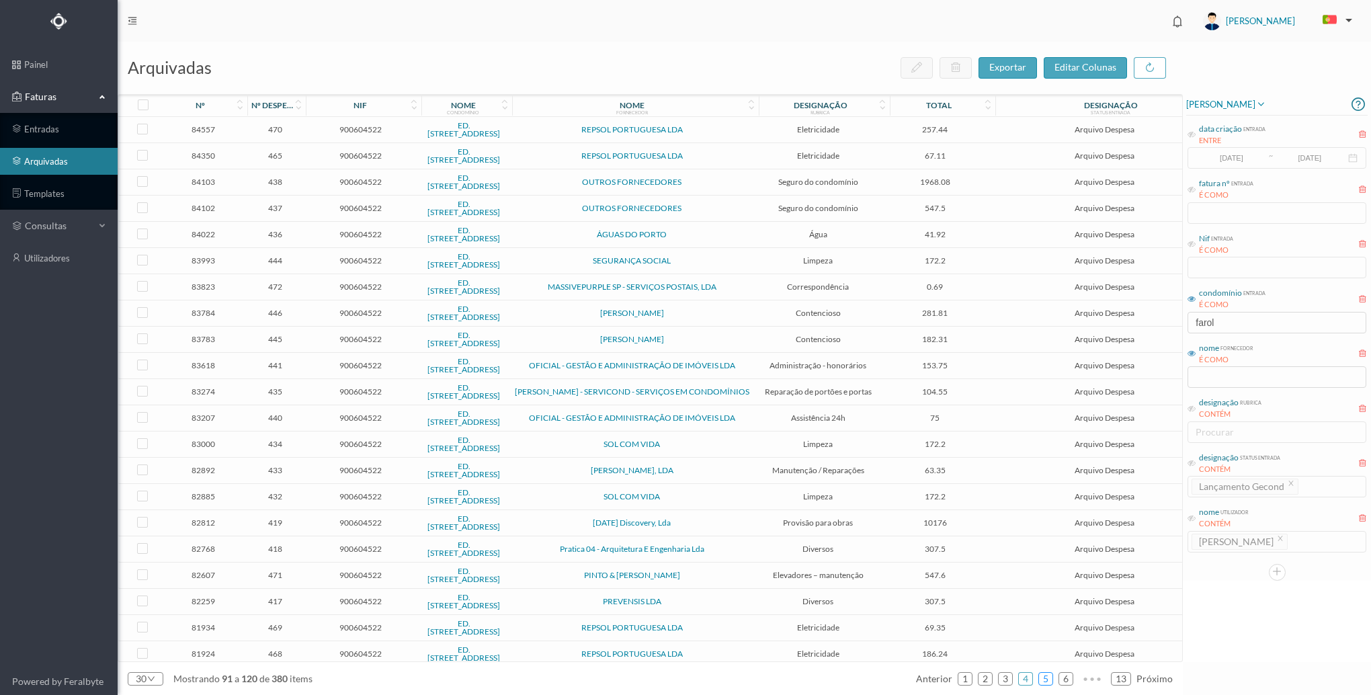
click at [1053, 682] on li "5" at bounding box center [1045, 678] width 15 height 13
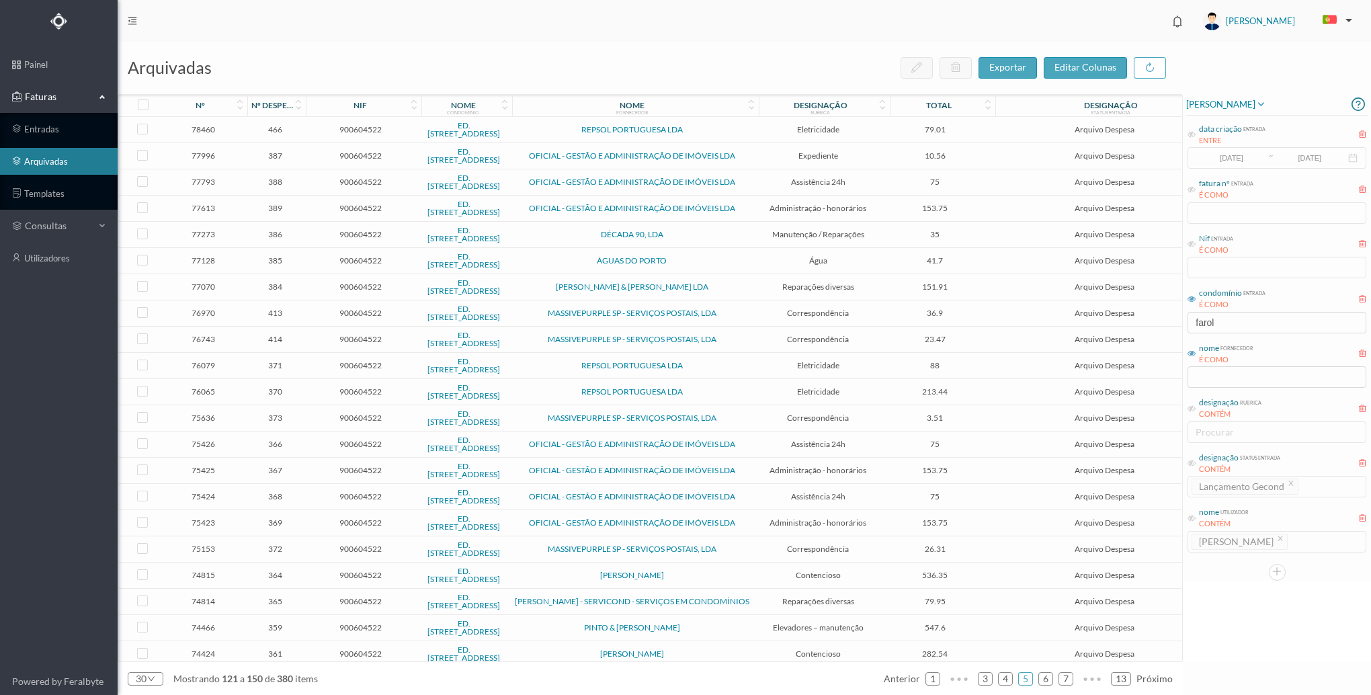
click at [286, 286] on span "384" at bounding box center [274, 287] width 51 height 10
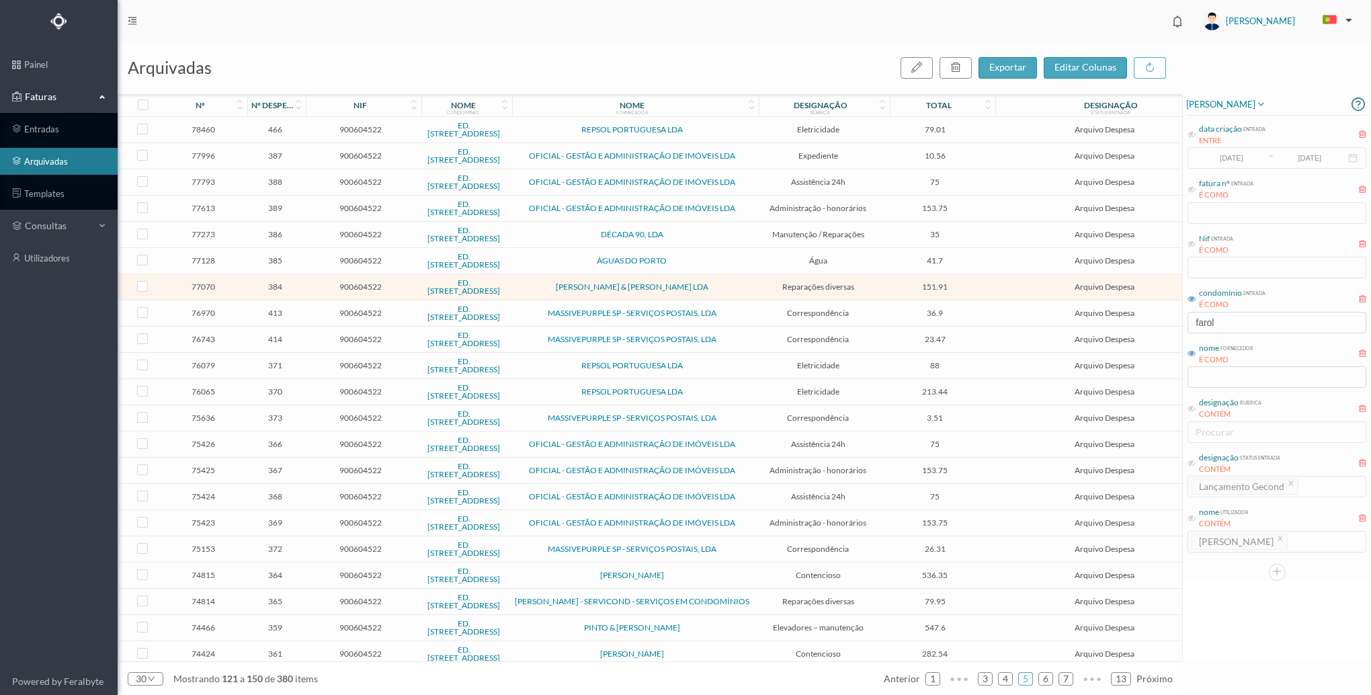
click at [286, 286] on span "384" at bounding box center [274, 287] width 51 height 10
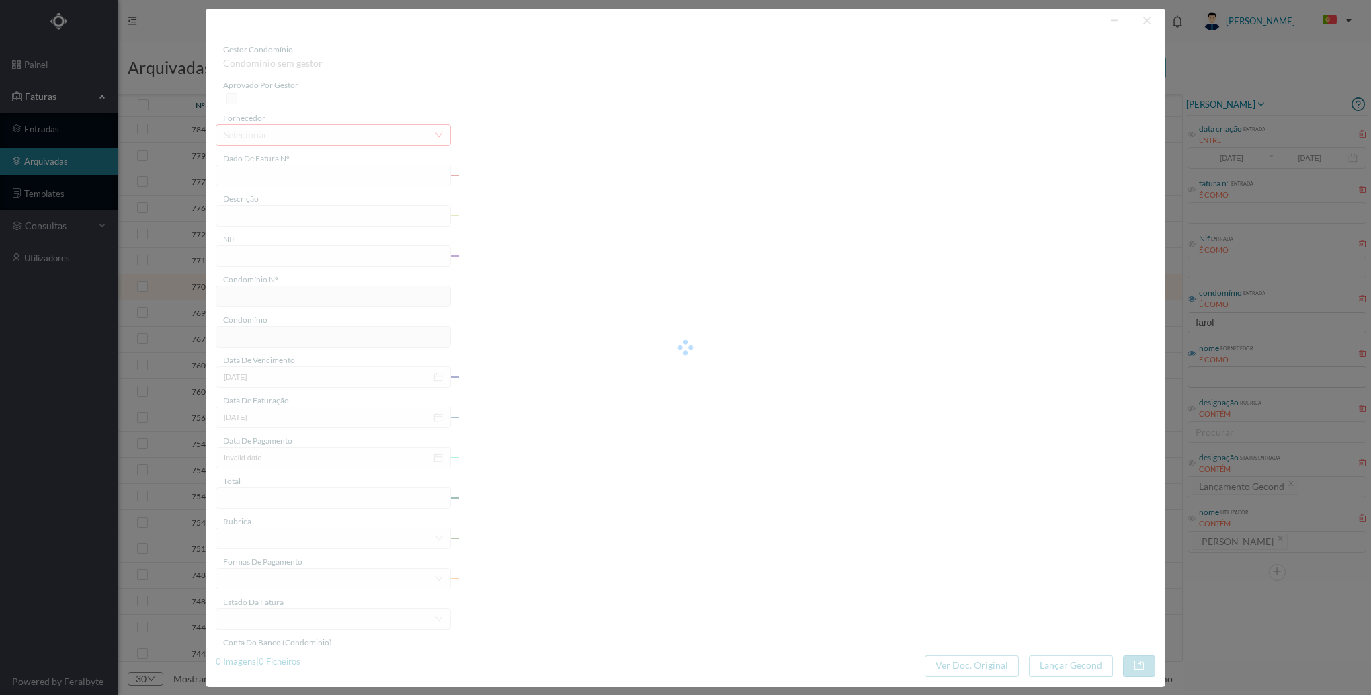
type input "FT FA.2024/512"
type input "reparações"
type input "900604522"
type input "[DATE]"
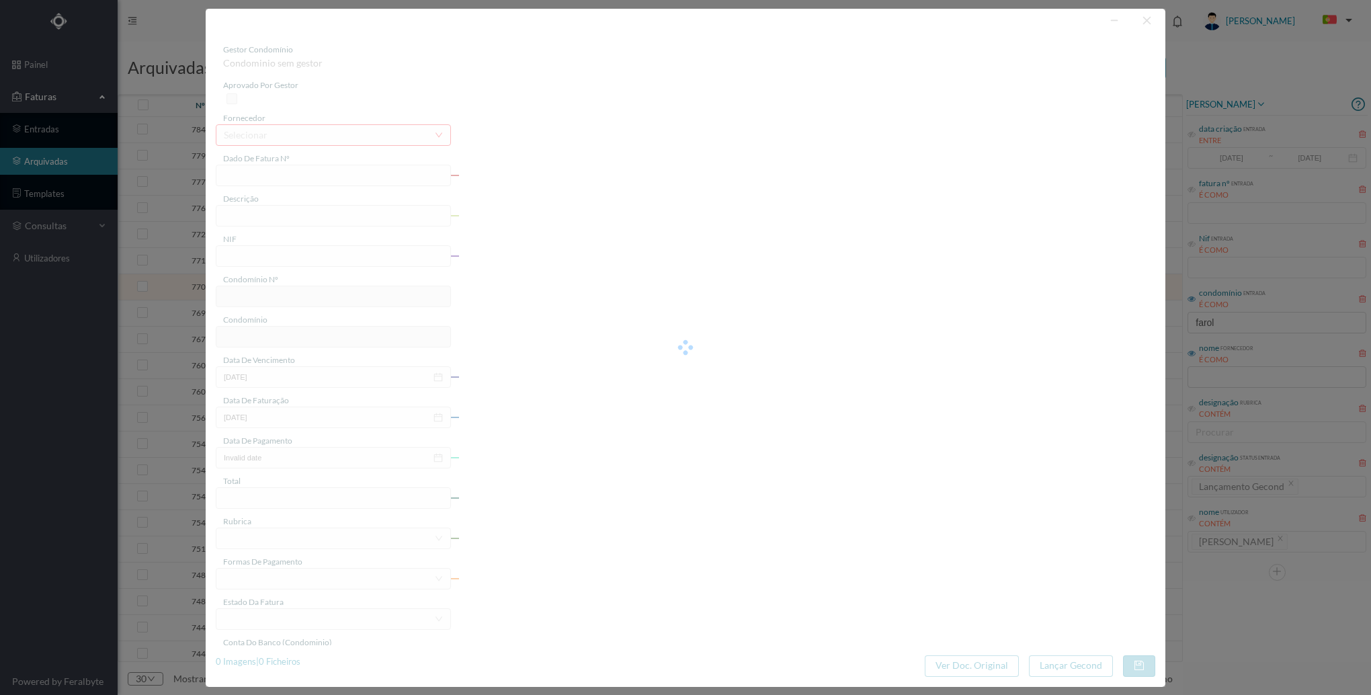
type input "[DATE]"
type input "151.91"
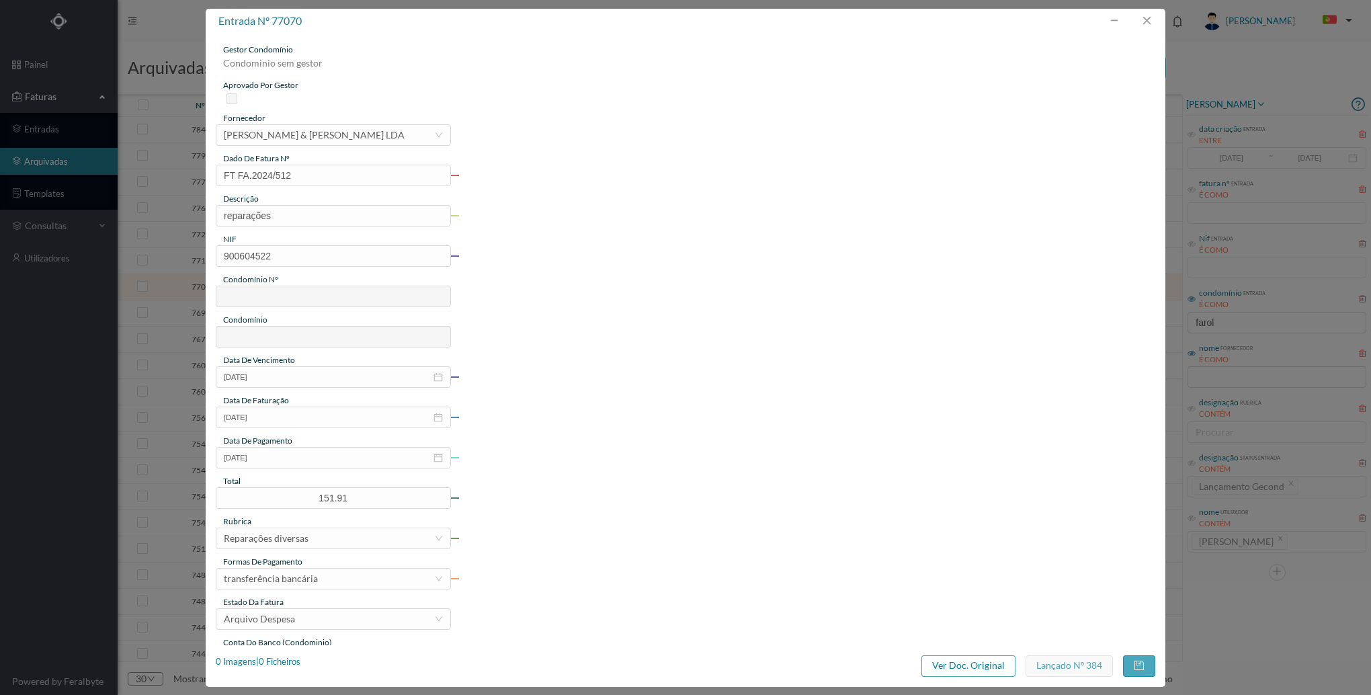
type input "614"
type input "ED. [STREET_ADDRESS]"
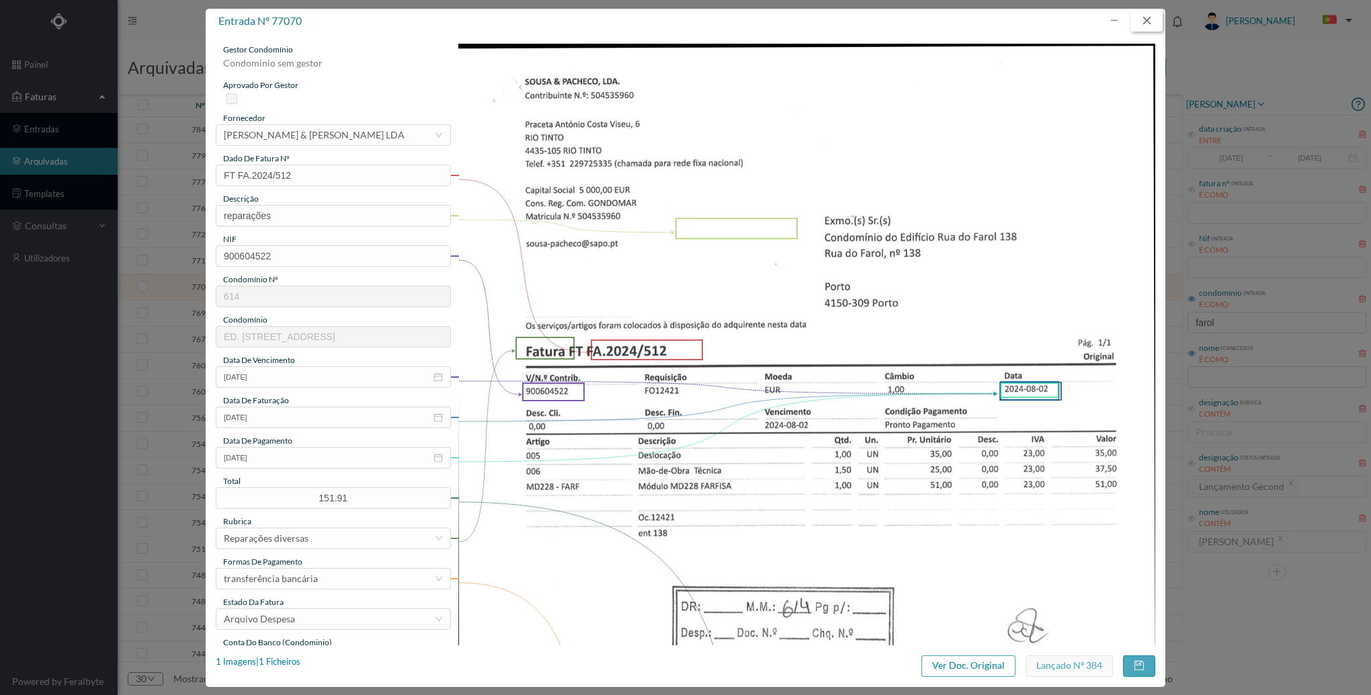
click at [1146, 28] on button "button" at bounding box center [1147, 21] width 32 height 22
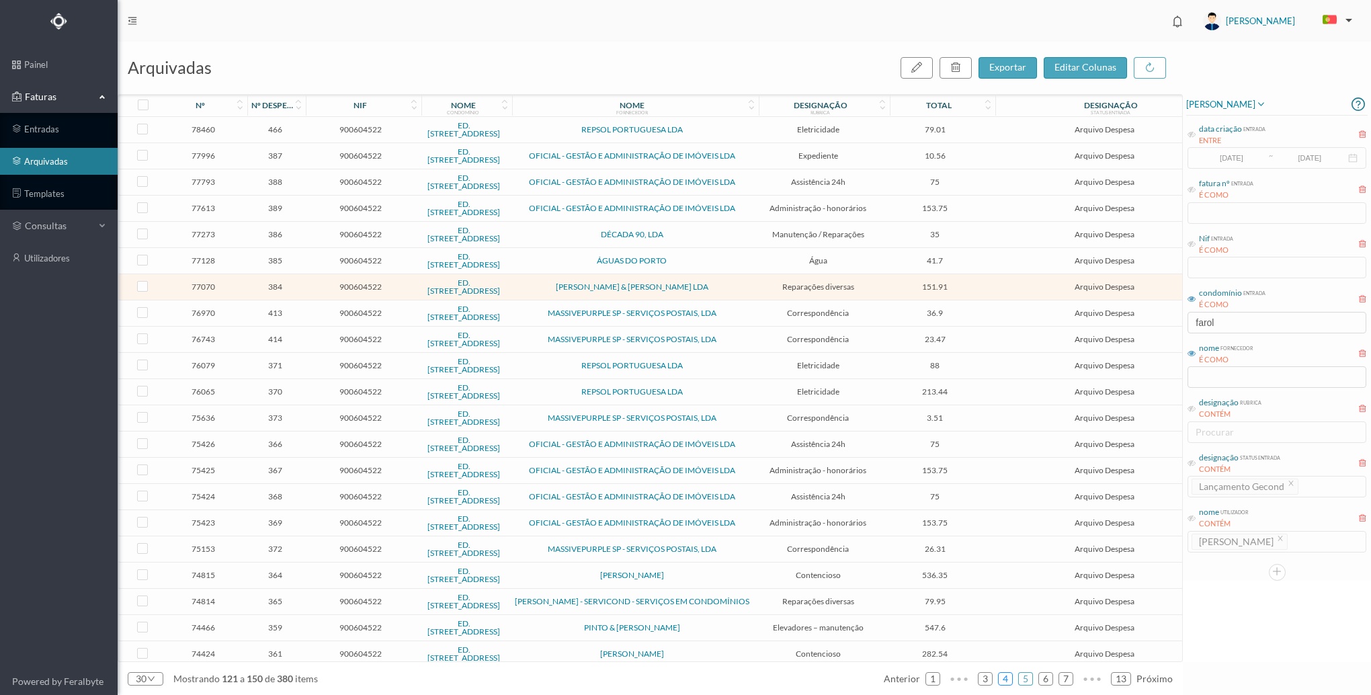
click at [1010, 681] on link "4" at bounding box center [1005, 679] width 13 height 20
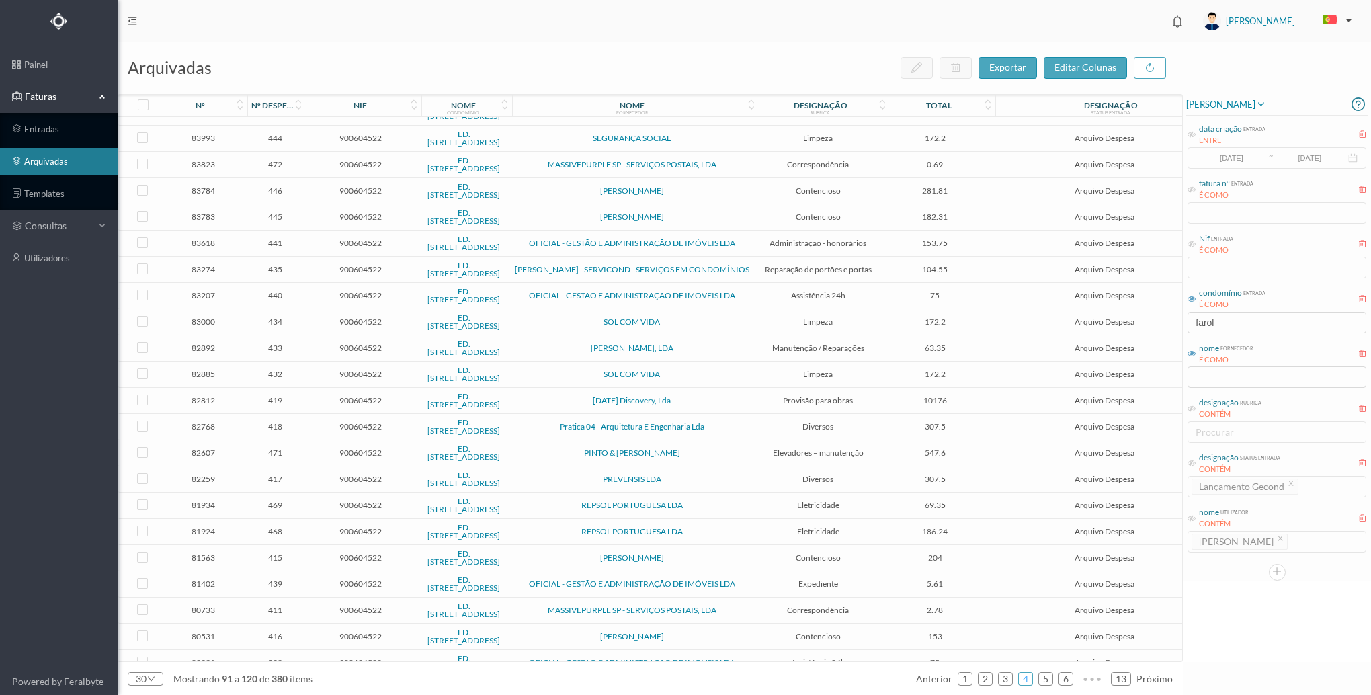
scroll to position [245, 0]
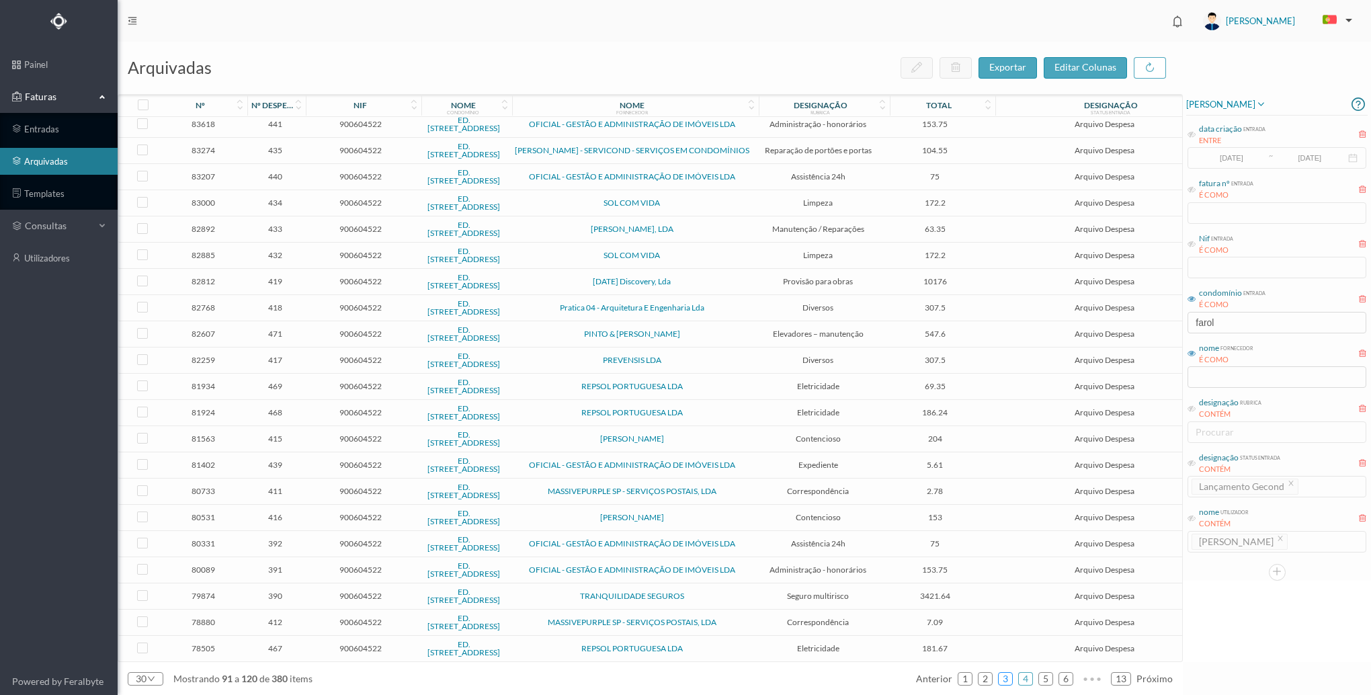
click at [1012, 678] on link "3" at bounding box center [1005, 679] width 13 height 20
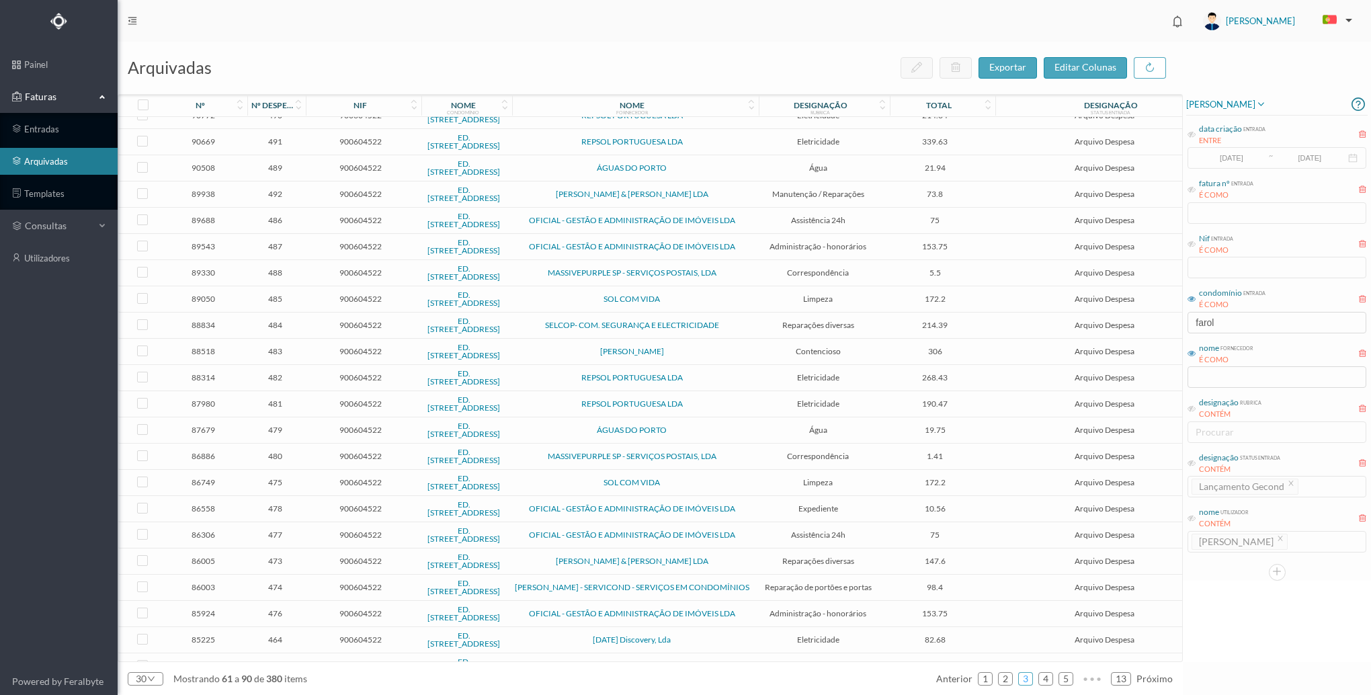
scroll to position [174, 0]
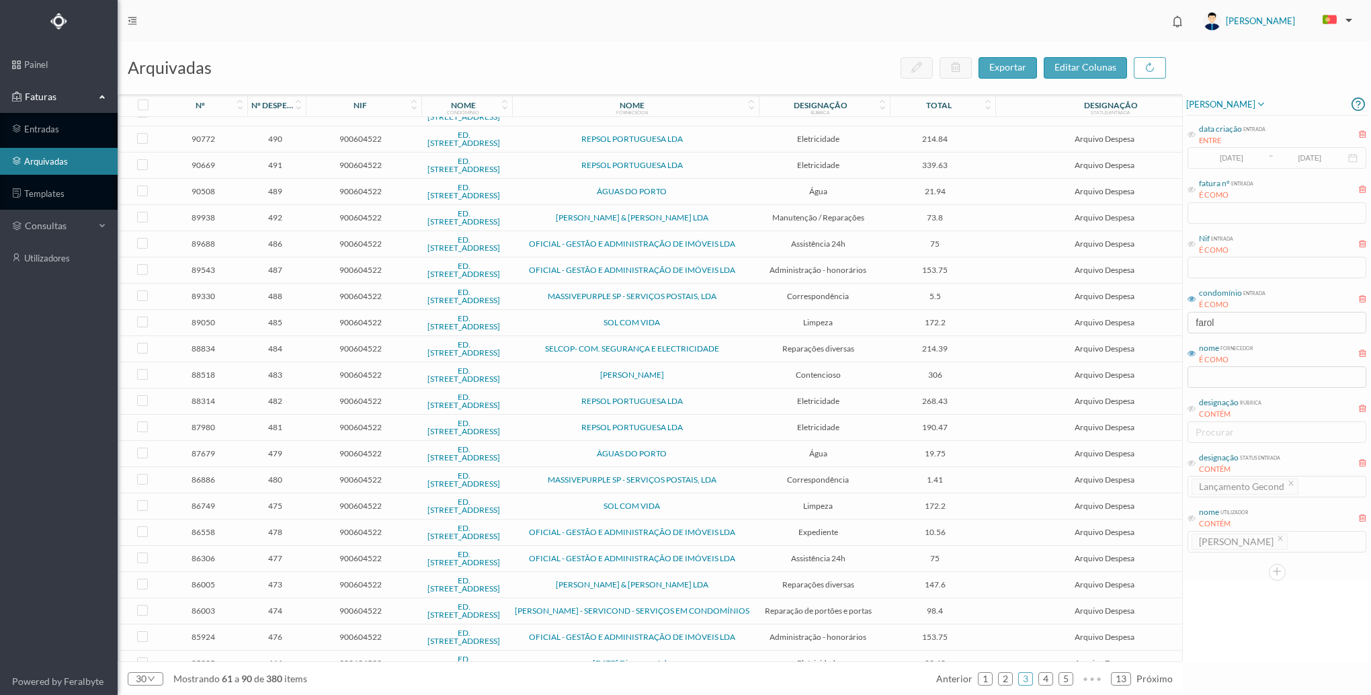
click at [307, 220] on span "900604522" at bounding box center [361, 217] width 108 height 10
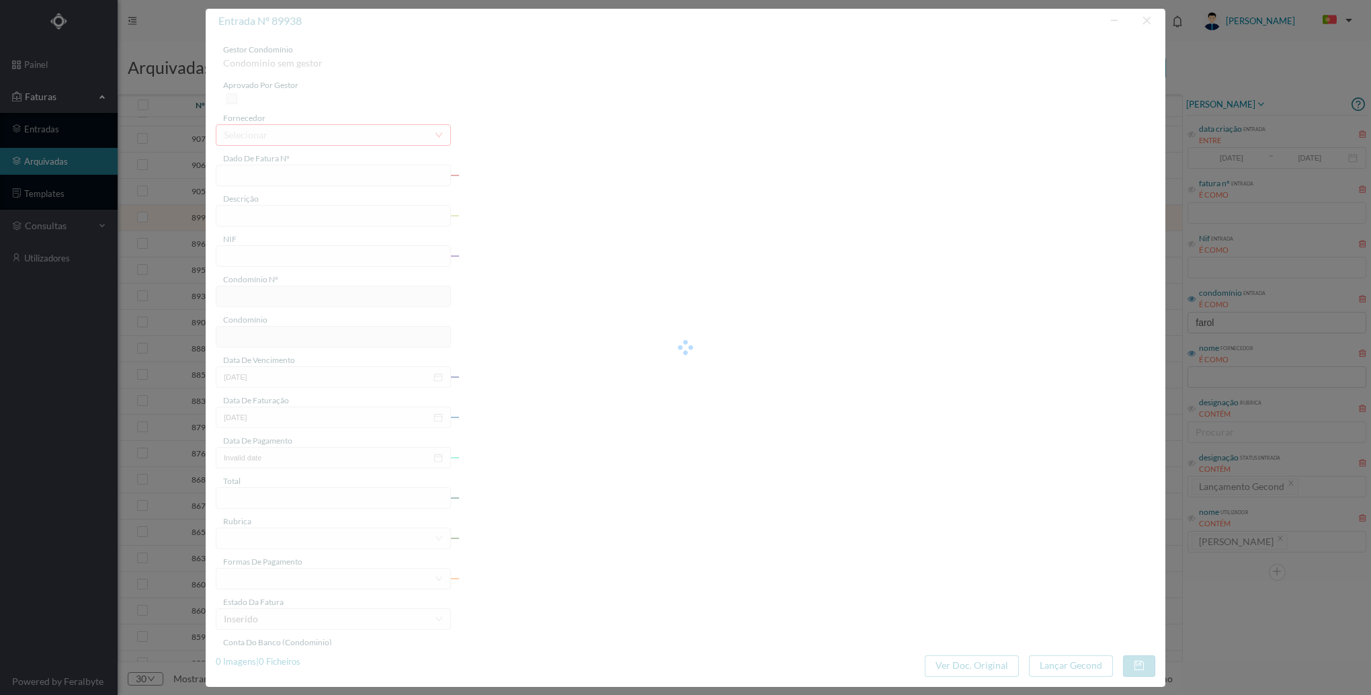
type input "FT FA.2024/826"
type input "Verificar alimentadores"
type input "900604522"
type input "[DATE]"
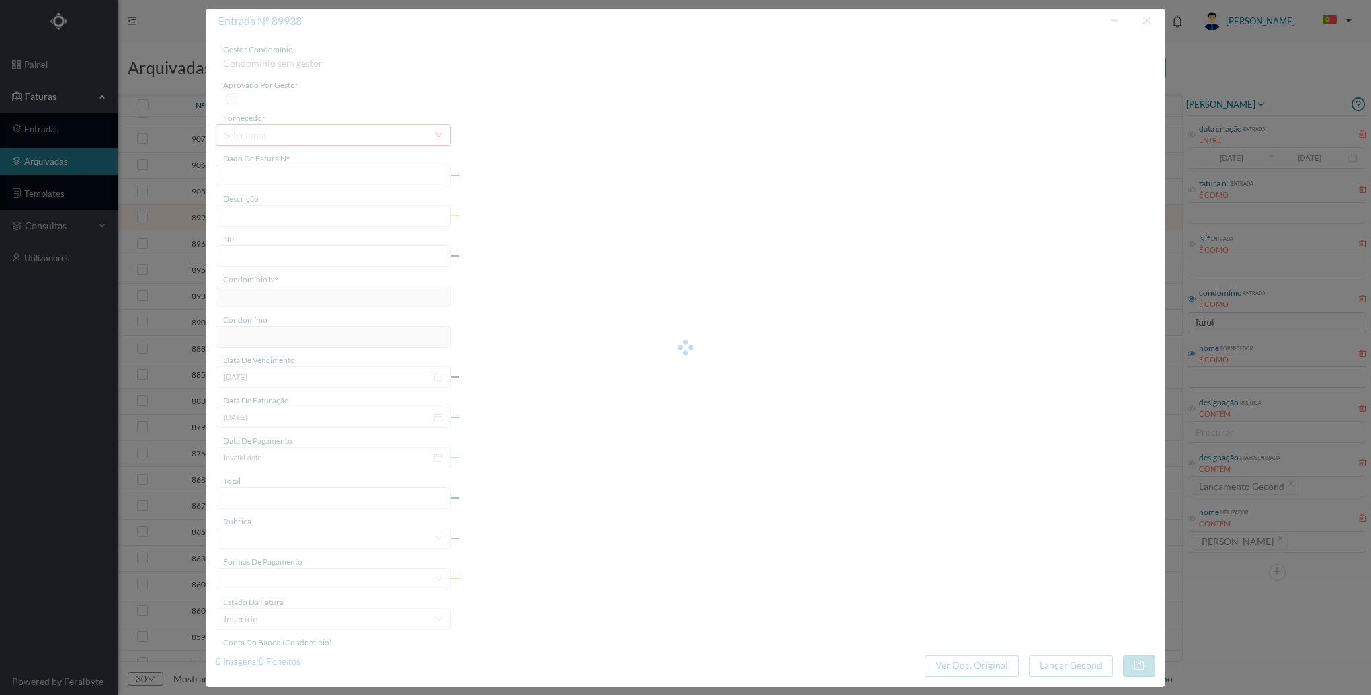
type input "[DATE]"
type input "73.80"
type input "614"
type input "ED. [STREET_ADDRESS]"
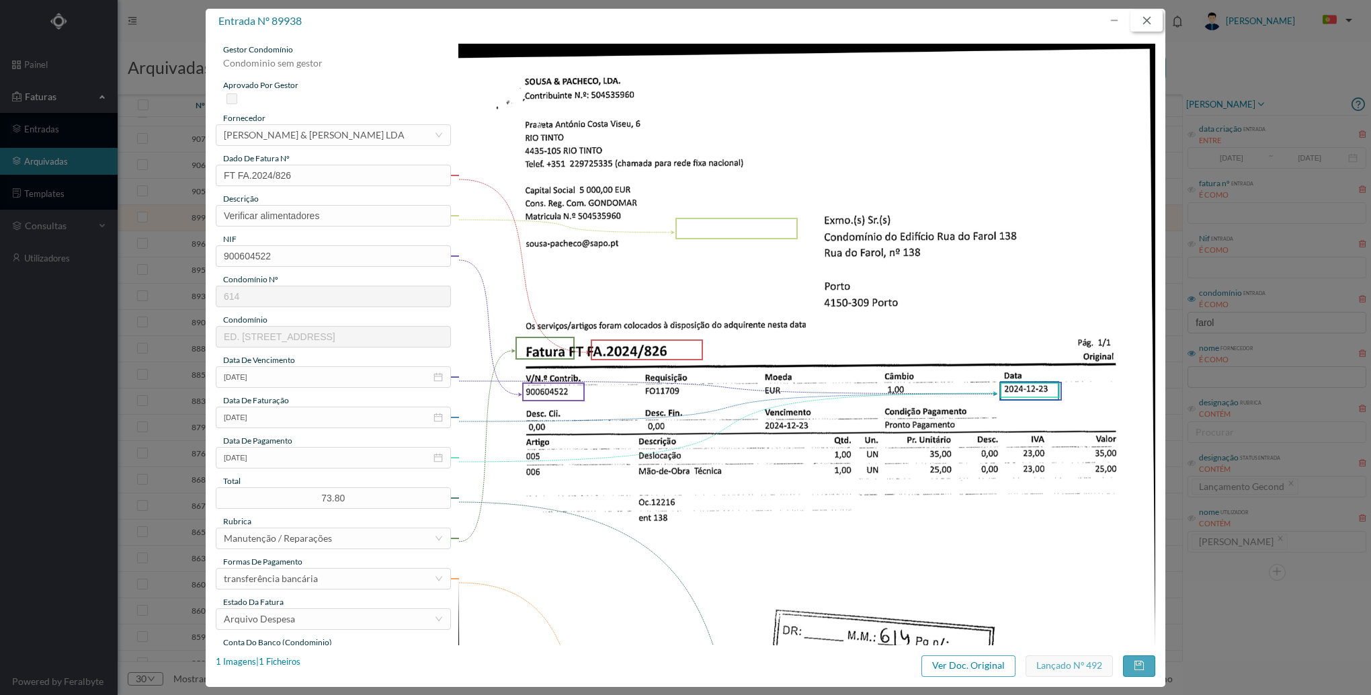
click at [1143, 15] on button "button" at bounding box center [1147, 21] width 32 height 22
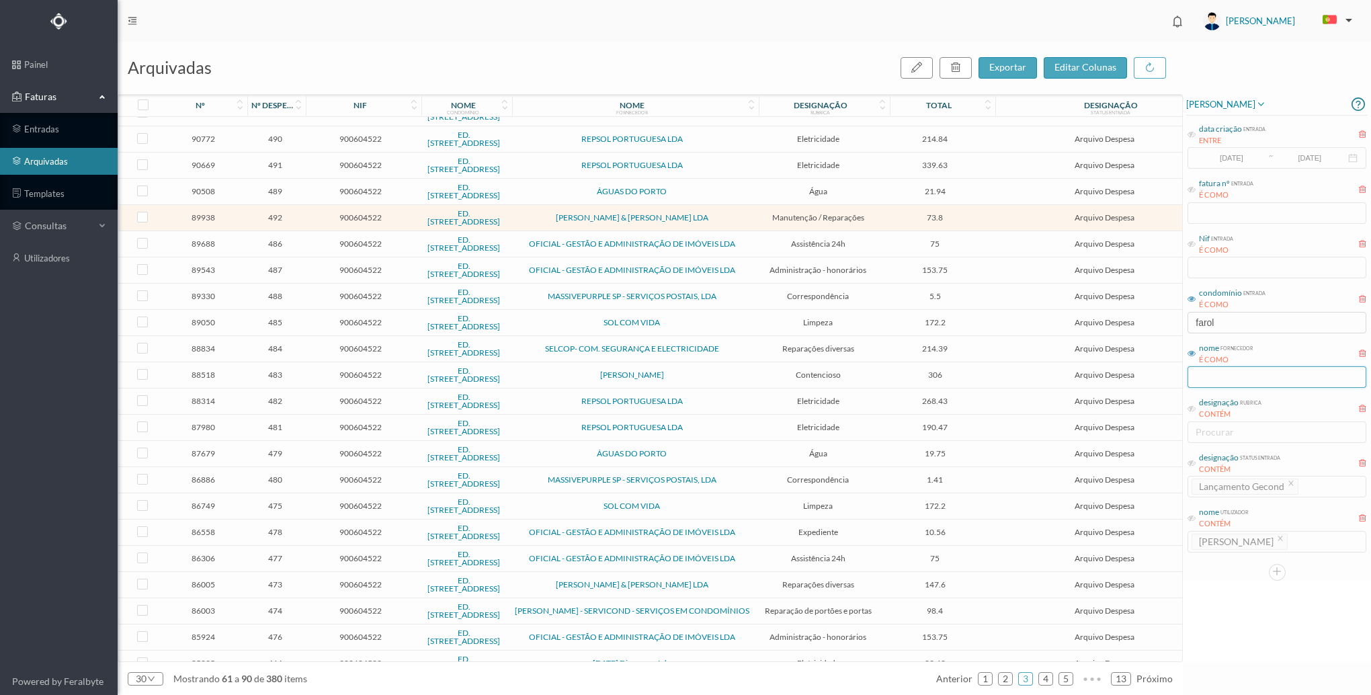
click at [1243, 381] on input "text" at bounding box center [1277, 377] width 179 height 22
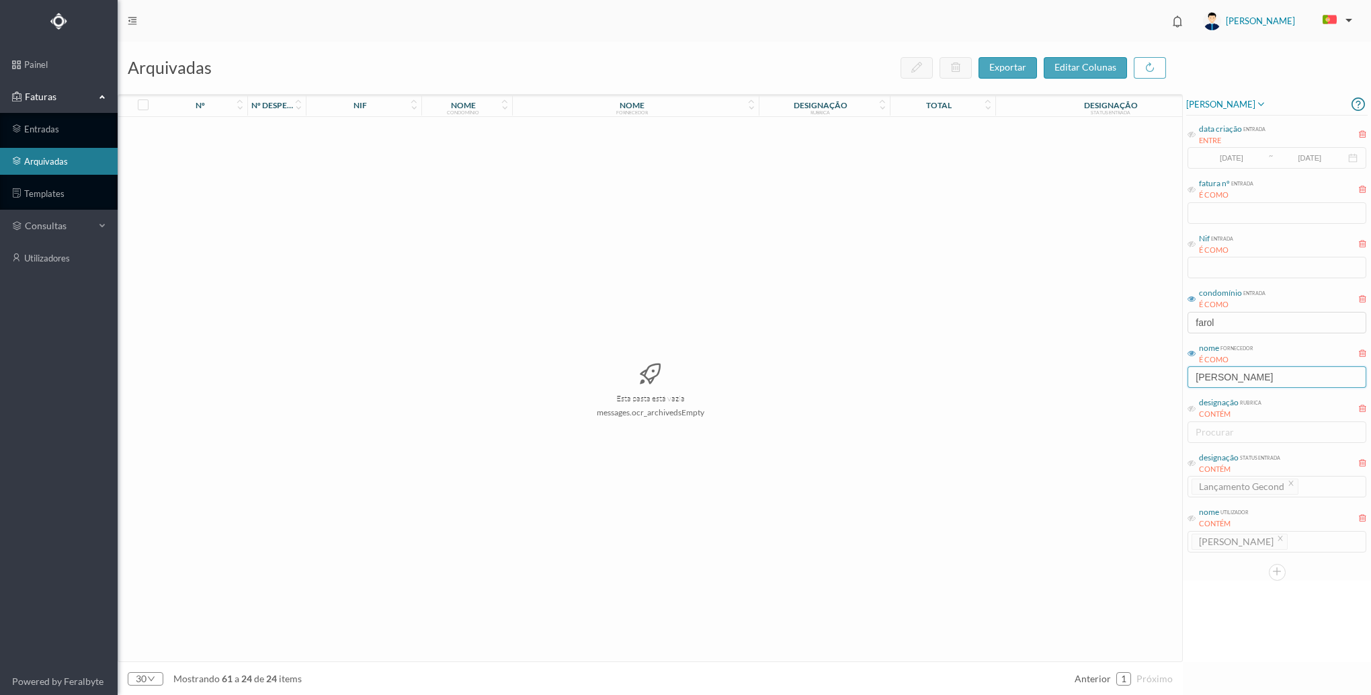
scroll to position [0, 0]
type input "a"
type input "b"
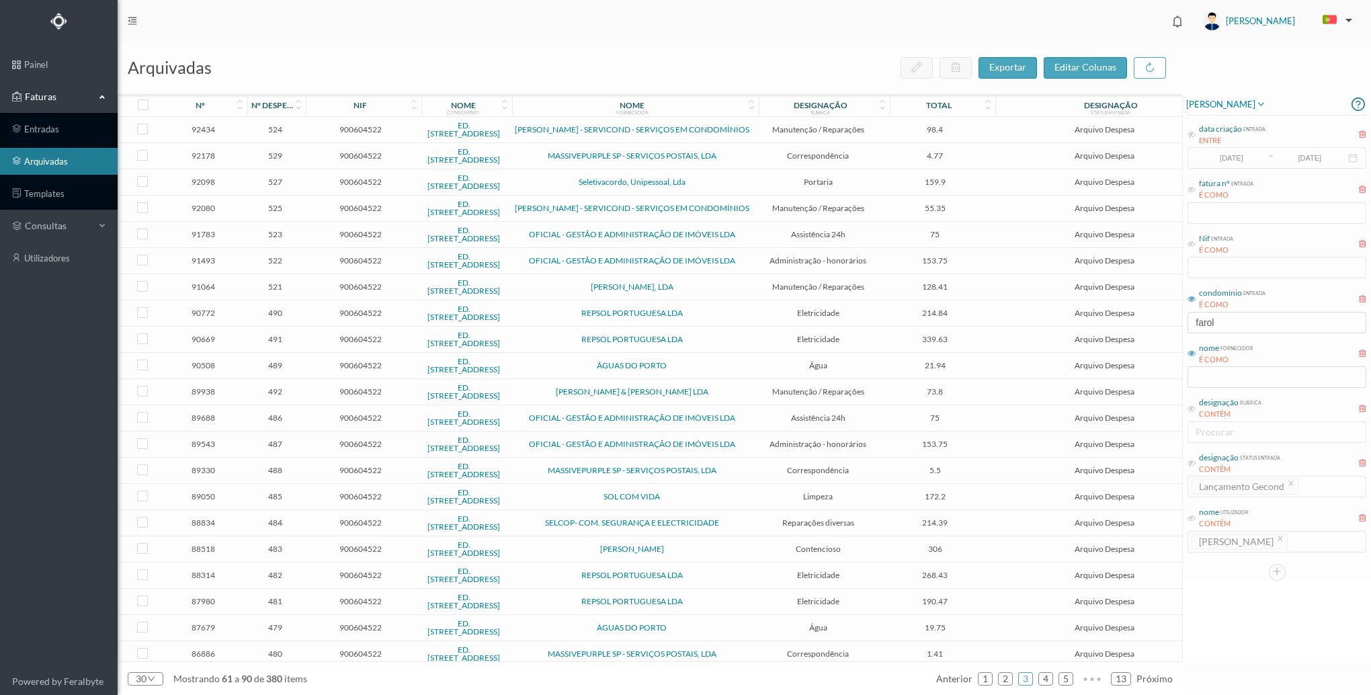
click at [304, 292] on td "900604522" at bounding box center [361, 287] width 114 height 26
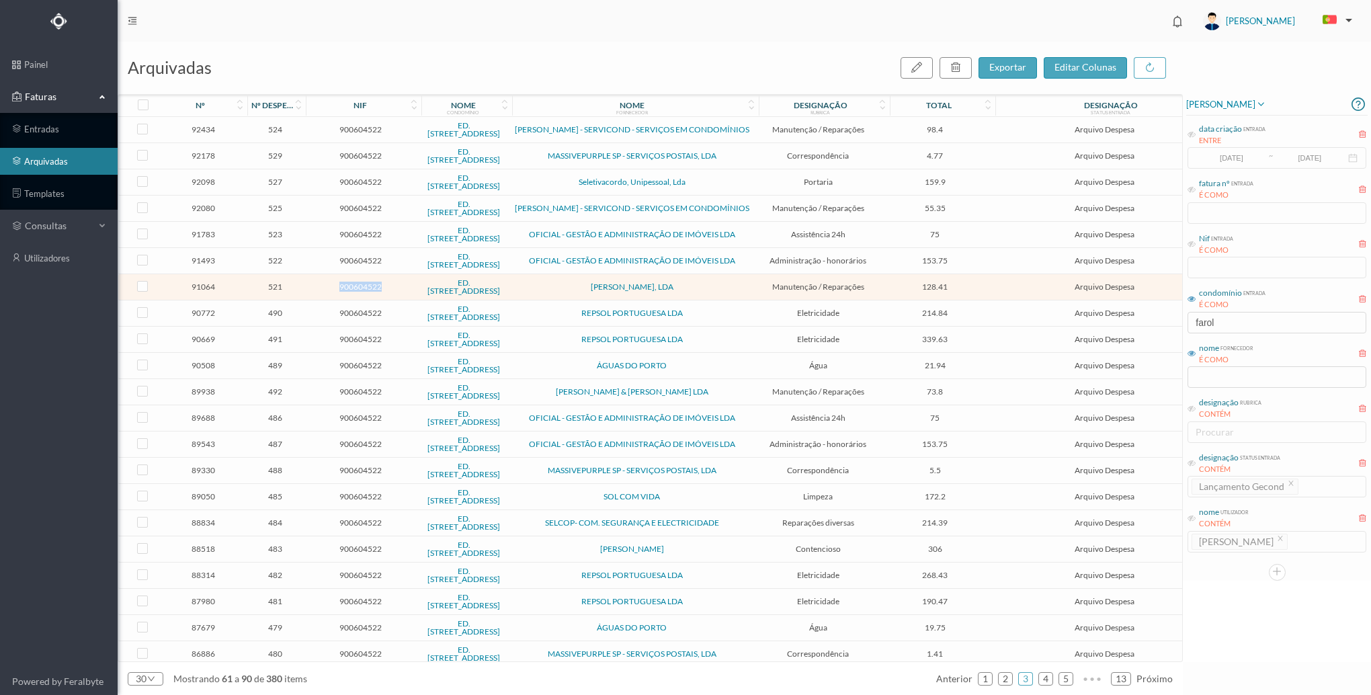
click at [304, 292] on td "900604522" at bounding box center [361, 287] width 114 height 26
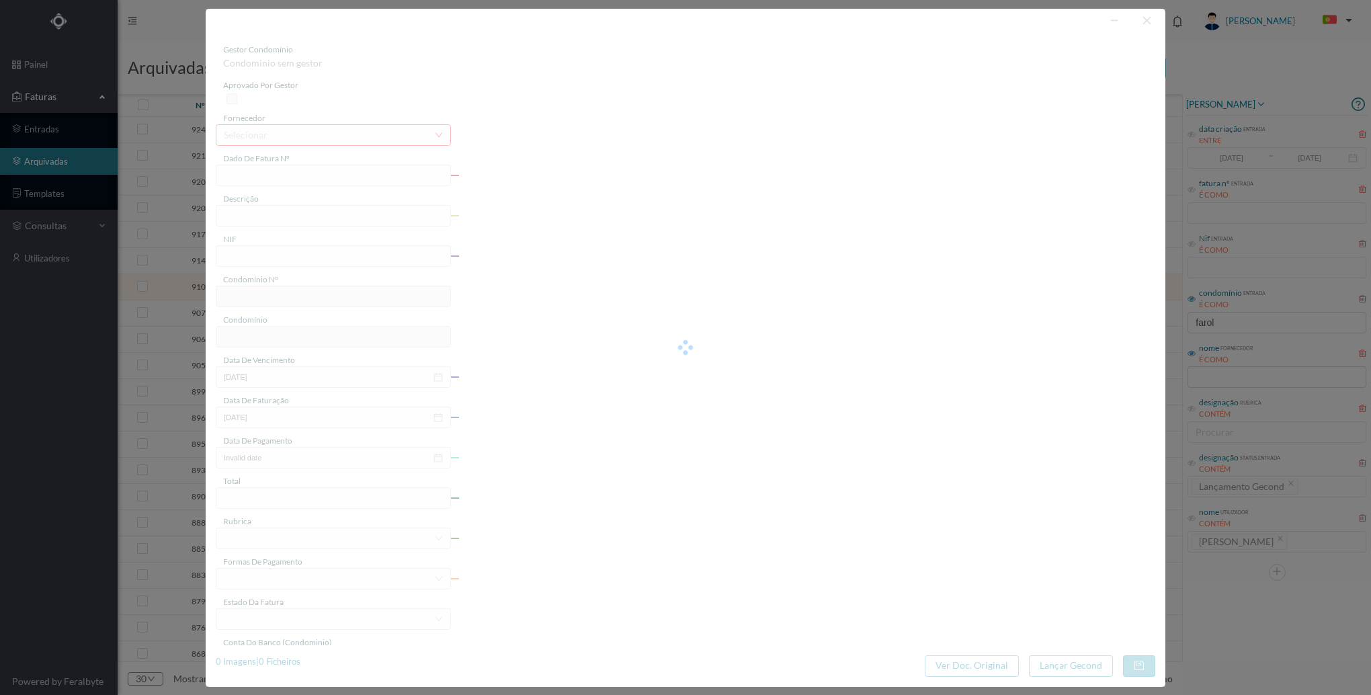
type input "FAC 25PV/140"
type input "Contrato de assistência ([DATE] a [DATE])"
type input "900604522"
type input "[DATE]"
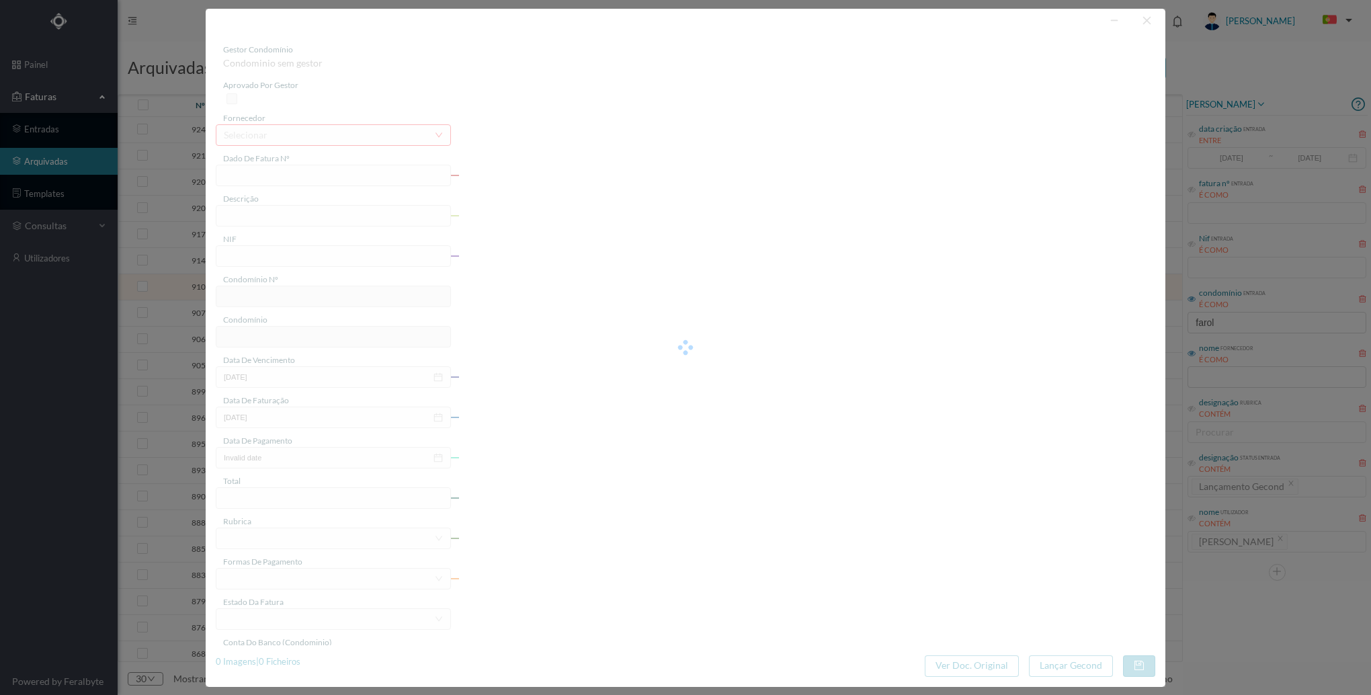
type input "[DATE]"
type input "128.41"
type input "614"
type input "ED. [STREET_ADDRESS]"
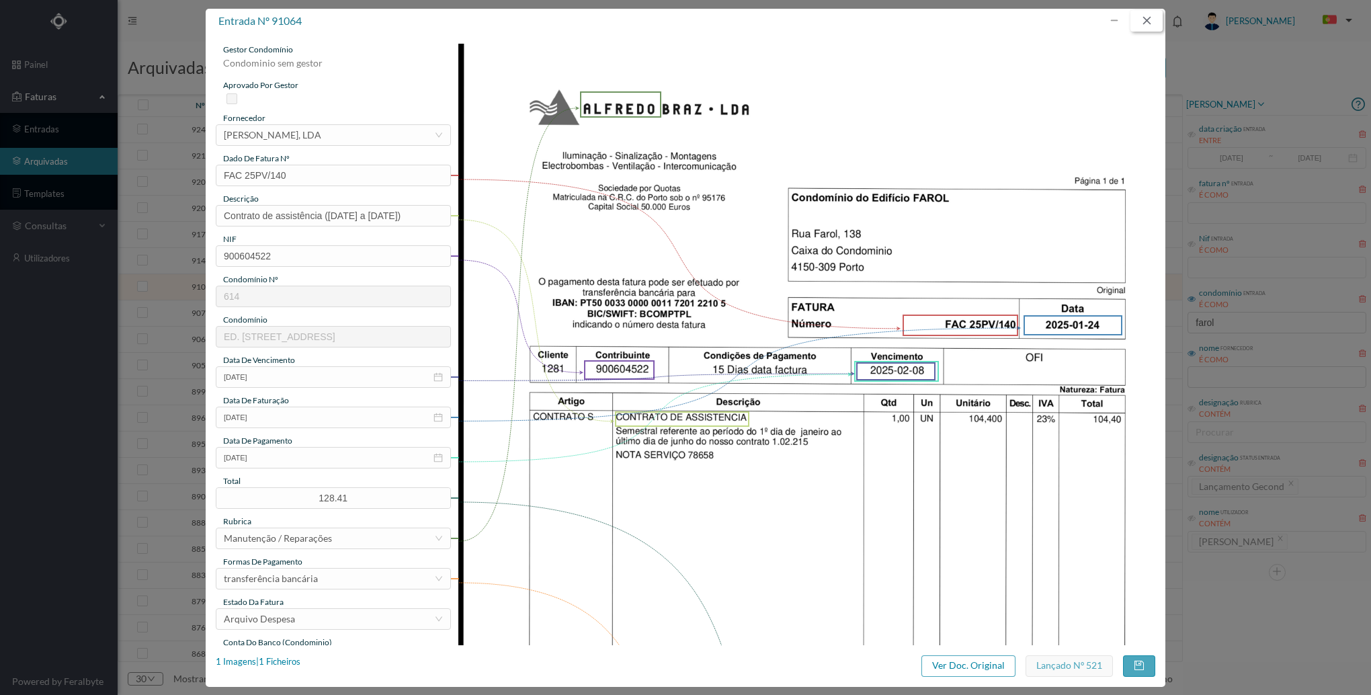
click at [1145, 16] on button "button" at bounding box center [1147, 21] width 32 height 22
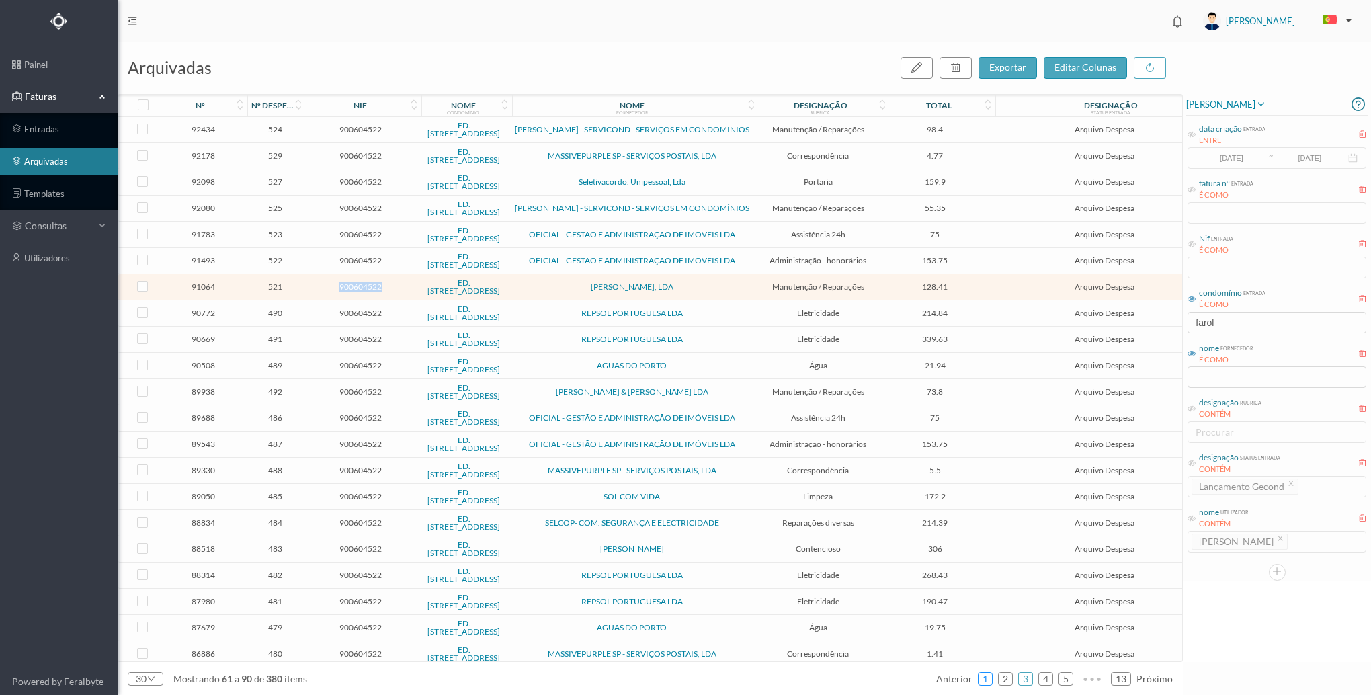
click at [984, 684] on link "1" at bounding box center [985, 679] width 13 height 20
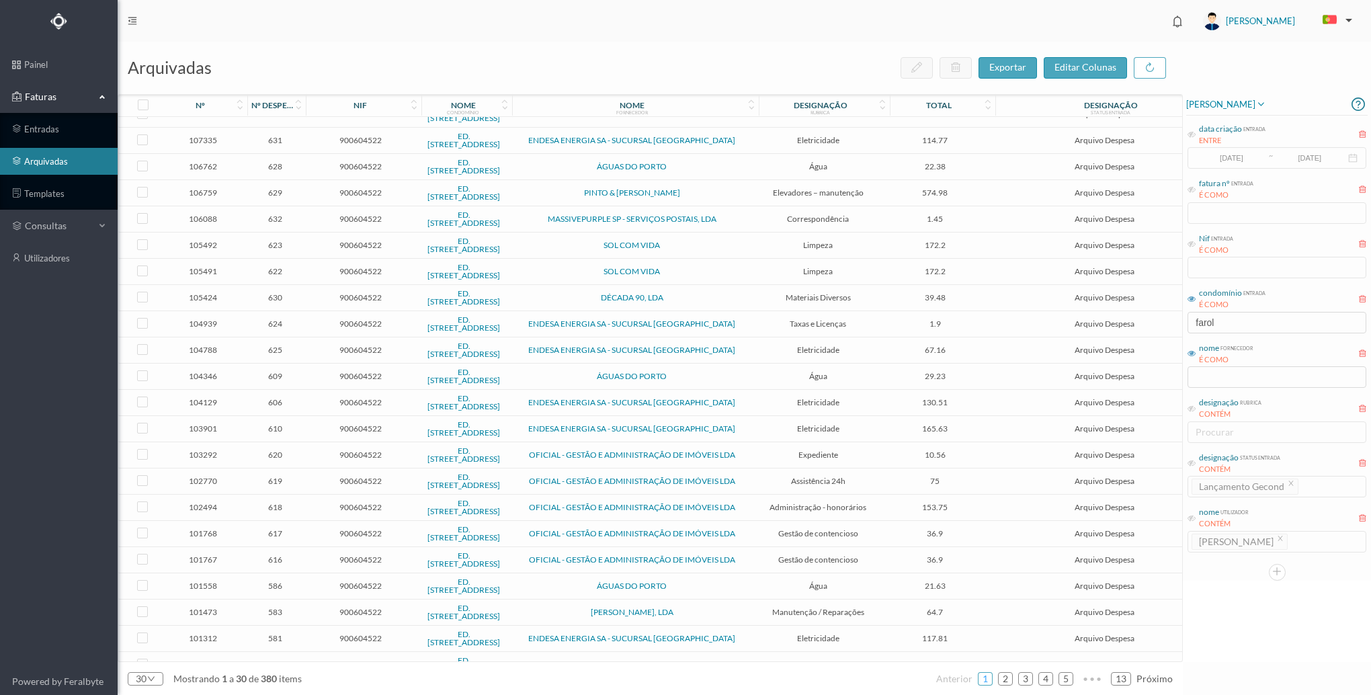
scroll to position [245, 0]
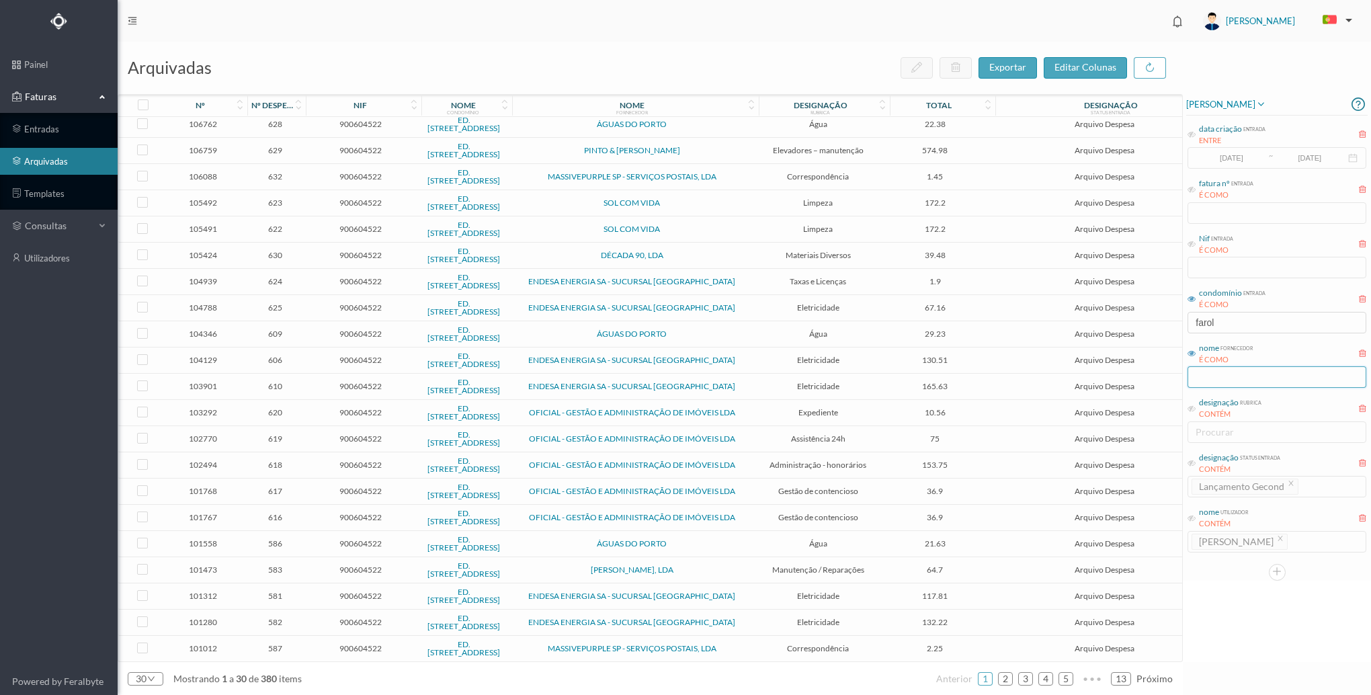
click at [1216, 379] on input "text" at bounding box center [1277, 377] width 179 height 22
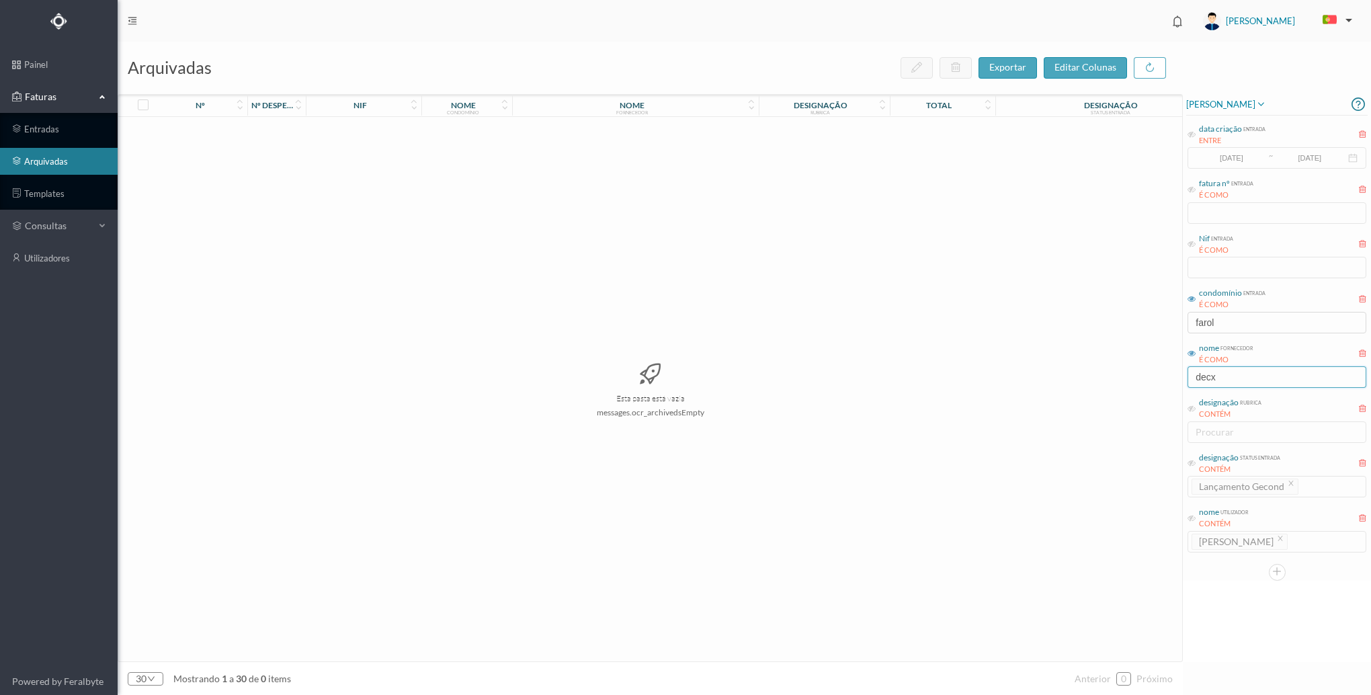
scroll to position [0, 0]
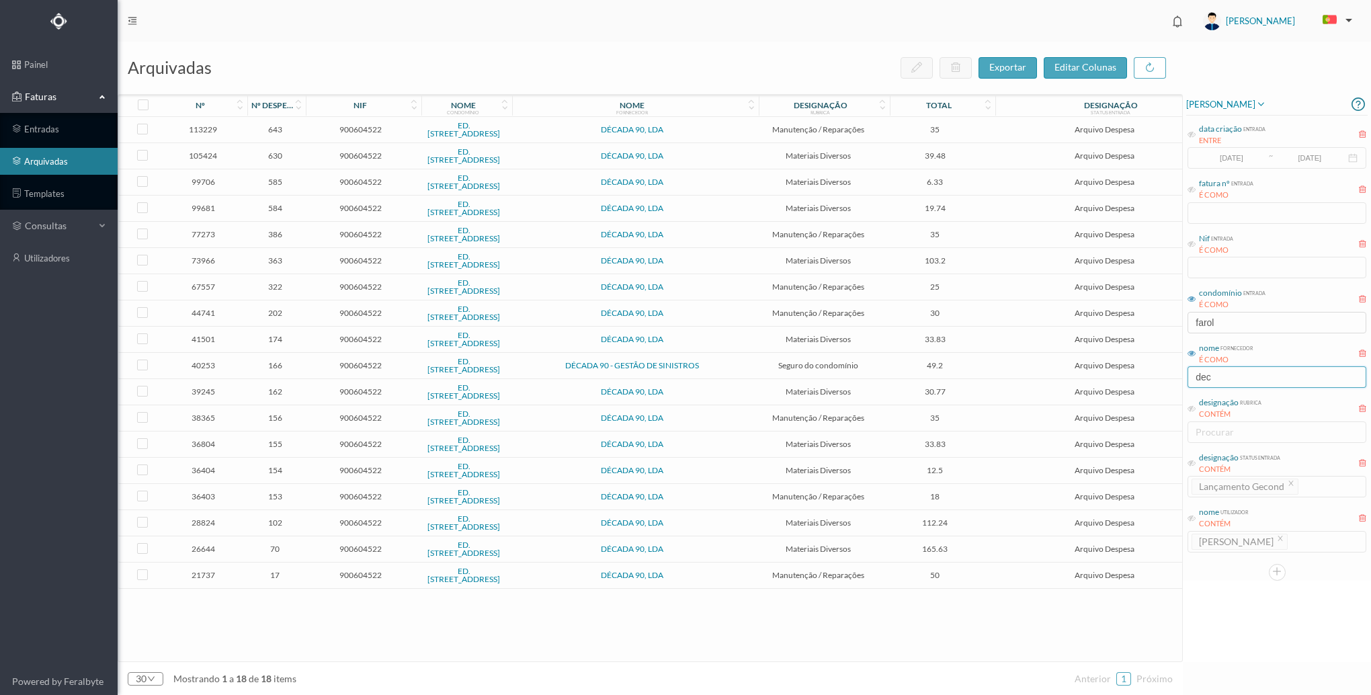
type input "dec"
click at [304, 208] on td "900604522" at bounding box center [361, 209] width 114 height 26
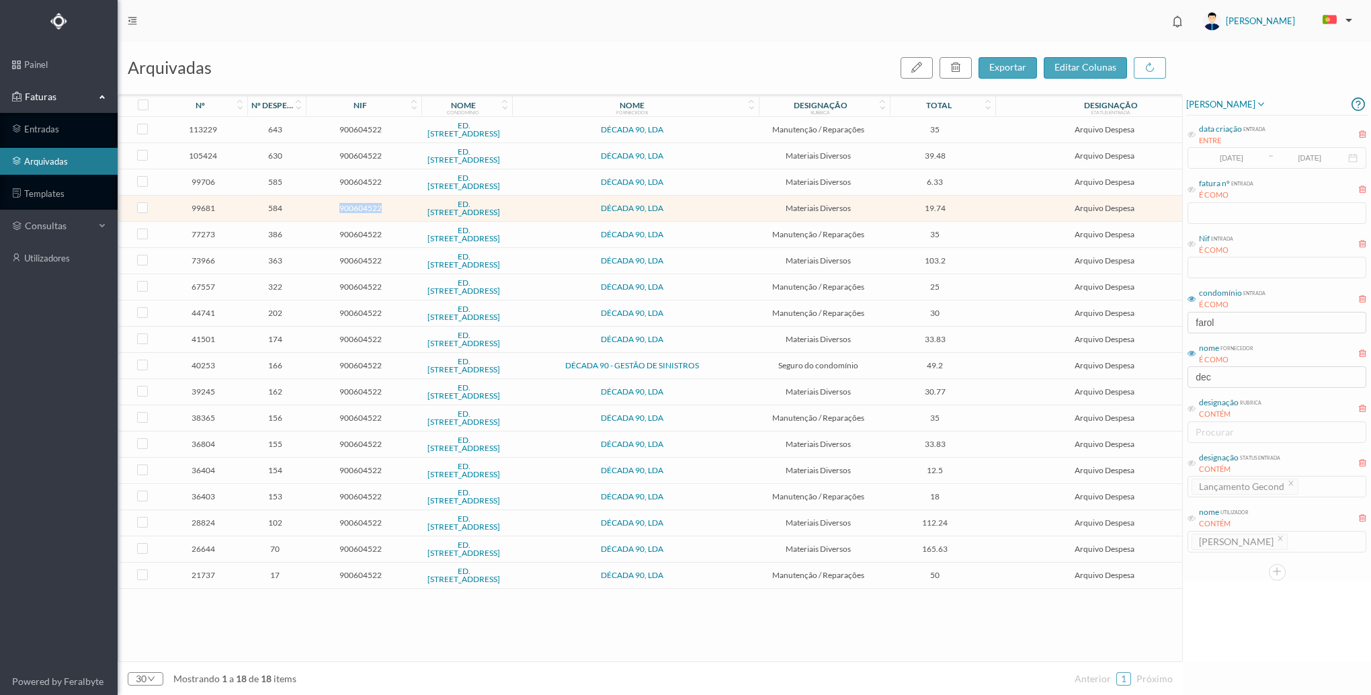
click at [304, 208] on td "900604522" at bounding box center [361, 209] width 114 height 26
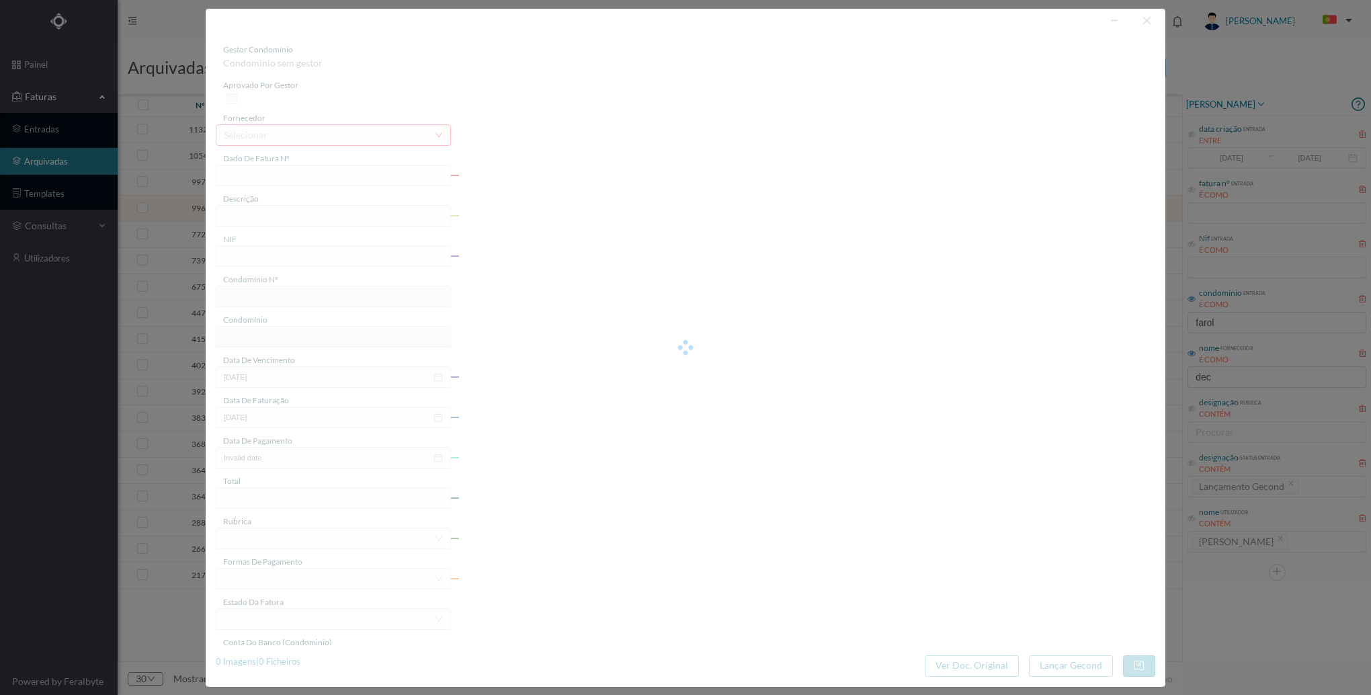
type input "FT 2025A1/378"
type input "Material eléctrico"
type input "900604522"
type input "[DATE]"
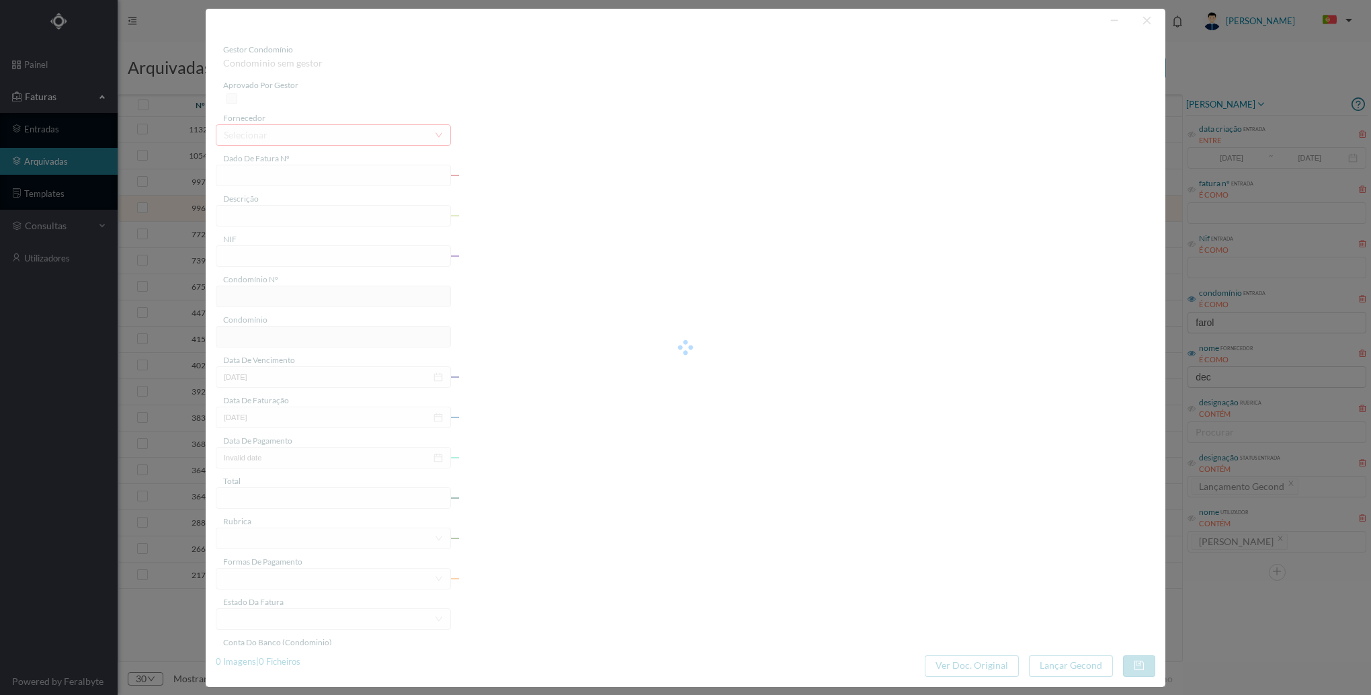
type input "[DATE]"
type input "19.74"
type input "614"
type input "ED. [STREET_ADDRESS]"
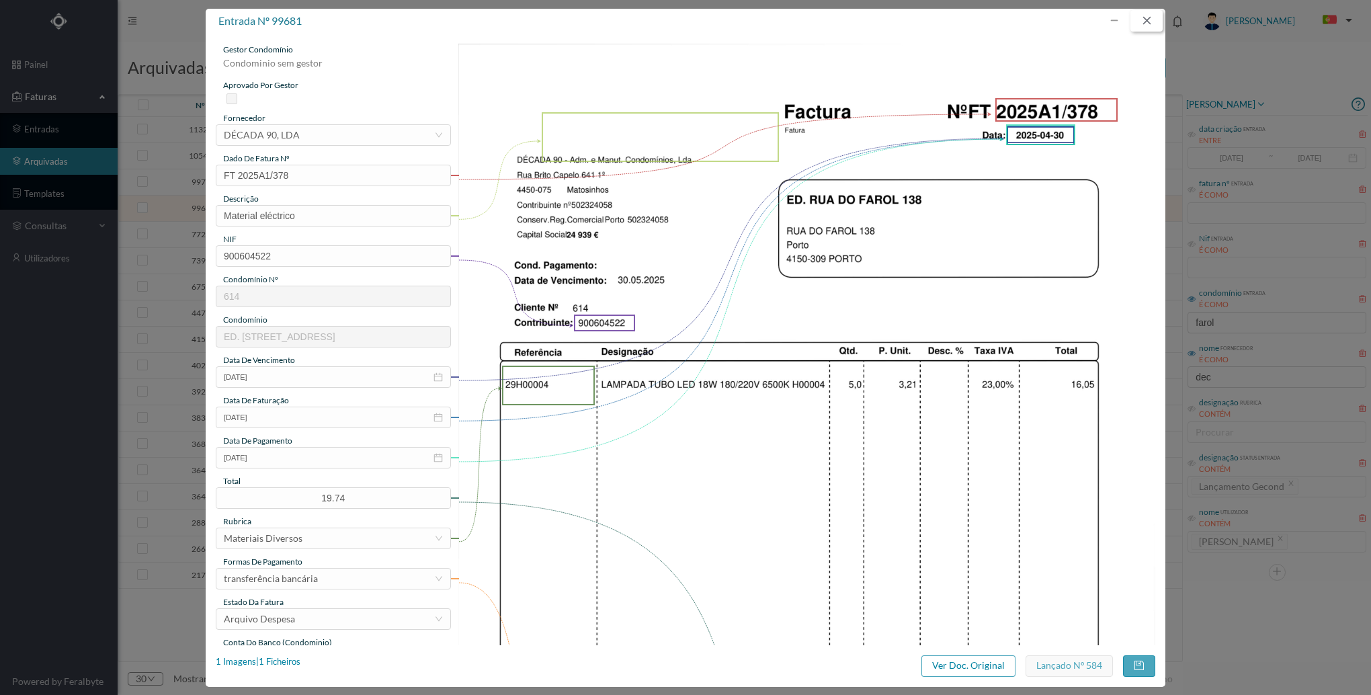
click at [1151, 22] on button "button" at bounding box center [1147, 21] width 32 height 22
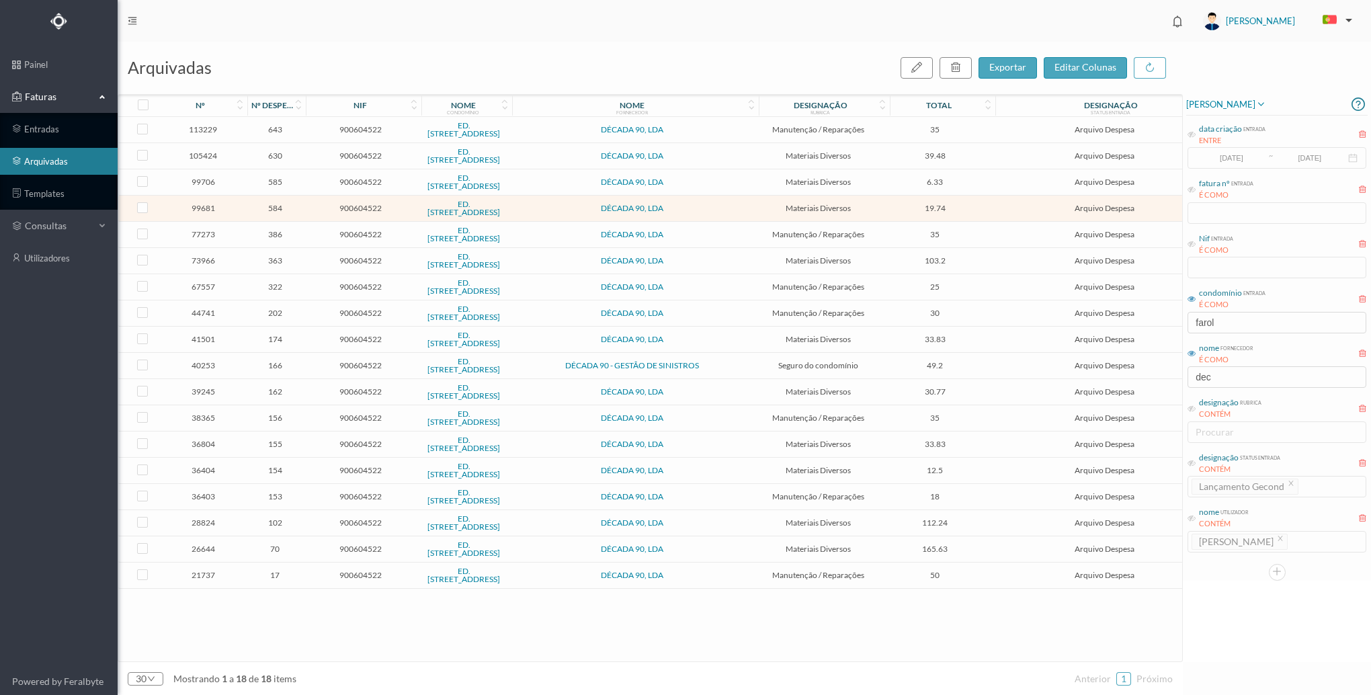
click at [316, 179] on span "900604522" at bounding box center [361, 182] width 108 height 10
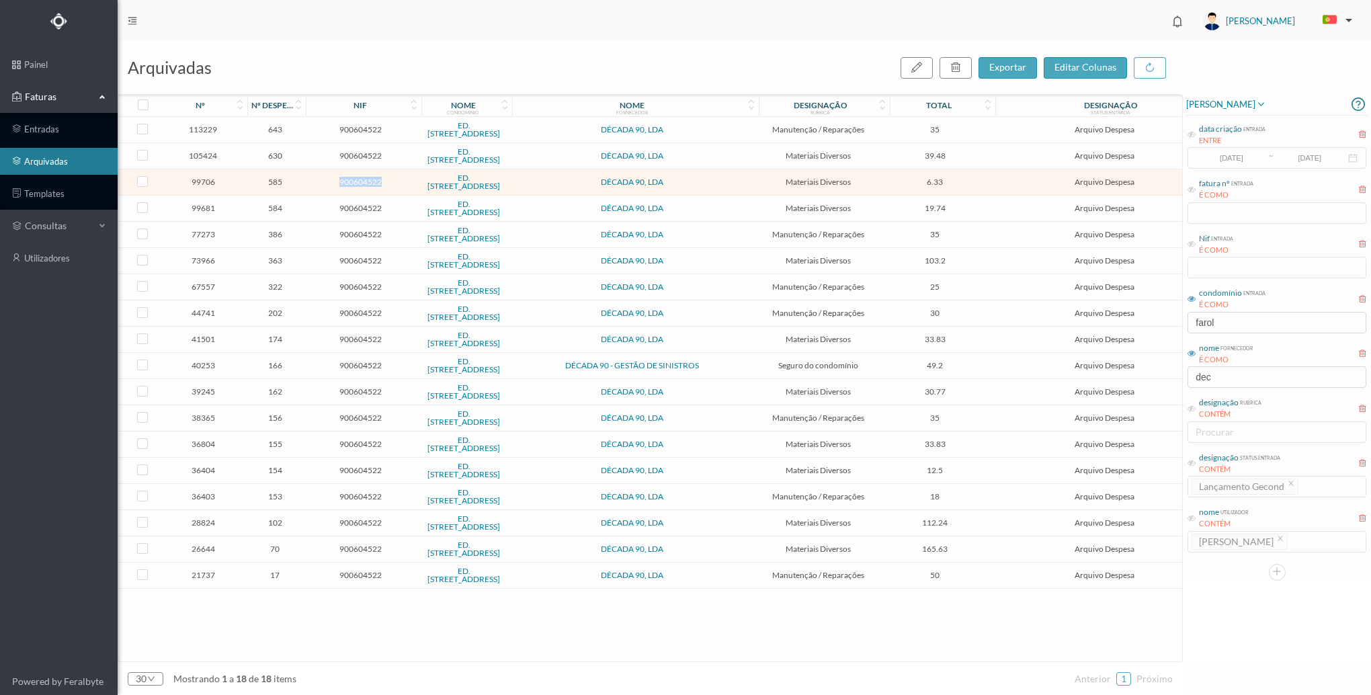
click at [316, 179] on span "900604522" at bounding box center [361, 182] width 108 height 10
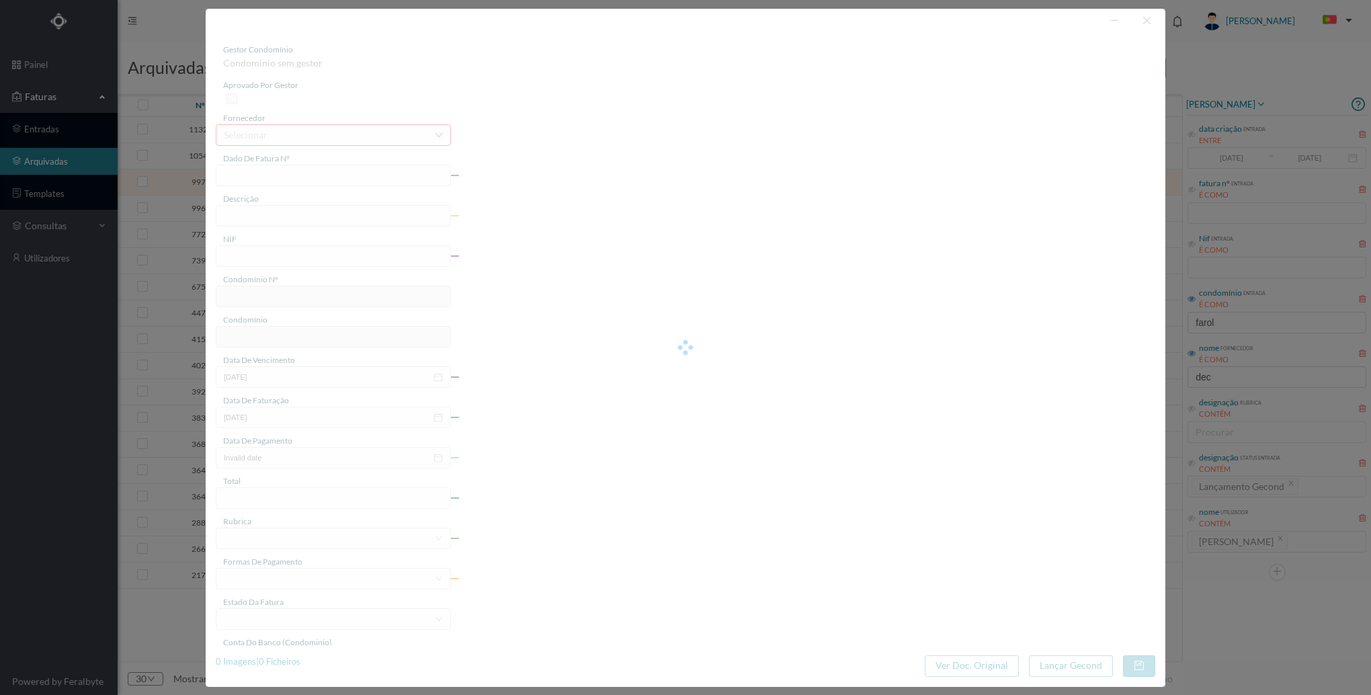
type input "FT 2025A1/401"
type input "Material eléctrico"
type input "900604522"
type input "[DATE]"
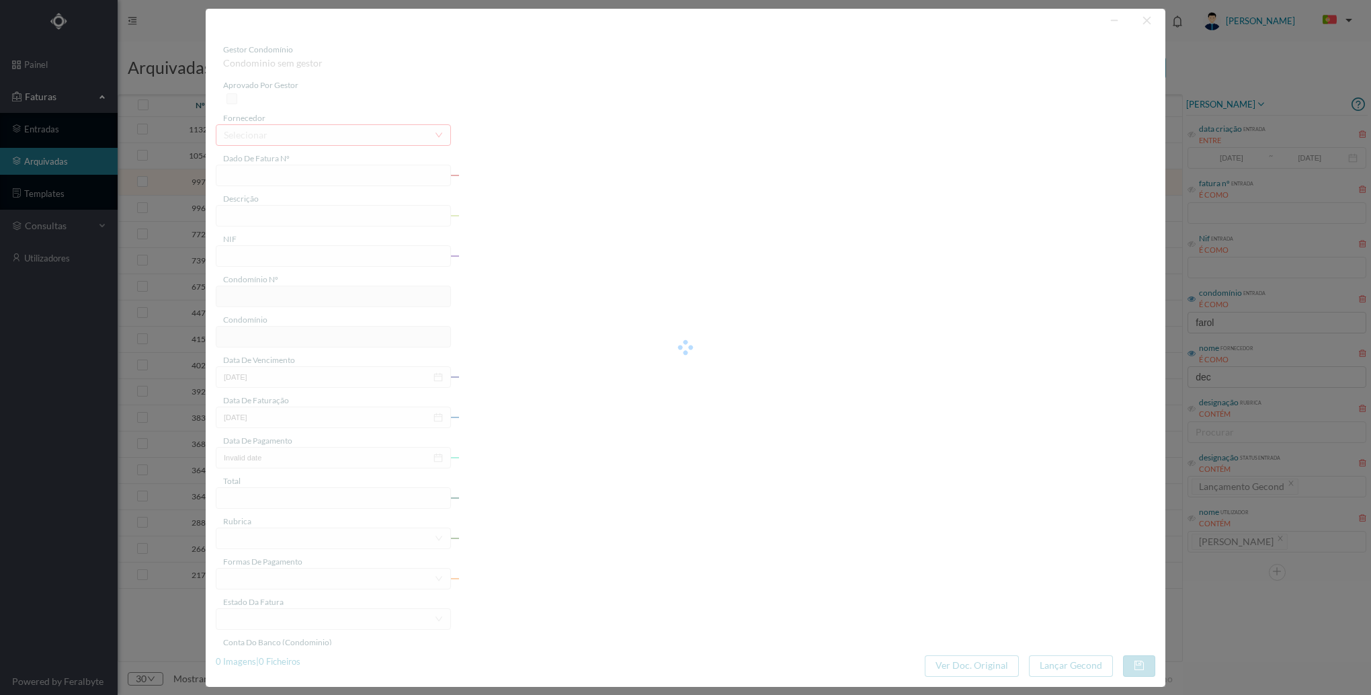
type input "[DATE]"
type input "6.33"
type input "614"
type input "ED. [STREET_ADDRESS]"
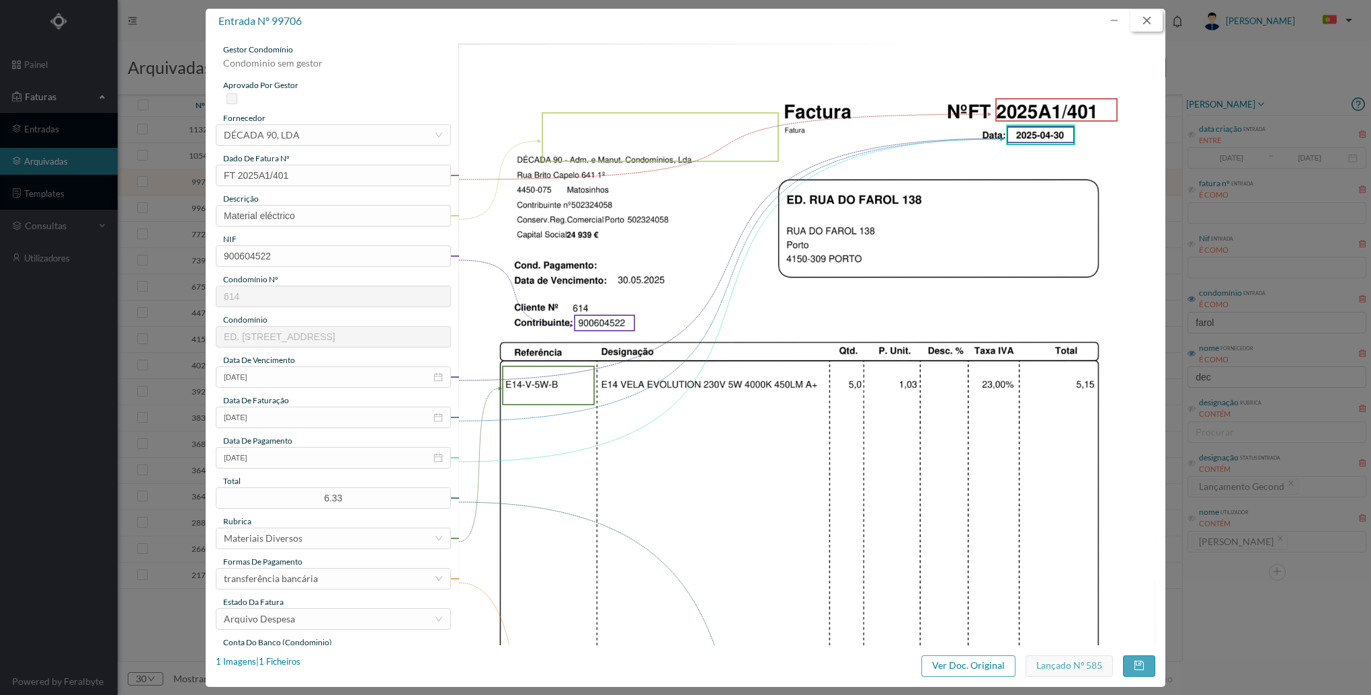
click at [1144, 19] on button "button" at bounding box center [1147, 21] width 32 height 22
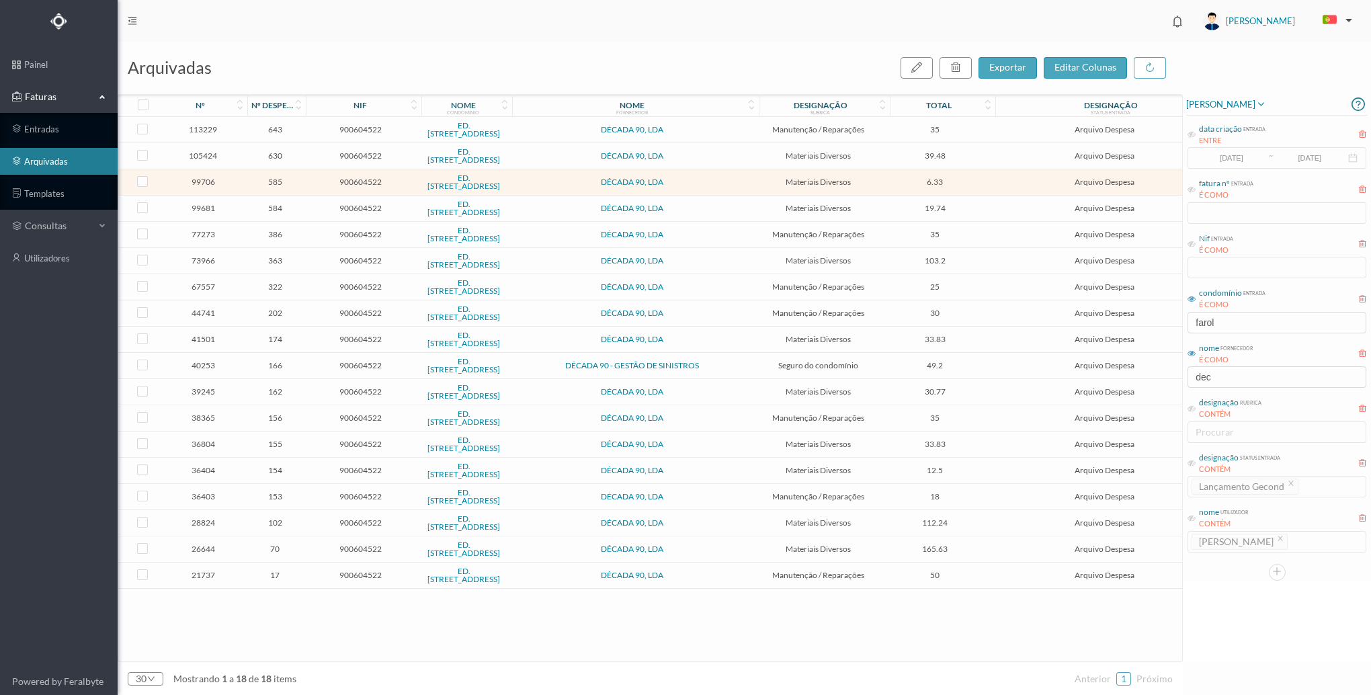
click at [304, 260] on td "900604522" at bounding box center [361, 261] width 114 height 26
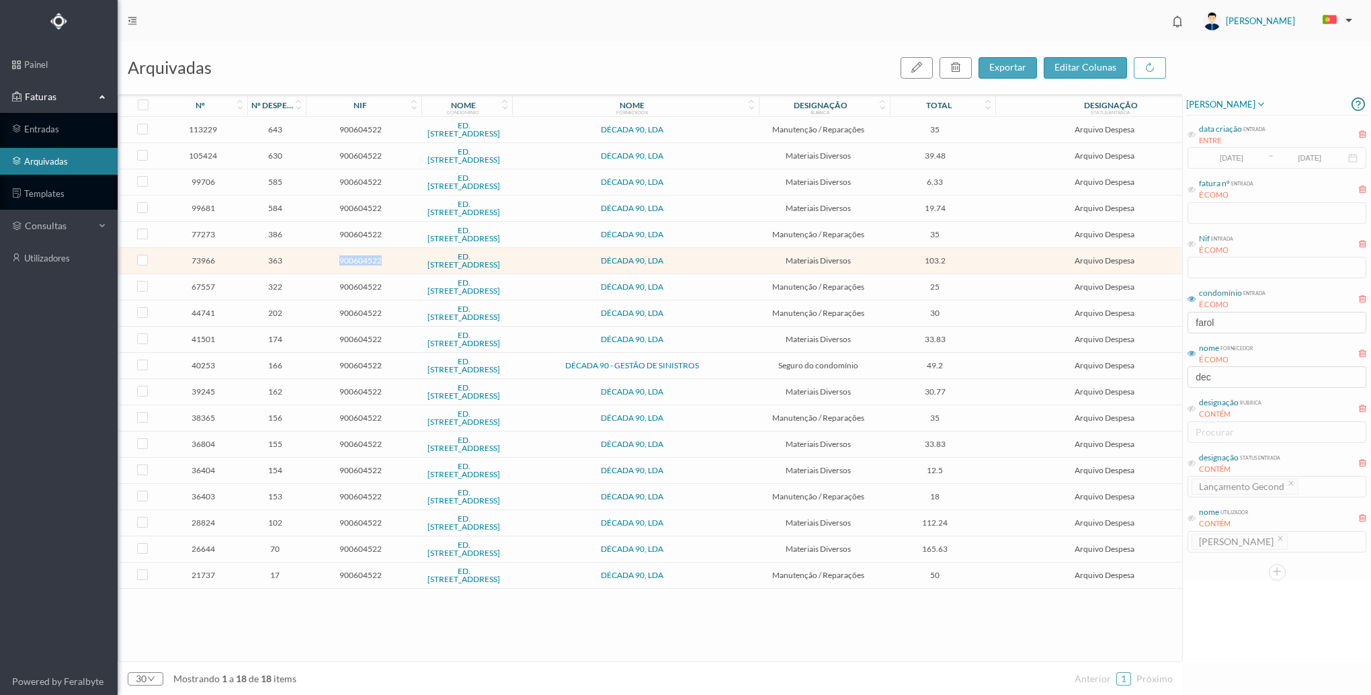
click at [304, 260] on td "900604522" at bounding box center [361, 261] width 114 height 26
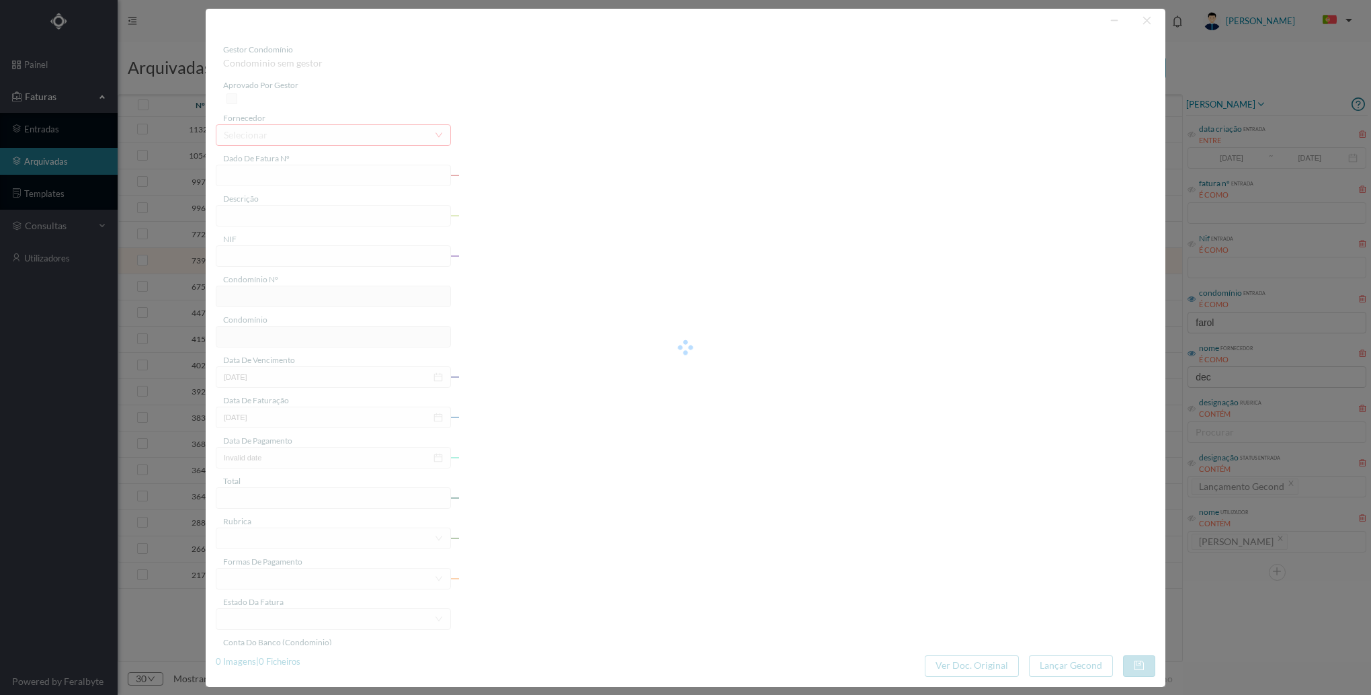
type input "FT 2024A1/917"
type input "Material electrico"
type input "900604522"
type input "[DATE]"
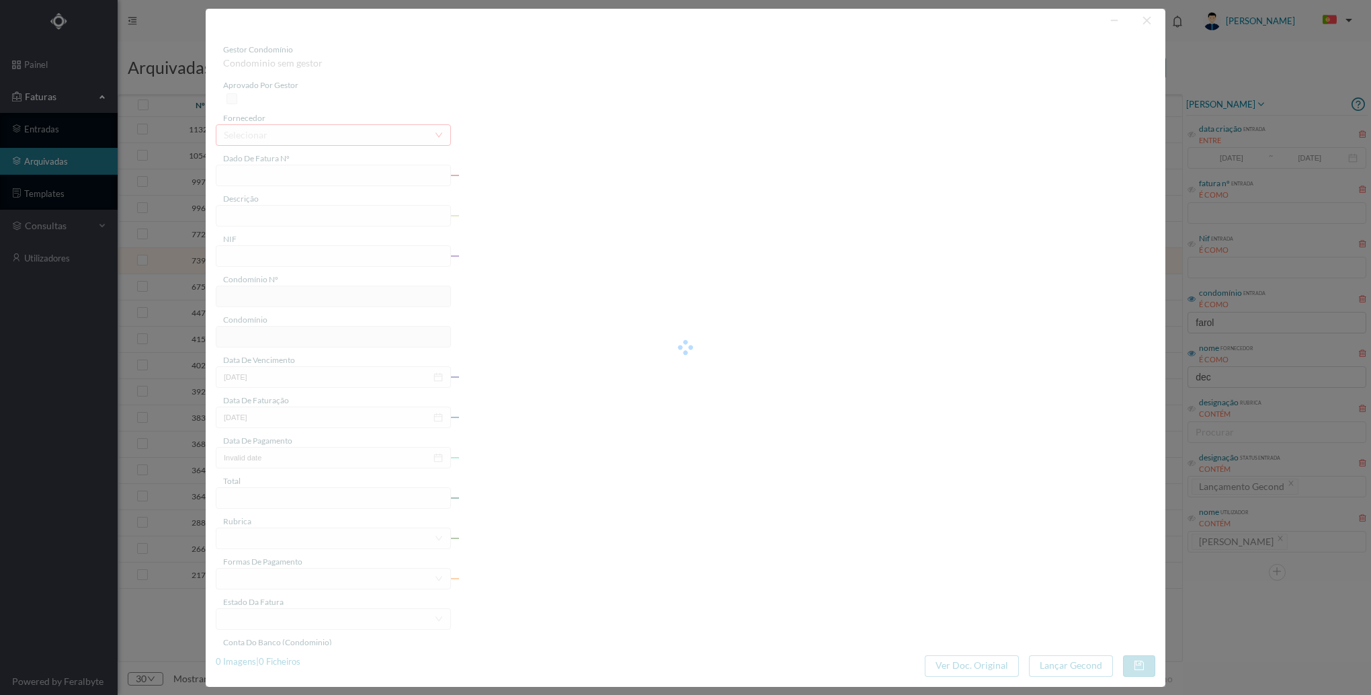
type input "[DATE]"
type input "103.20"
type input "614"
type input "ED. [STREET_ADDRESS]"
